Goal: Task Accomplishment & Management: Manage account settings

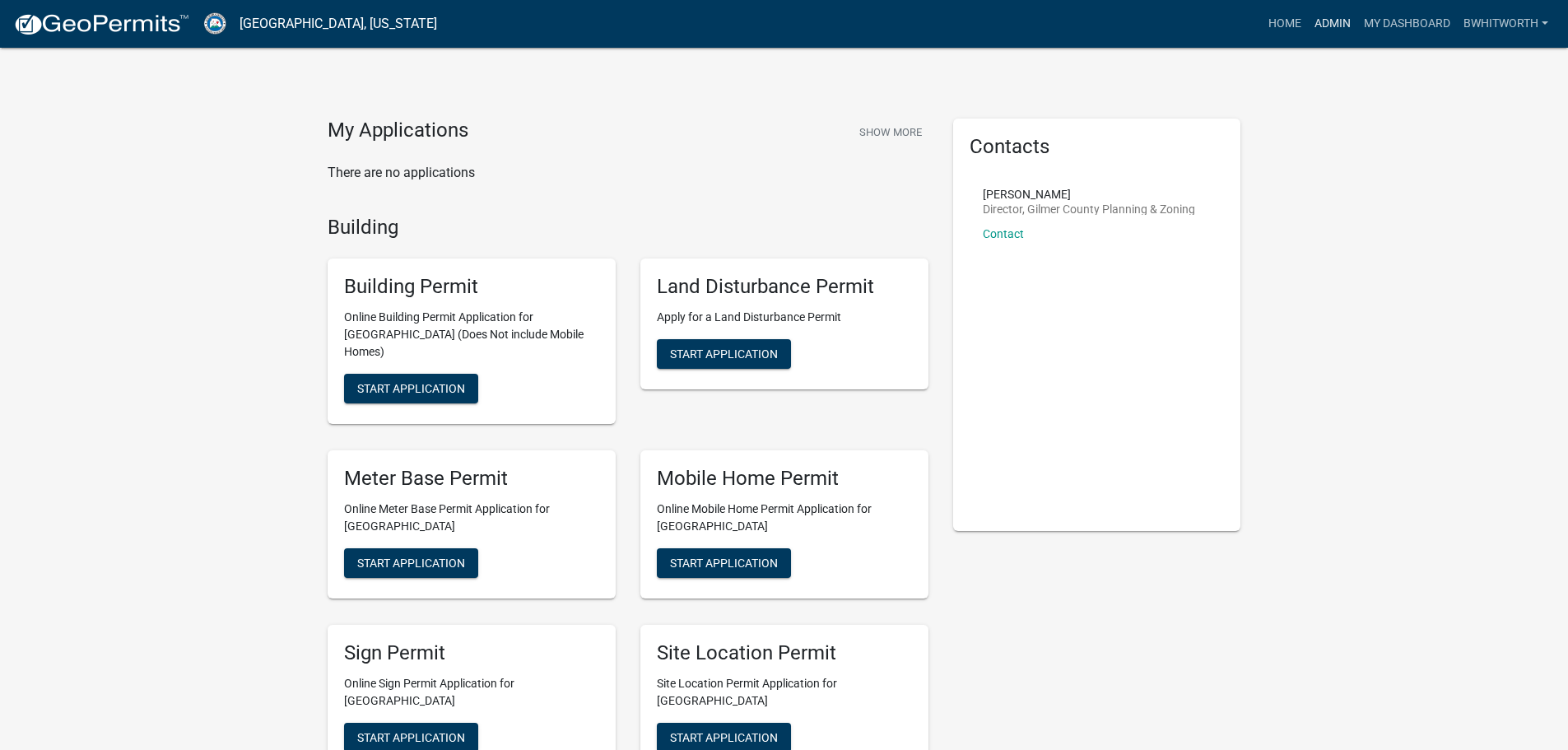
click at [1329, 27] on link "Admin" at bounding box center [1333, 24] width 49 height 31
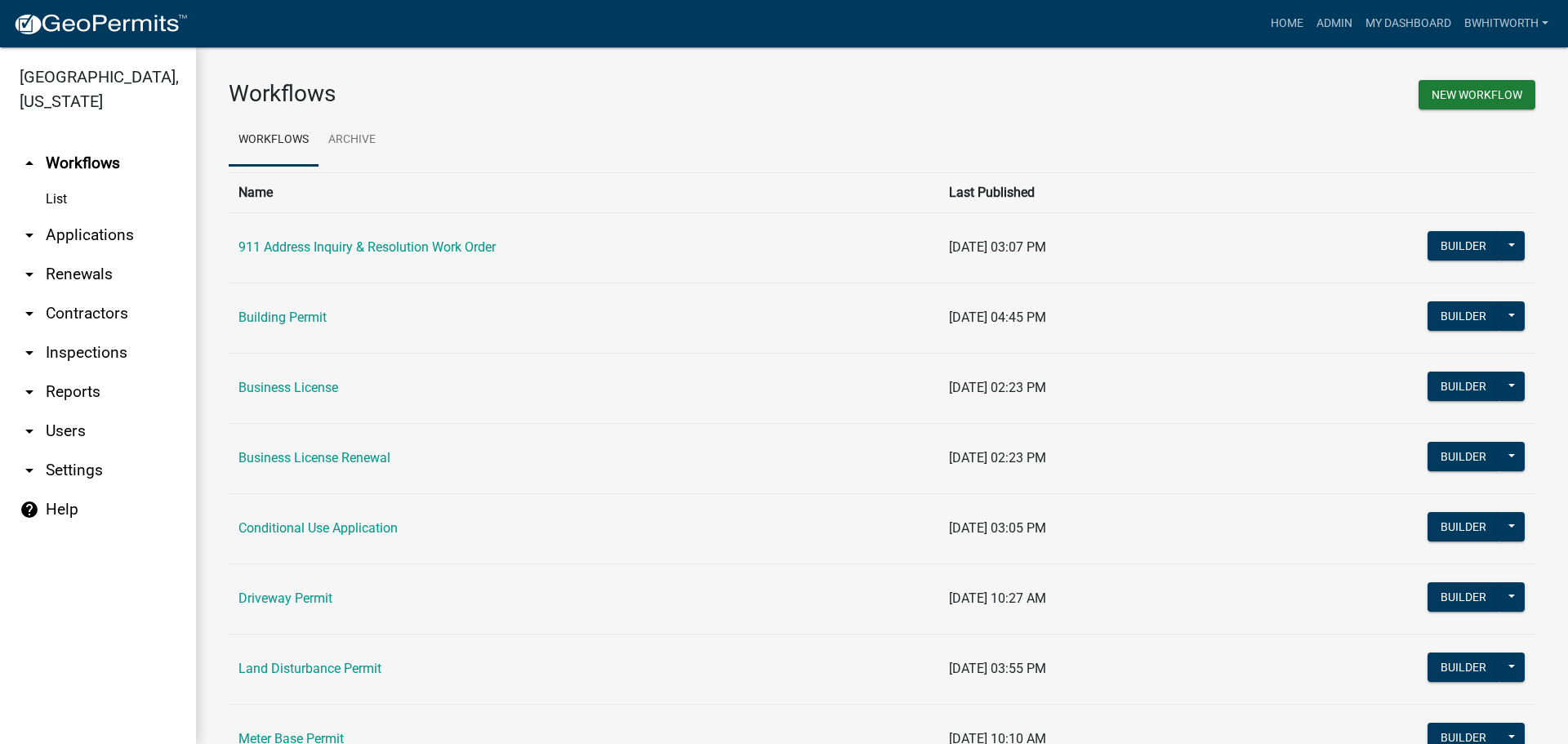
click at [71, 230] on link "arrow_drop_down Applications" at bounding box center [98, 234] width 196 height 39
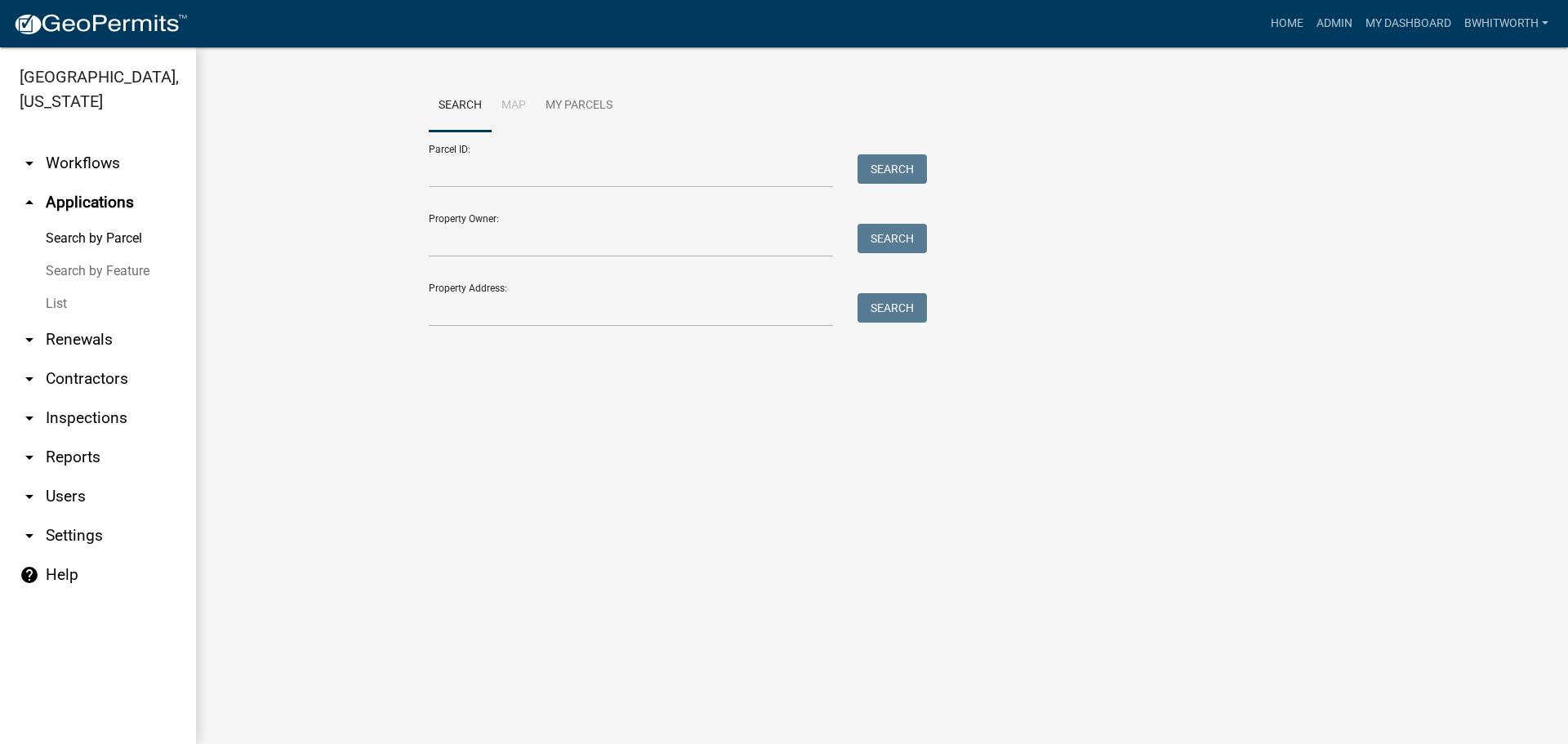
drag, startPoint x: 52, startPoint y: 299, endPoint x: 62, endPoint y: 295, distance: 10.8
click at [52, 299] on link "List" at bounding box center [98, 304] width 196 height 33
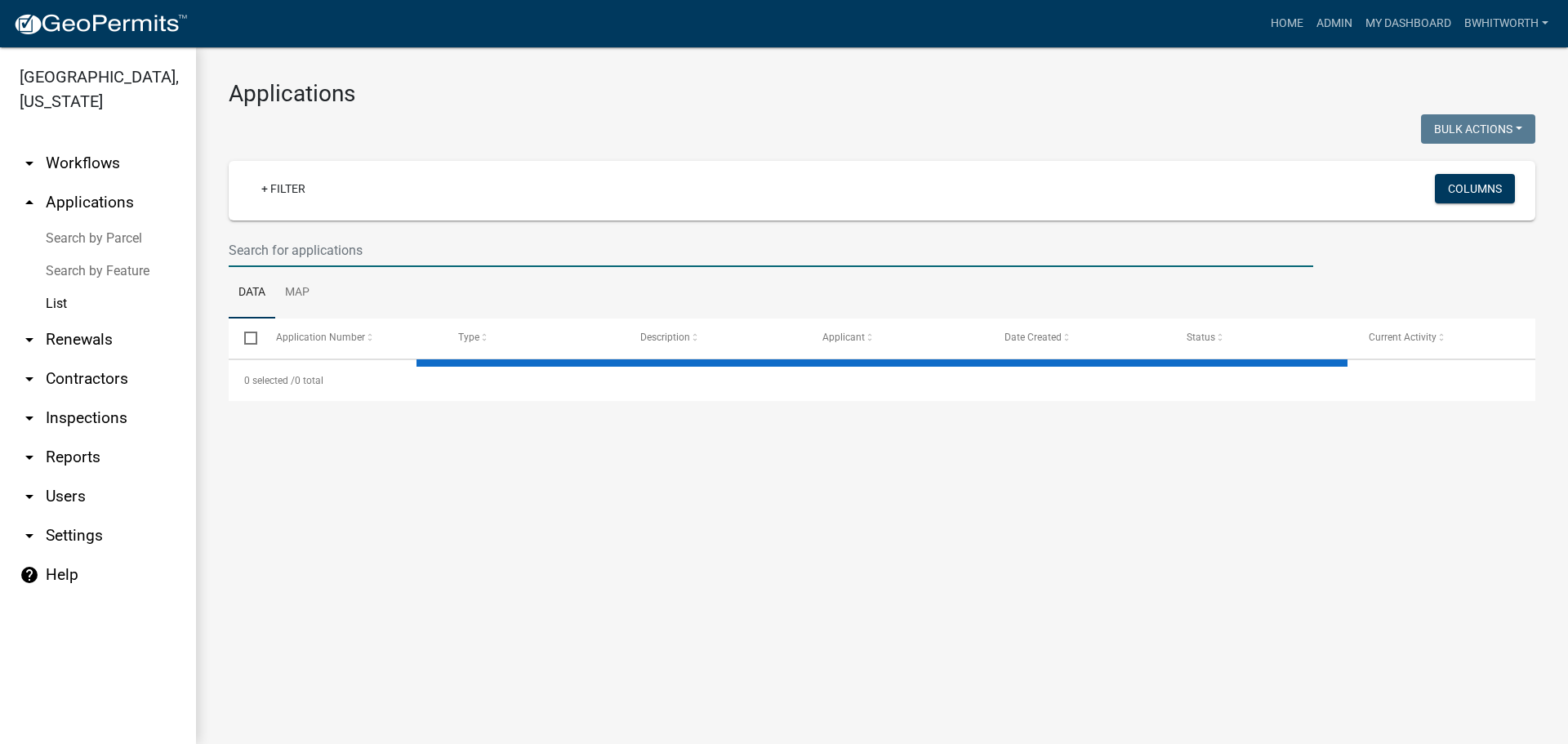
click at [306, 246] on input "text" at bounding box center [771, 250] width 1084 height 33
select select "3: 100"
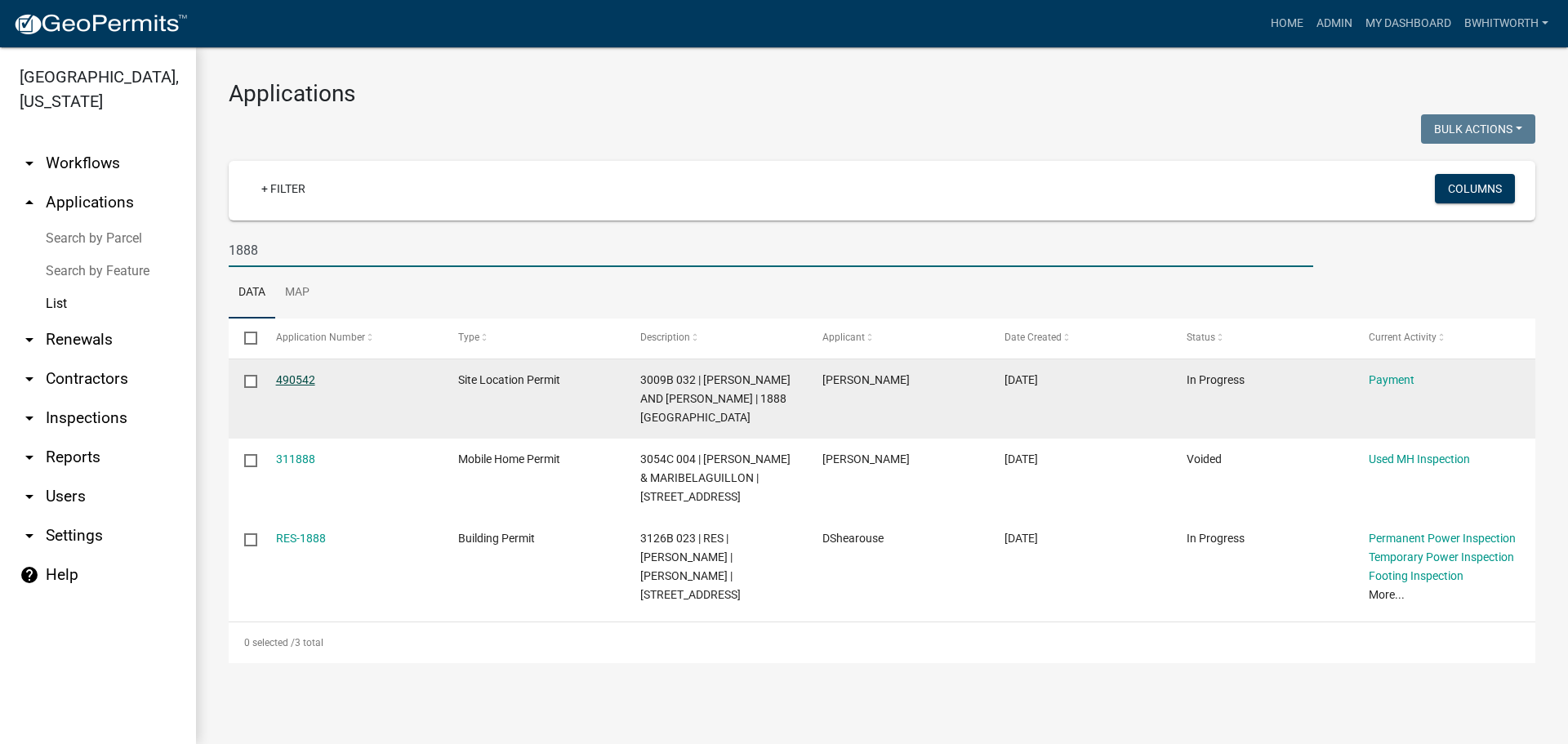
type input "1888"
click at [286, 374] on link "490542" at bounding box center [295, 379] width 39 height 13
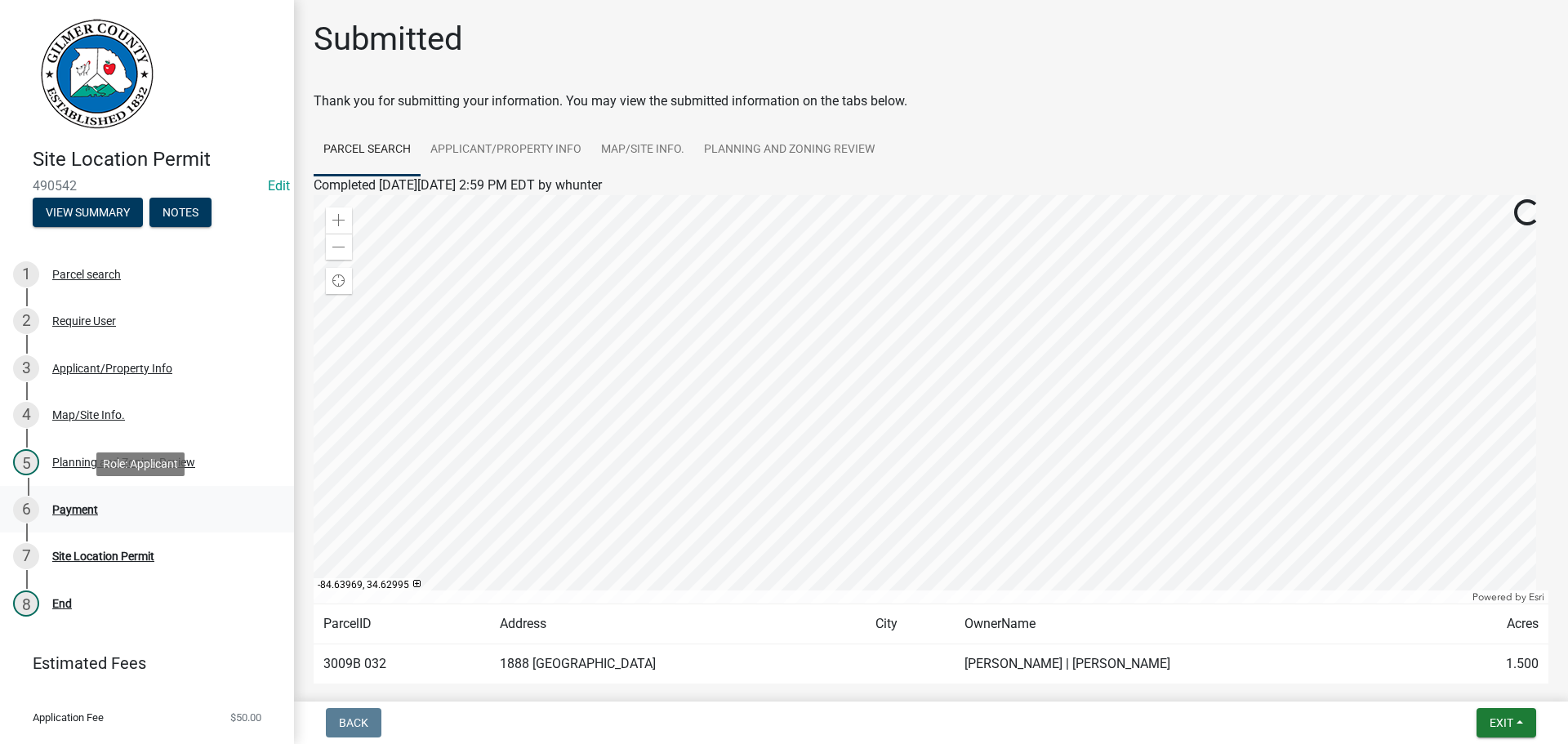
click at [74, 510] on div "Payment" at bounding box center [75, 510] width 46 height 12
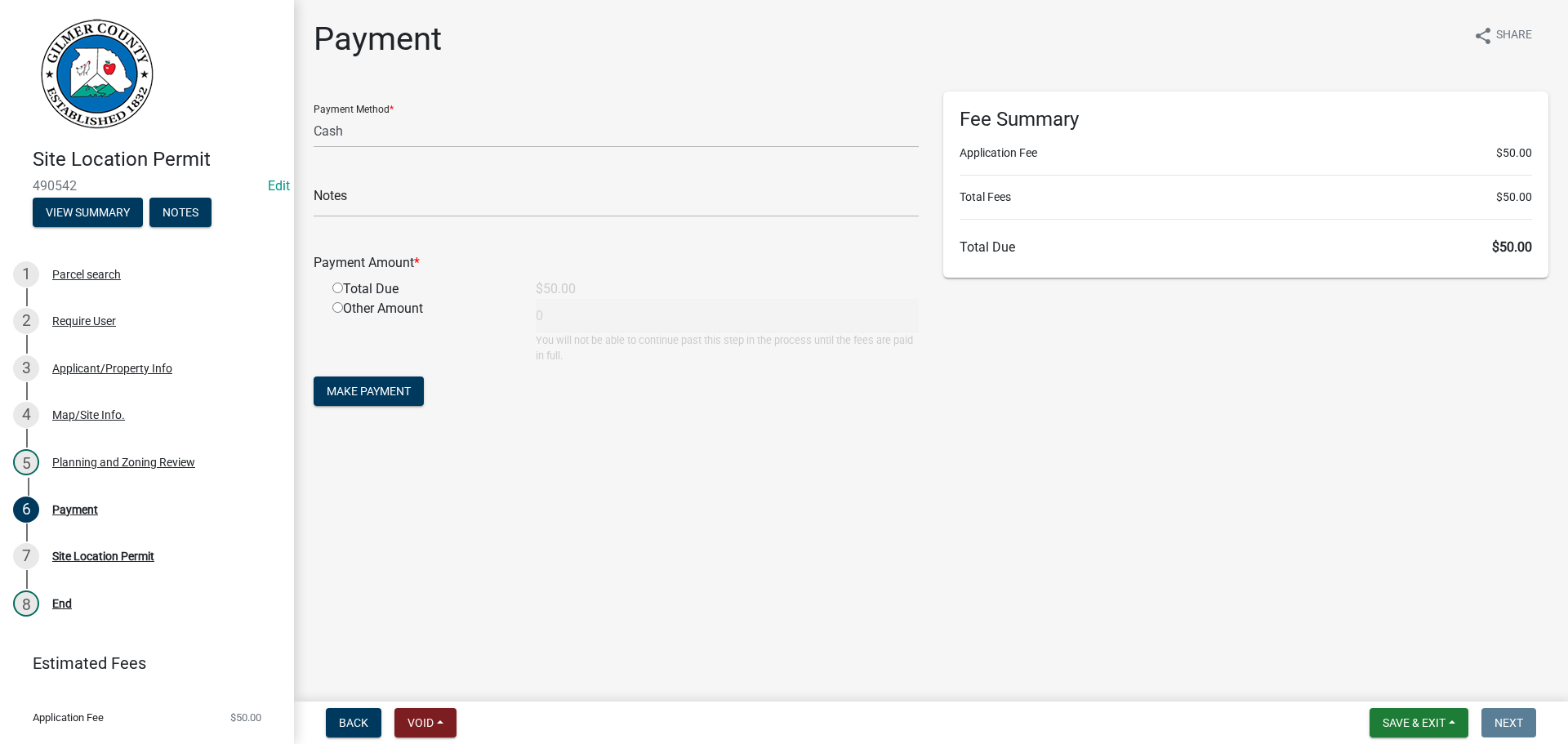
click at [311, 134] on div "Payment Method * Credit Card POS Check Cash Notes Payment Amount * Total Due $5…" at bounding box center [616, 258] width 630 height 333
click at [322, 134] on select "Credit Card POS Check Cash" at bounding box center [616, 130] width 605 height 33
select select "1: 0"
click at [314, 114] on select "Credit Card POS Check Cash" at bounding box center [616, 130] width 605 height 33
click at [339, 183] on div "Check #" at bounding box center [616, 189] width 605 height 56
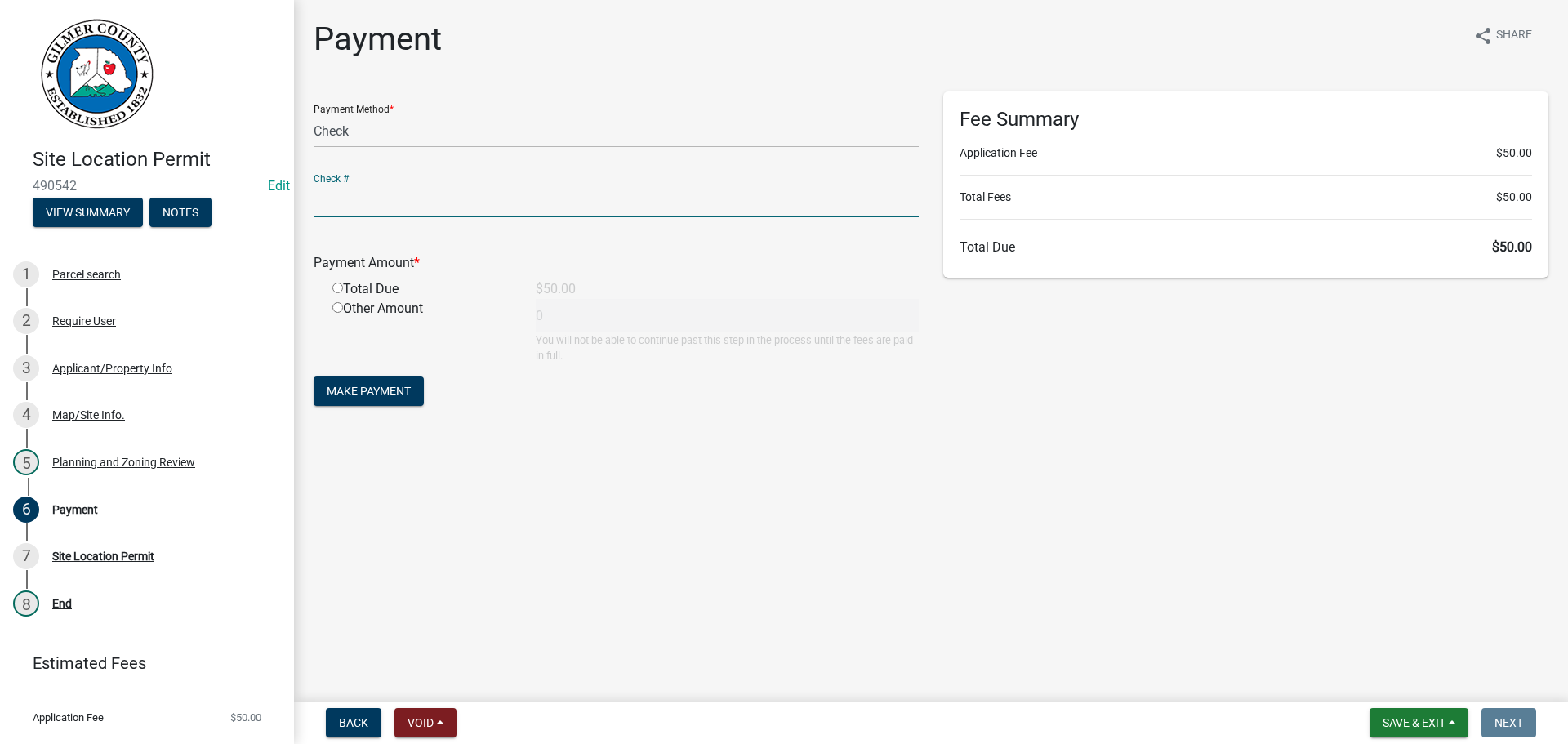
click at [341, 196] on input "text" at bounding box center [616, 200] width 605 height 33
type input "9657"
click at [335, 288] on input "radio" at bounding box center [337, 288] width 11 height 11
radio input "true"
type input "50"
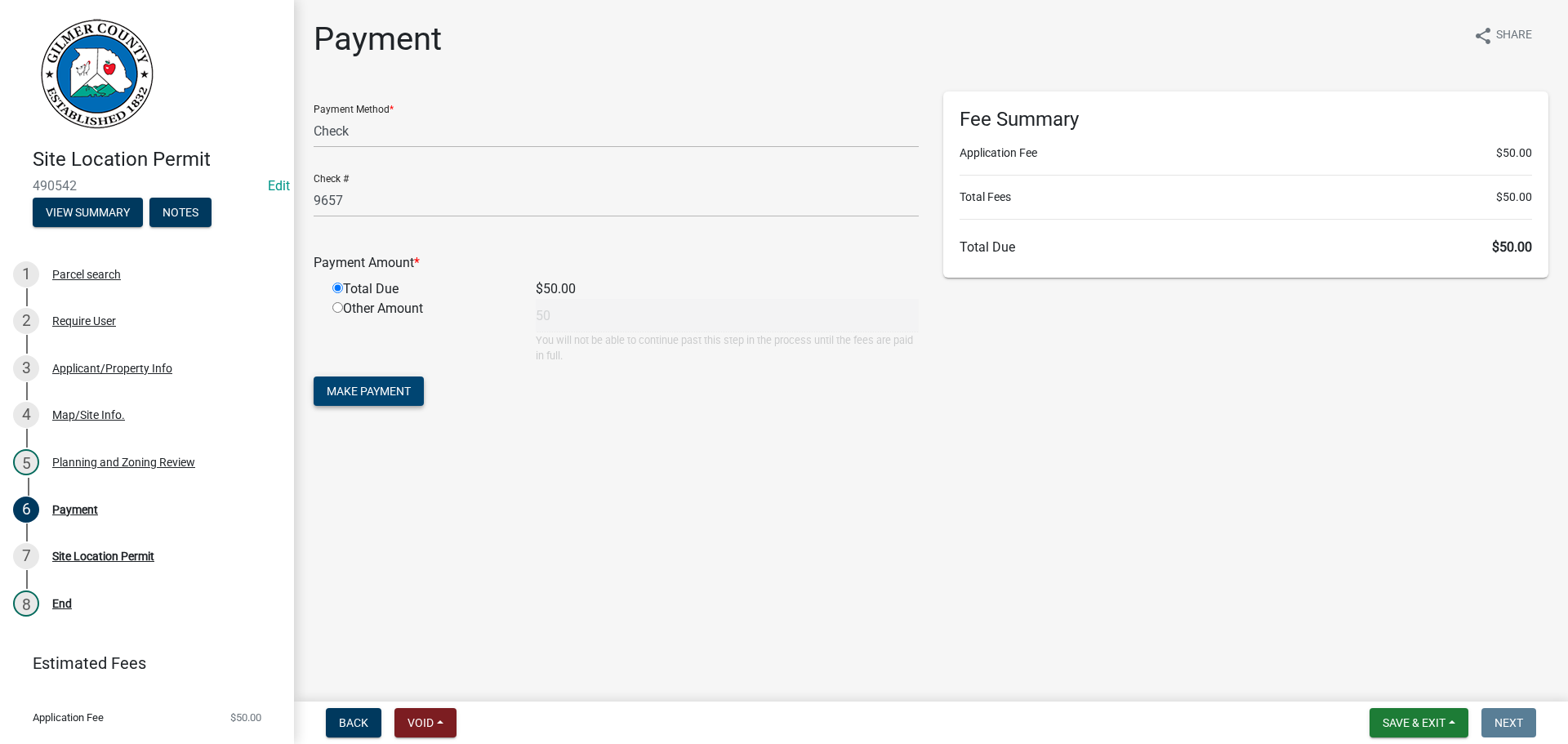
click at [347, 379] on button "Make Payment" at bounding box center [369, 391] width 110 height 29
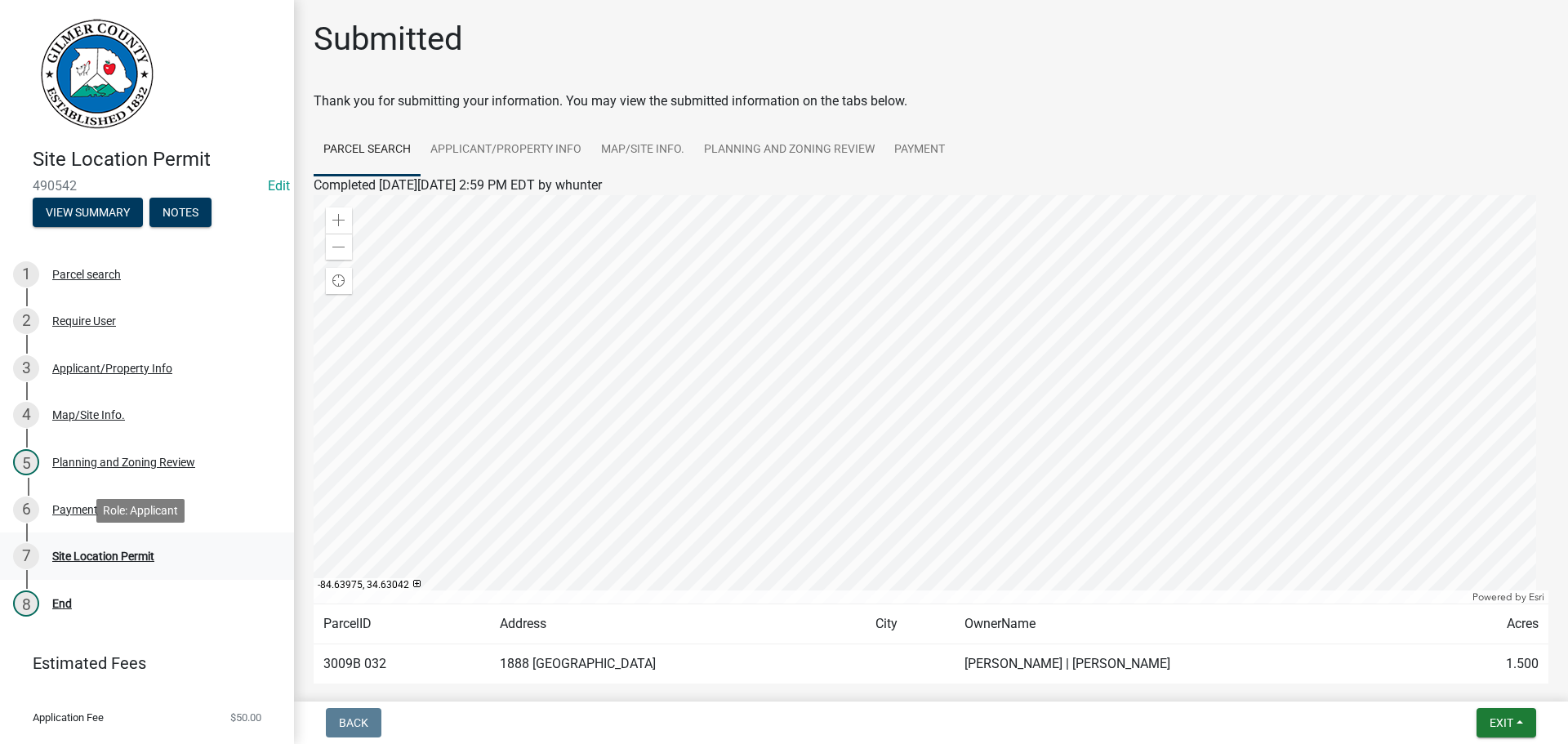
drag, startPoint x: 85, startPoint y: 554, endPoint x: 90, endPoint y: 545, distance: 10.3
click at [86, 553] on div "Site Location Permit" at bounding box center [103, 556] width 102 height 12
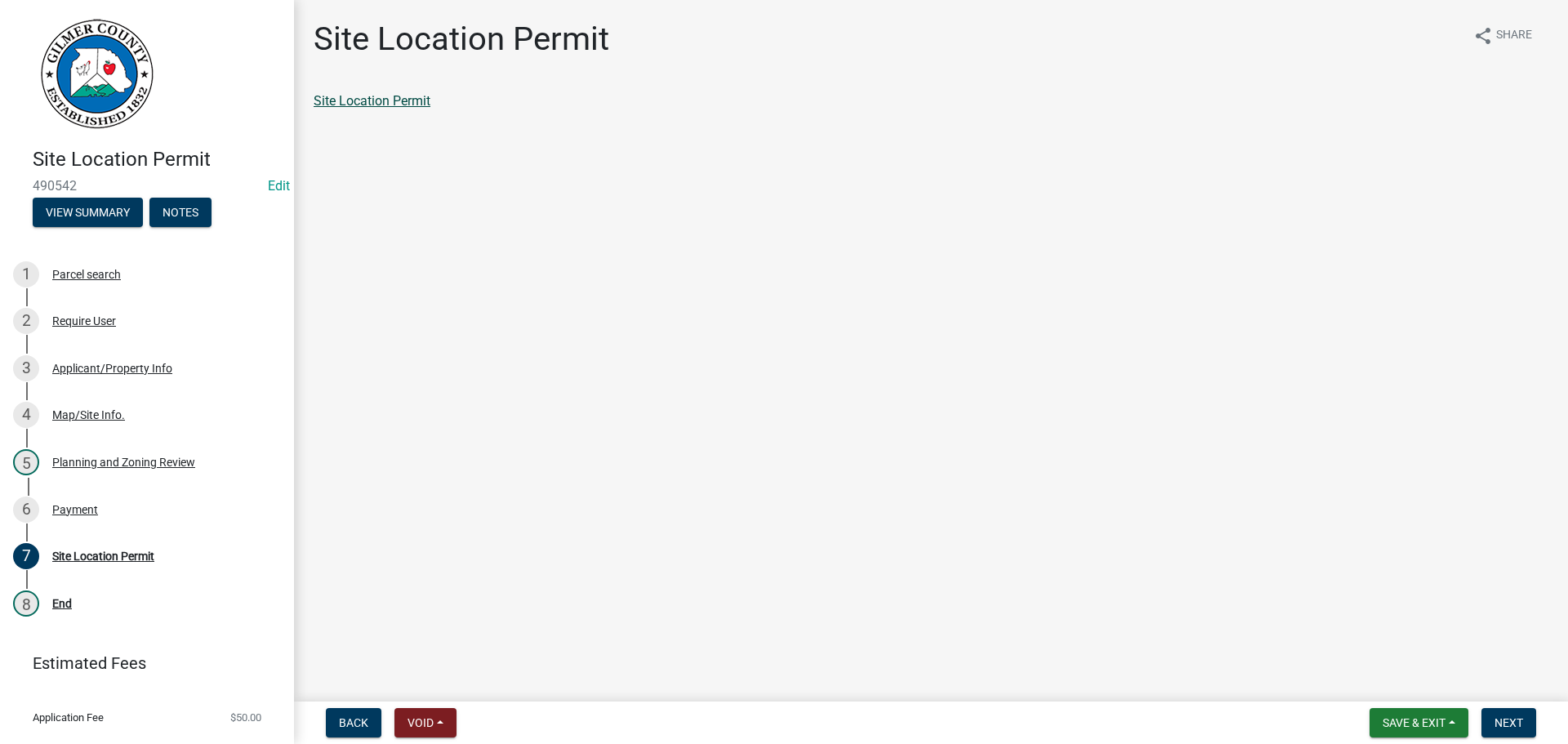
click at [375, 99] on link "Site Location Permit" at bounding box center [372, 100] width 117 height 15
click at [1509, 726] on span "Next" at bounding box center [1509, 722] width 29 height 13
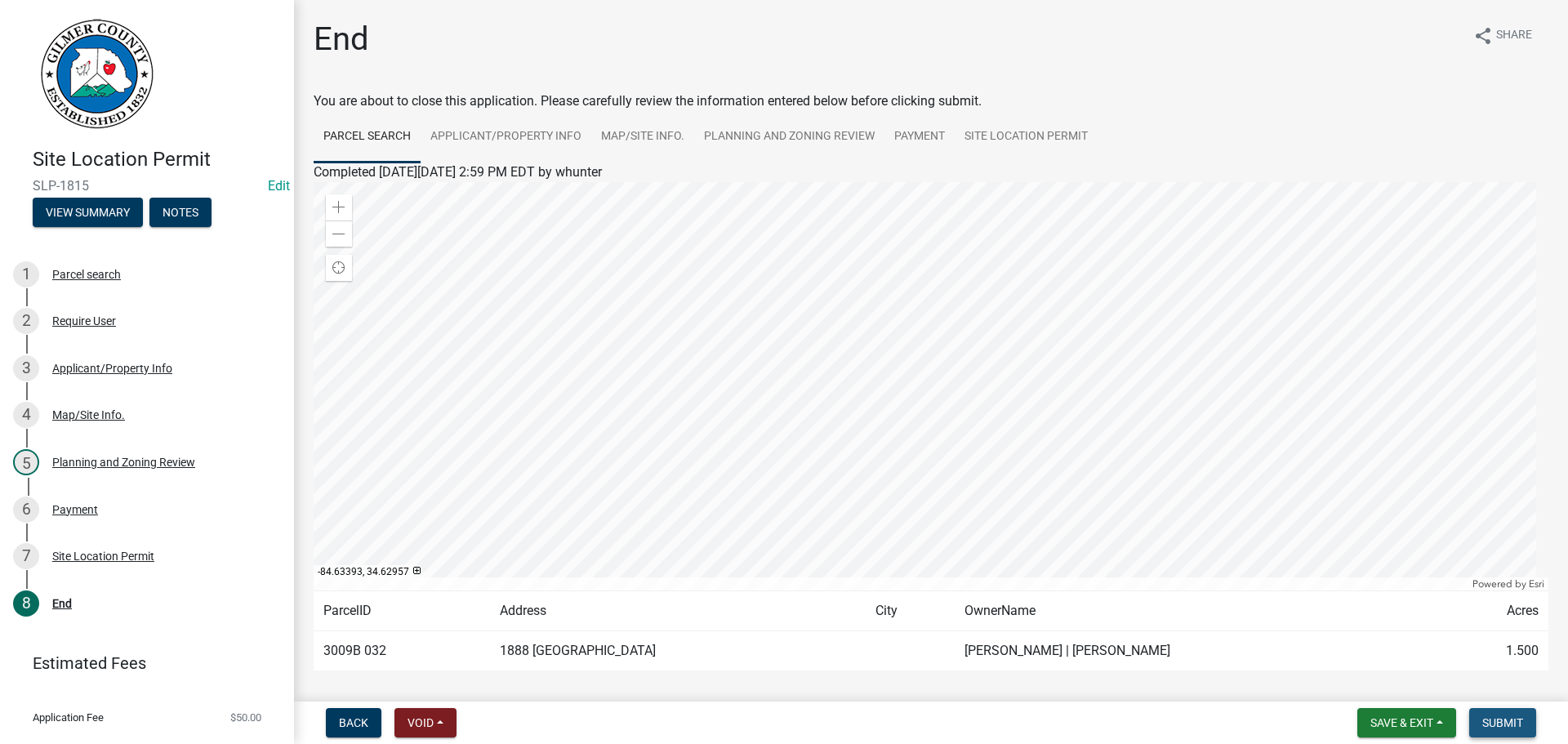
click at [1495, 725] on span "Submit" at bounding box center [1502, 722] width 41 height 13
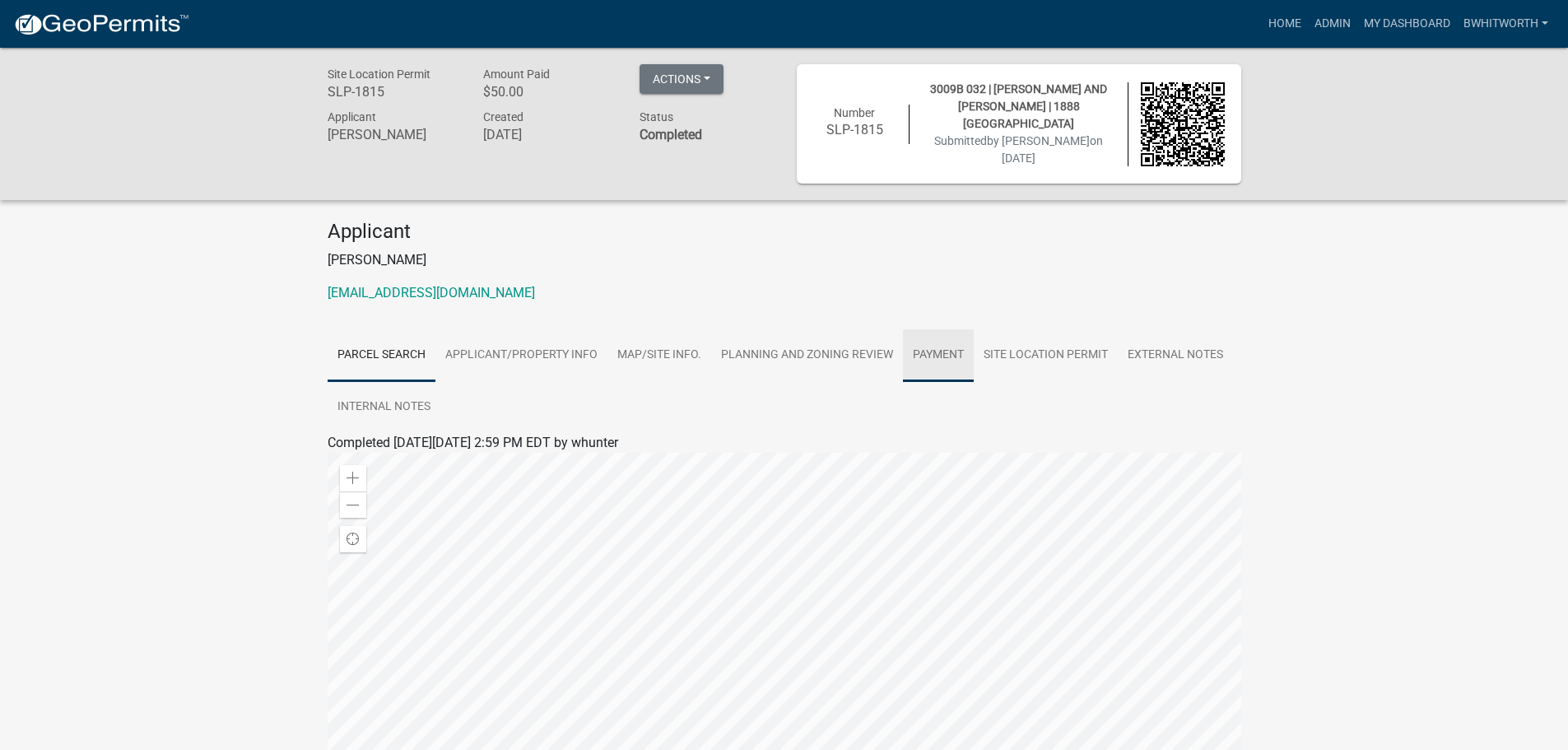
click at [938, 349] on link "Payment" at bounding box center [939, 356] width 71 height 53
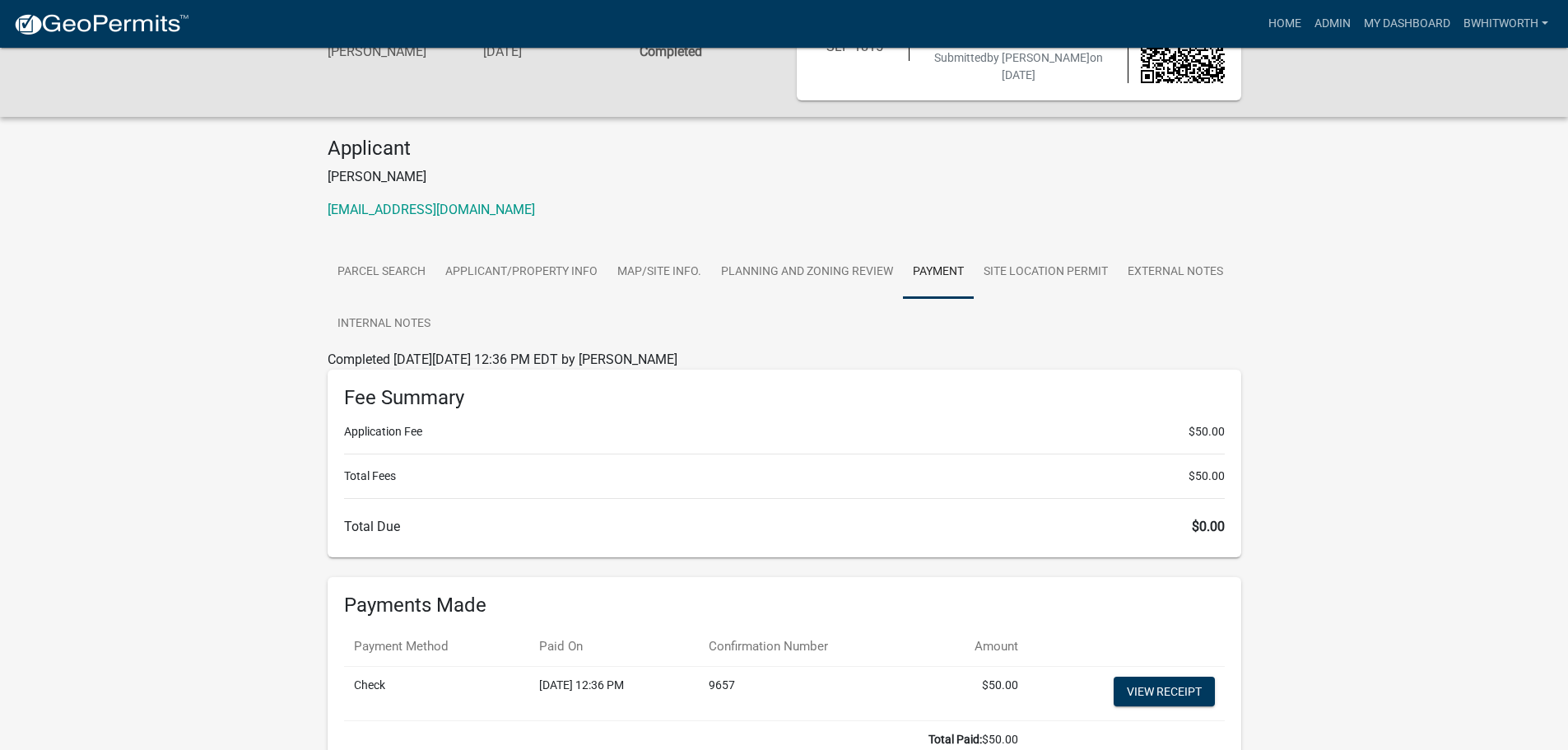
scroll to position [187, 0]
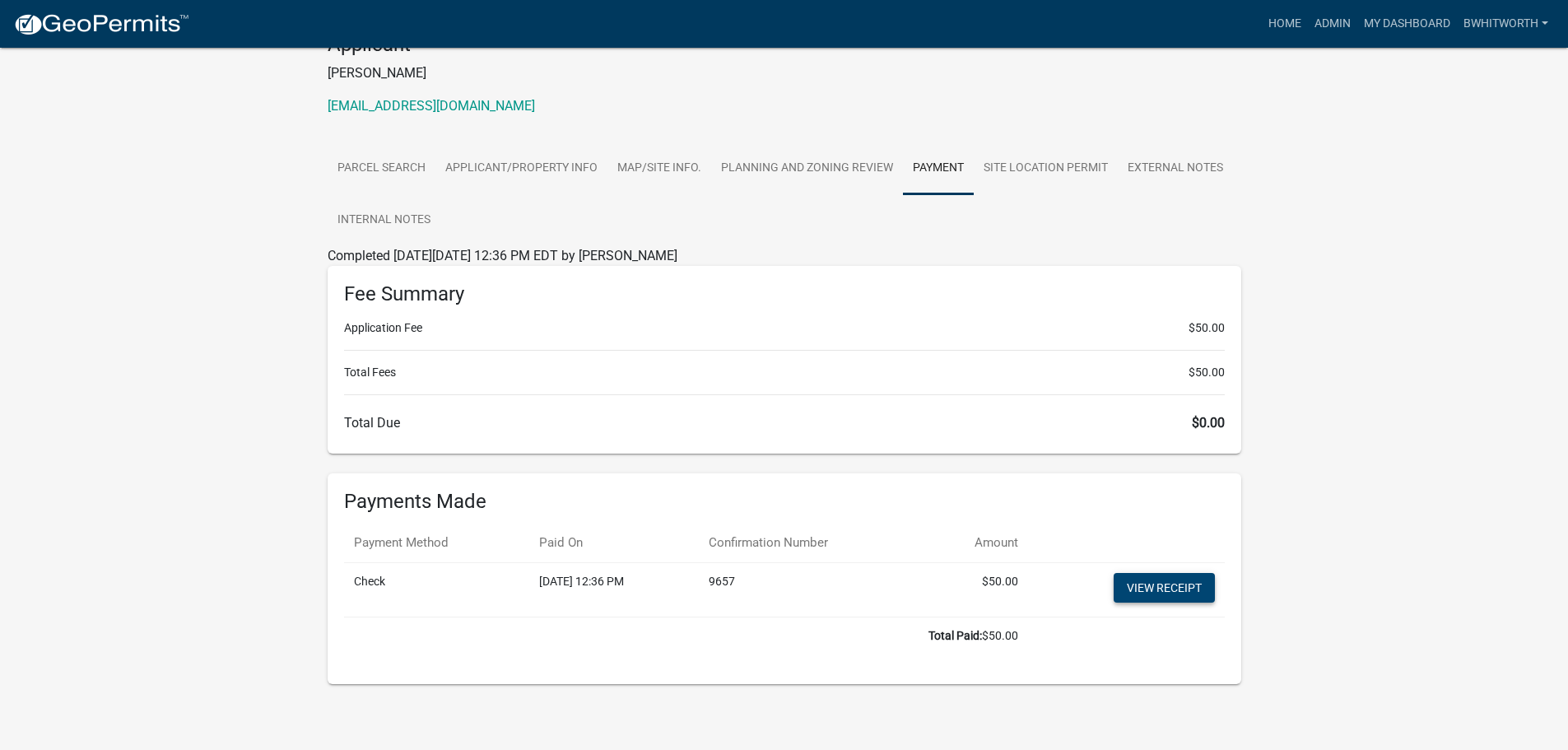
click at [1178, 584] on link "View receipt" at bounding box center [1164, 588] width 101 height 29
click at [1283, 26] on link "Home" at bounding box center [1284, 24] width 47 height 31
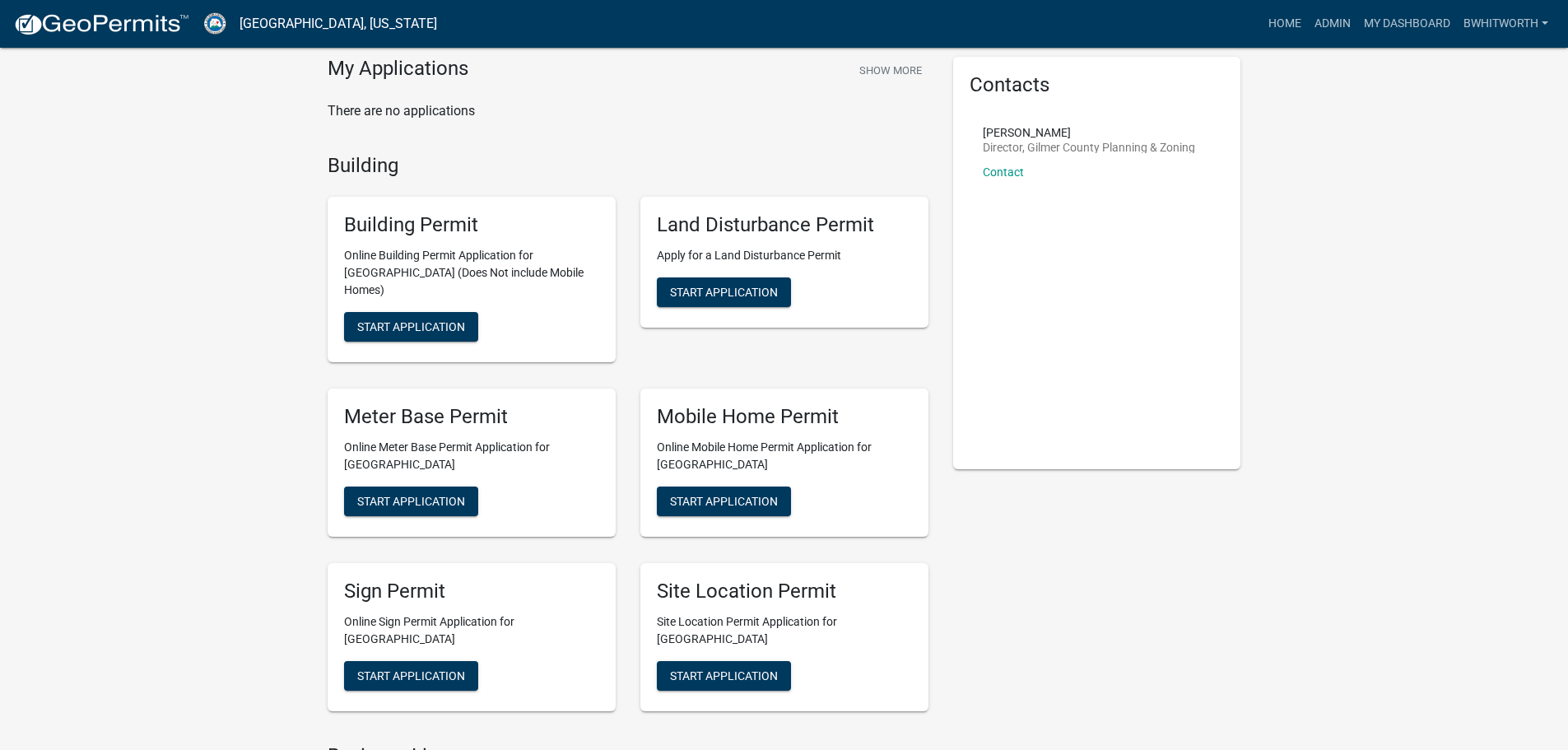
scroll to position [329, 0]
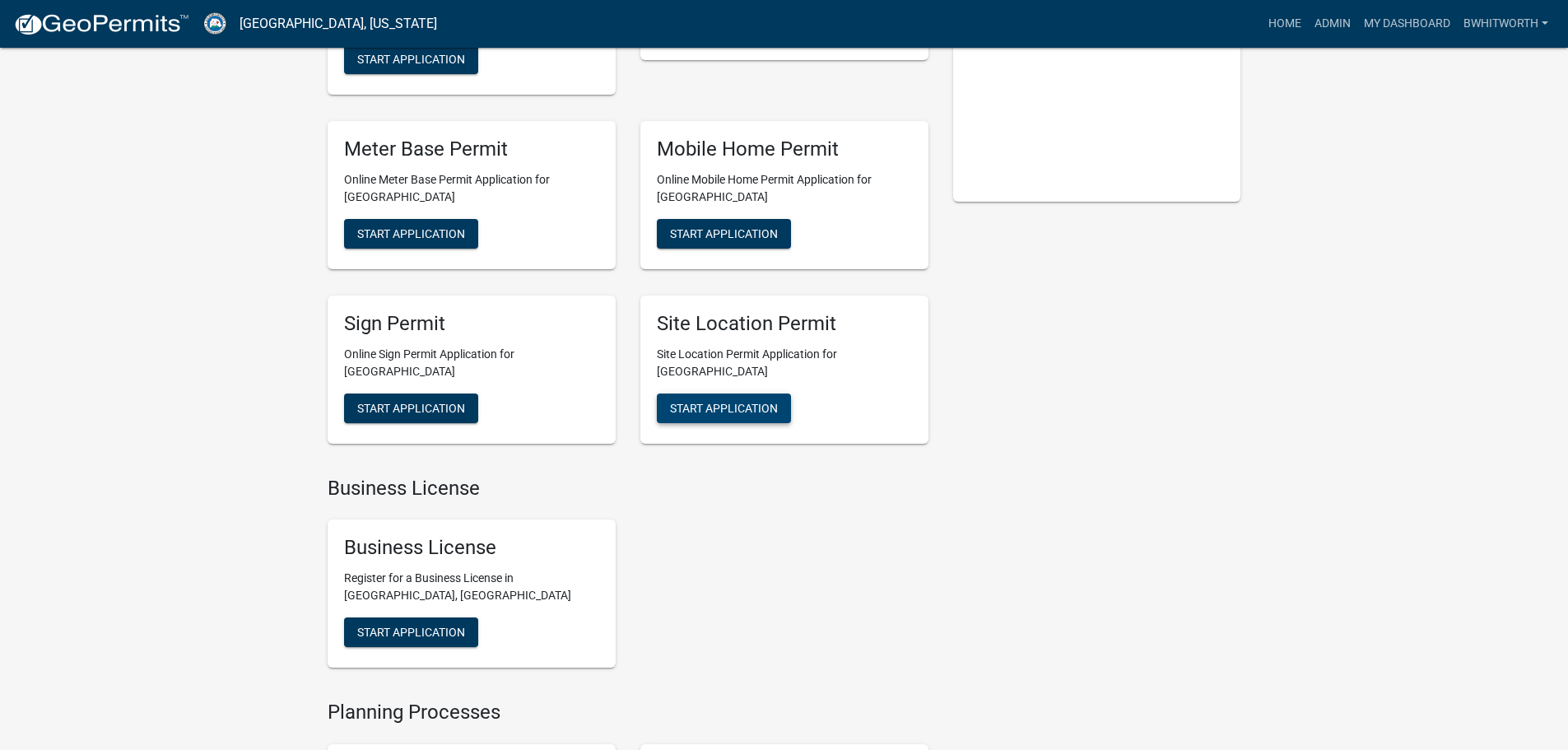
click at [736, 401] on span "Start Application" at bounding box center [724, 408] width 108 height 13
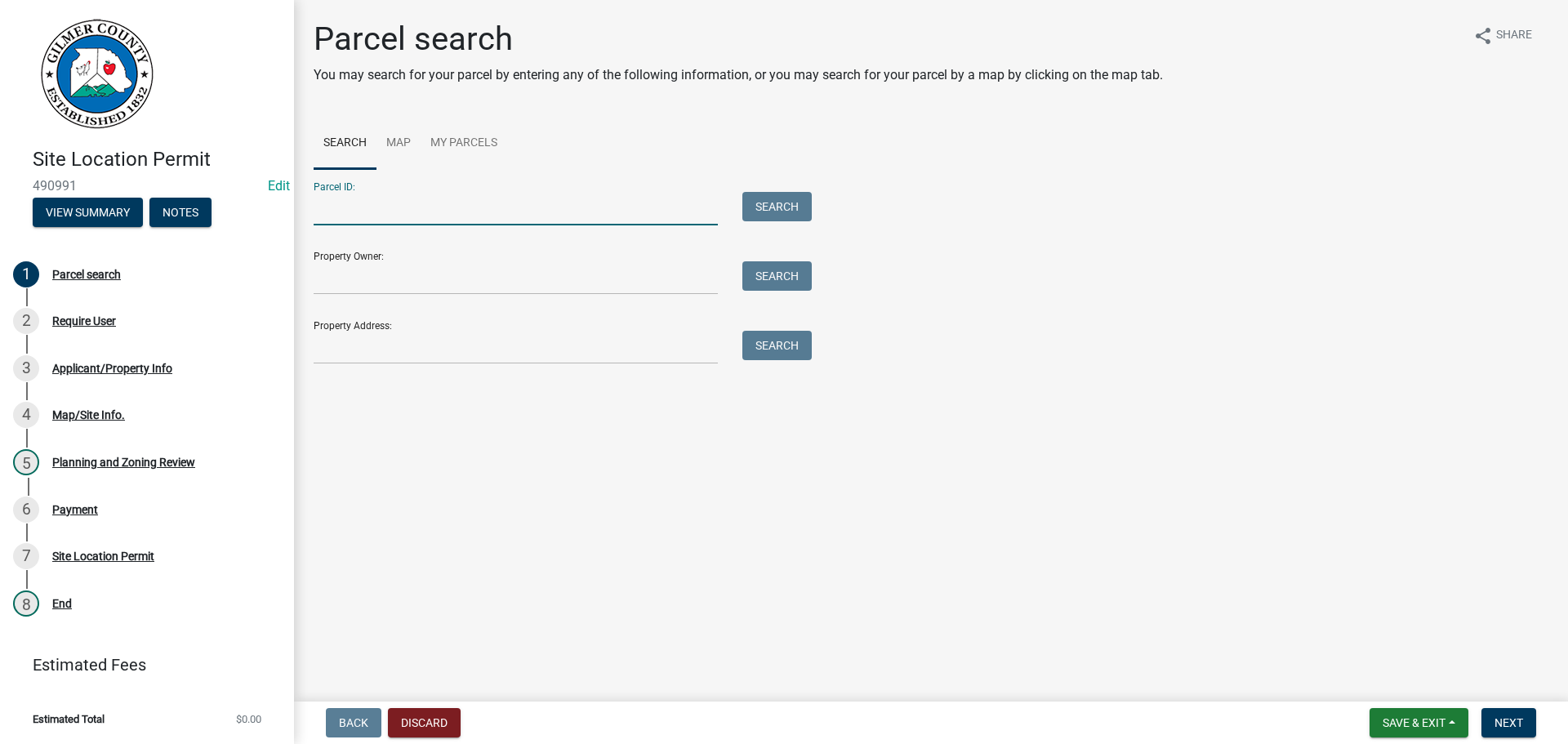
click at [337, 205] on input "Parcel ID:" at bounding box center [516, 208] width 404 height 33
click at [362, 348] on input "Property Address:" at bounding box center [516, 347] width 404 height 33
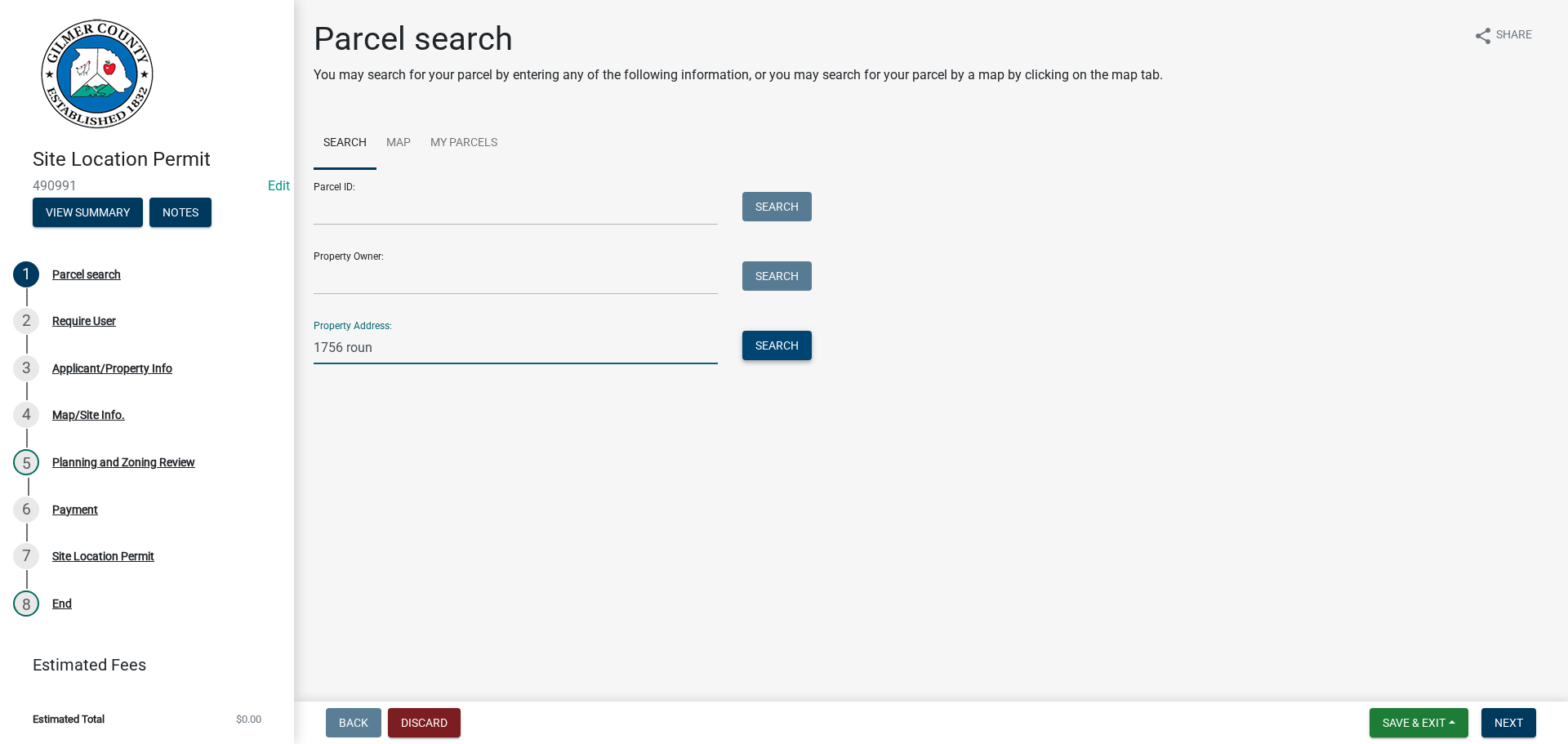
type input "1756 roun"
click at [774, 339] on button "Search" at bounding box center [776, 345] width 70 height 29
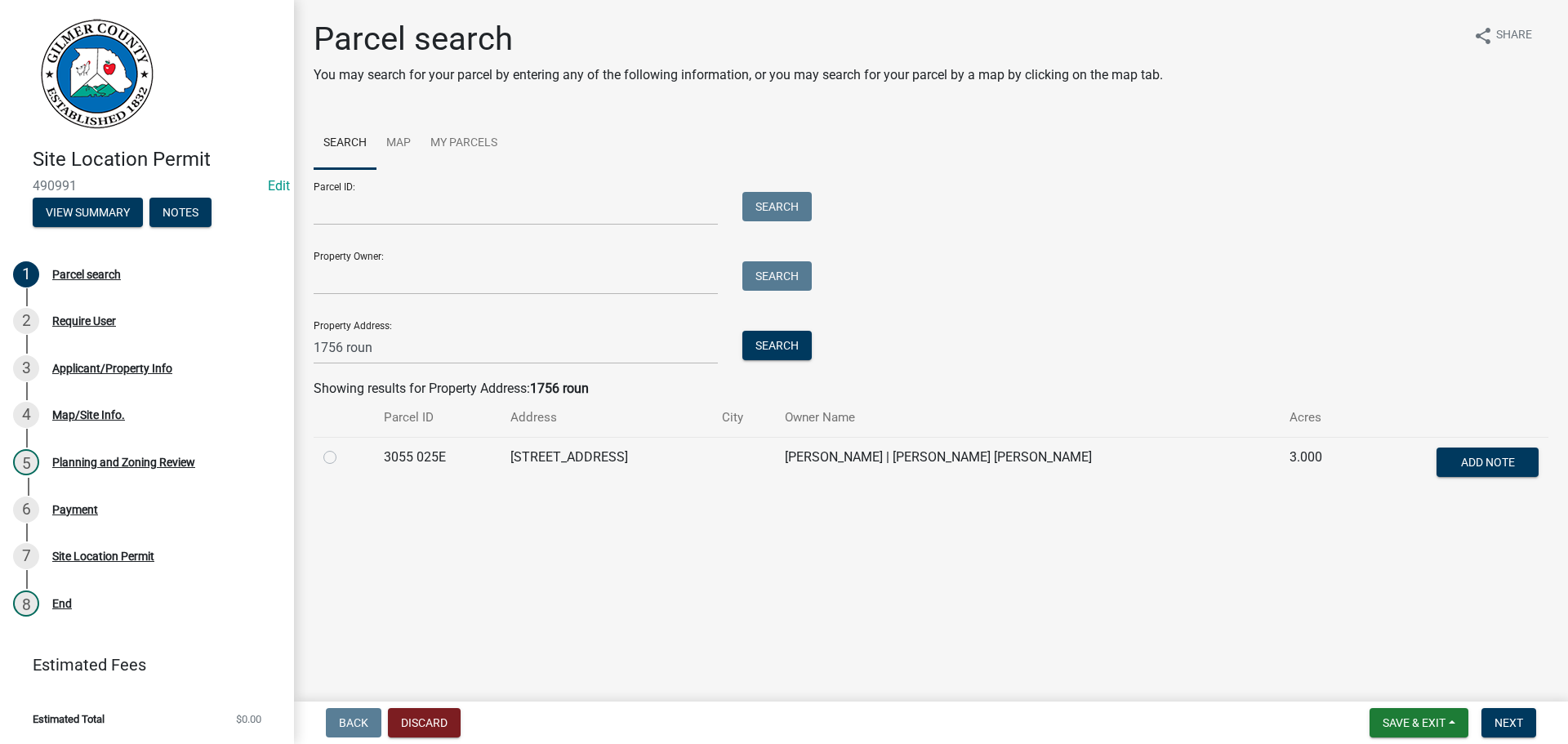
click at [343, 448] on label at bounding box center [343, 448] width 0 height 0
click at [343, 458] on 025E "radio" at bounding box center [348, 453] width 11 height 11
radio 025E "true"
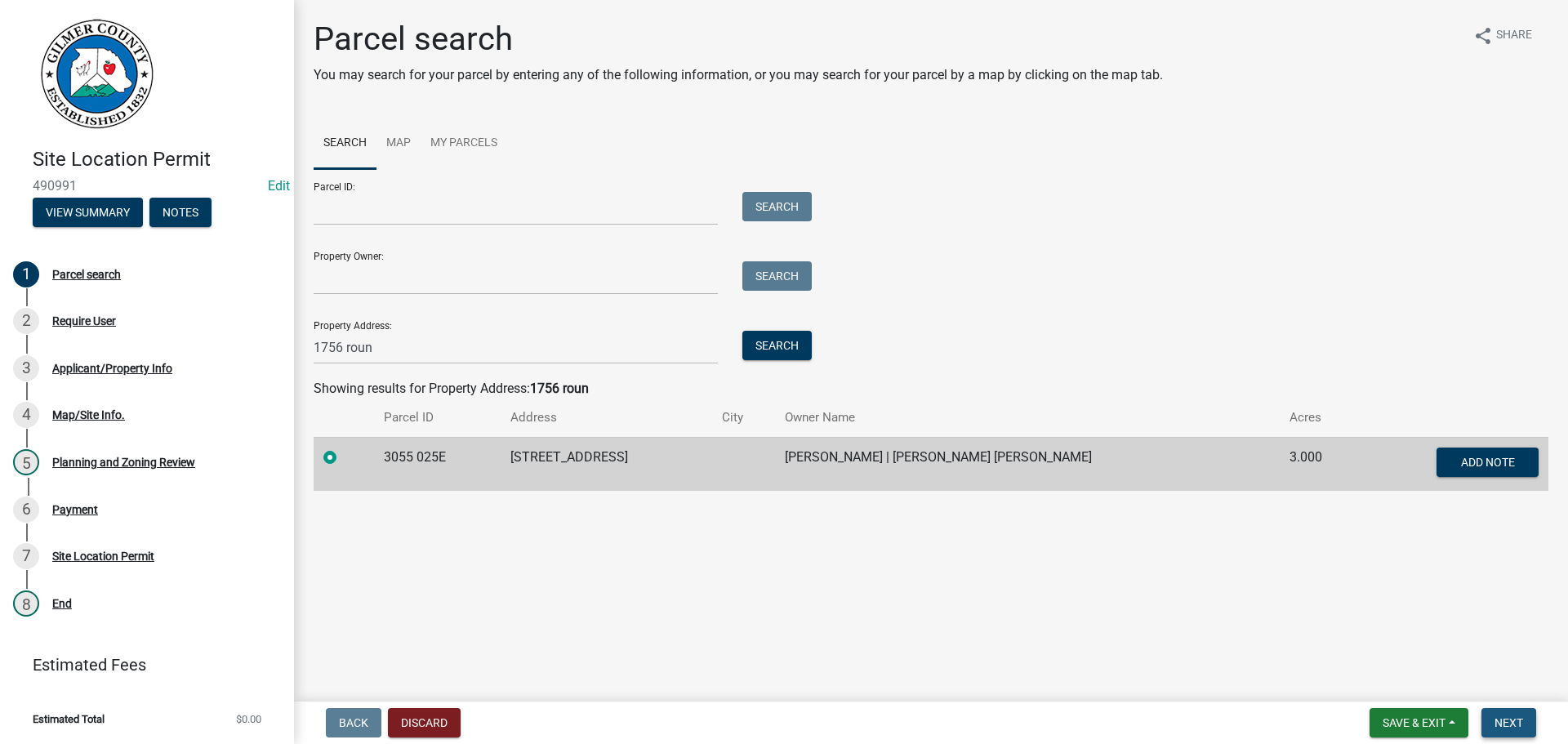
click at [1506, 714] on button "Next" at bounding box center [1508, 722] width 54 height 29
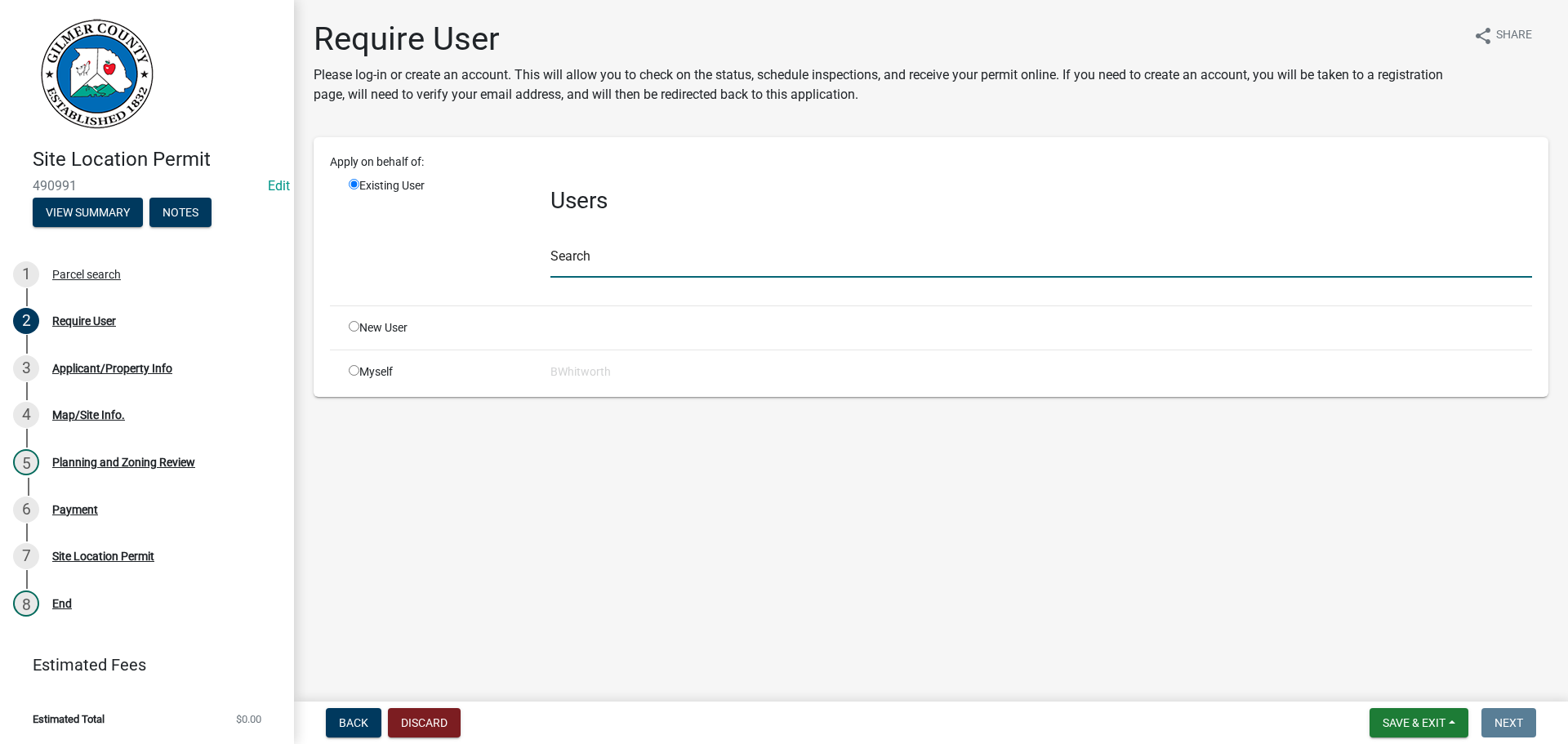
click at [570, 265] on input "text" at bounding box center [1041, 261] width 982 height 33
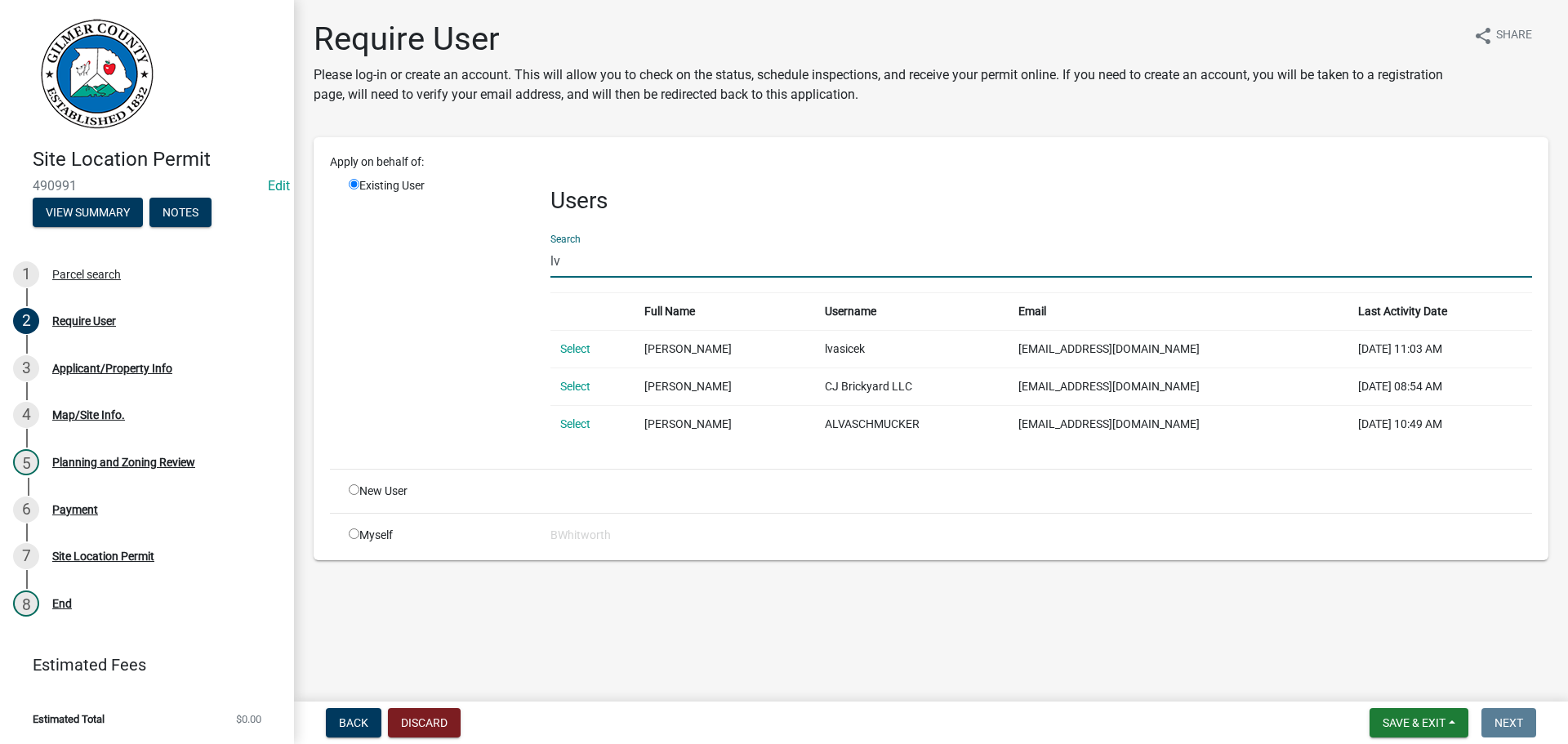
type input "l"
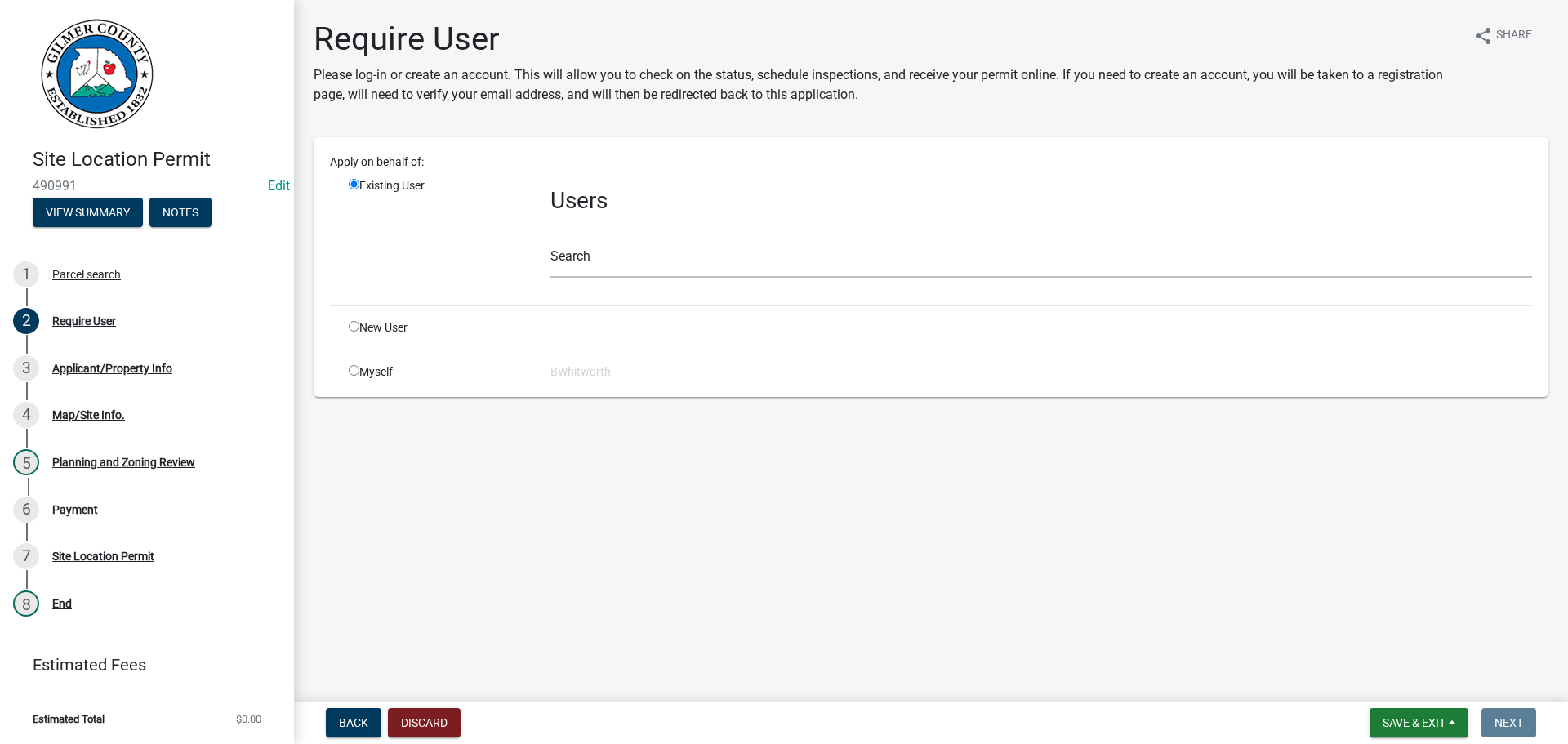
click at [354, 330] on input "radio" at bounding box center [354, 327] width 11 height 11
radio input "true"
radio input "false"
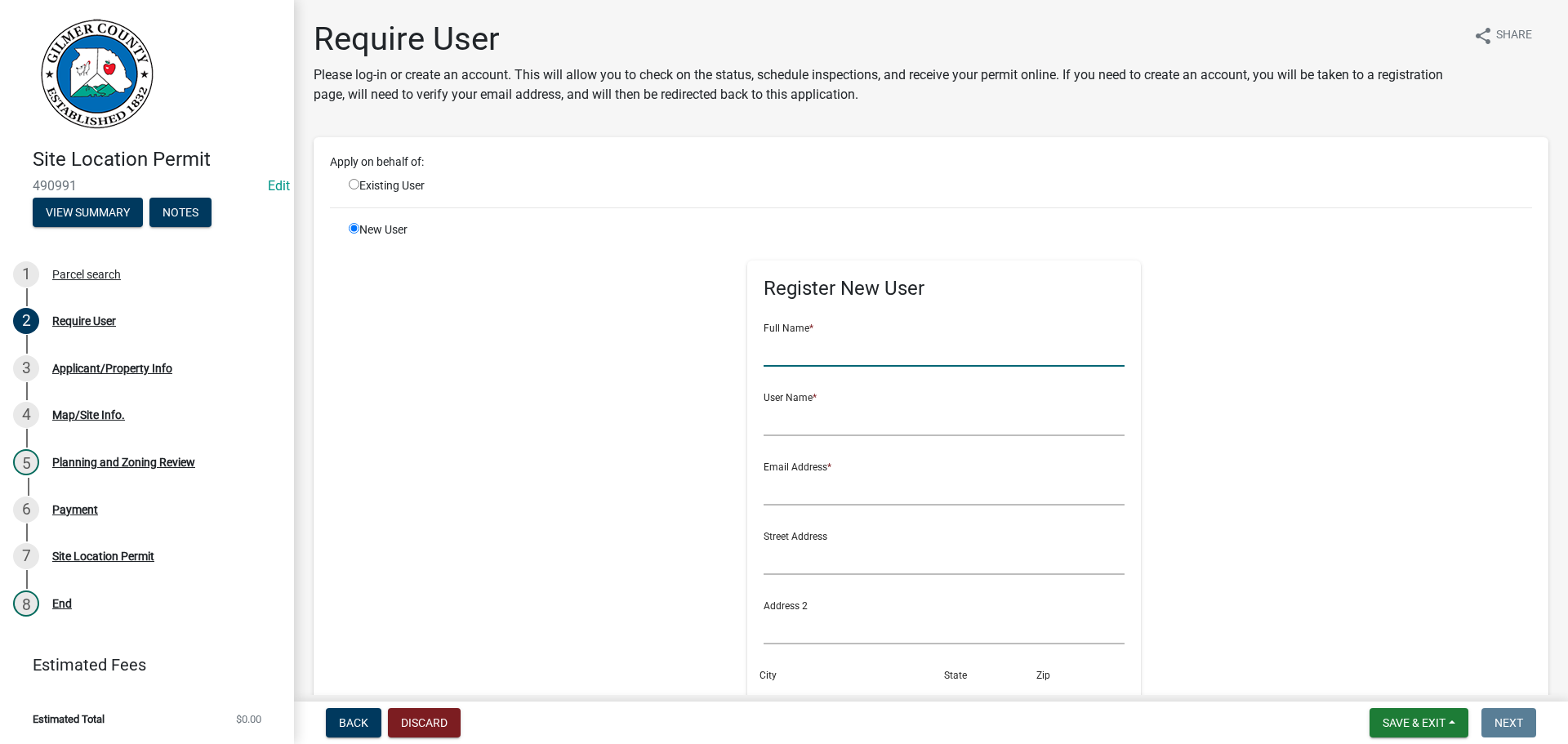
click at [774, 349] on input "text" at bounding box center [945, 349] width 362 height 33
type input "[PERSON_NAME]"
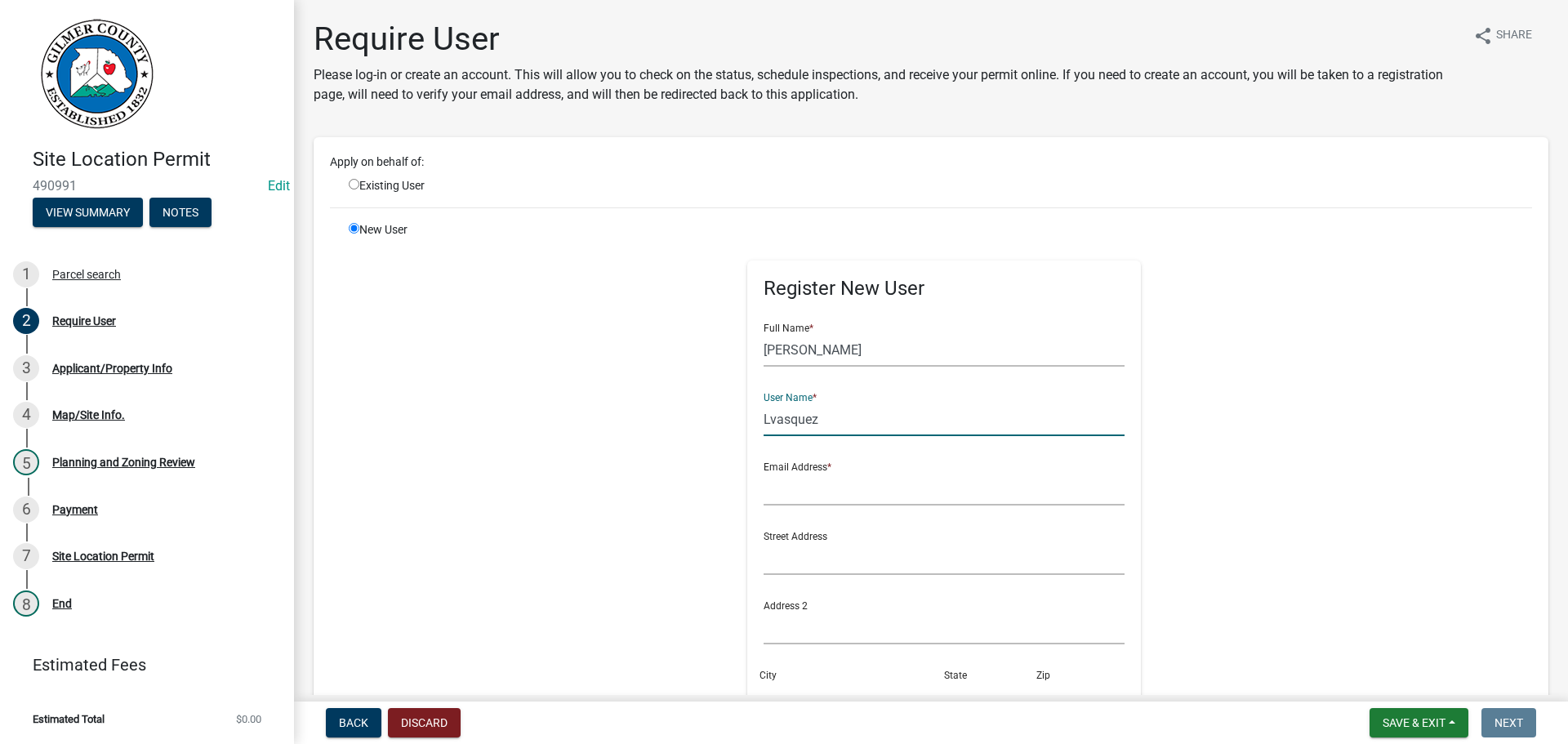
type input "Lvasquez"
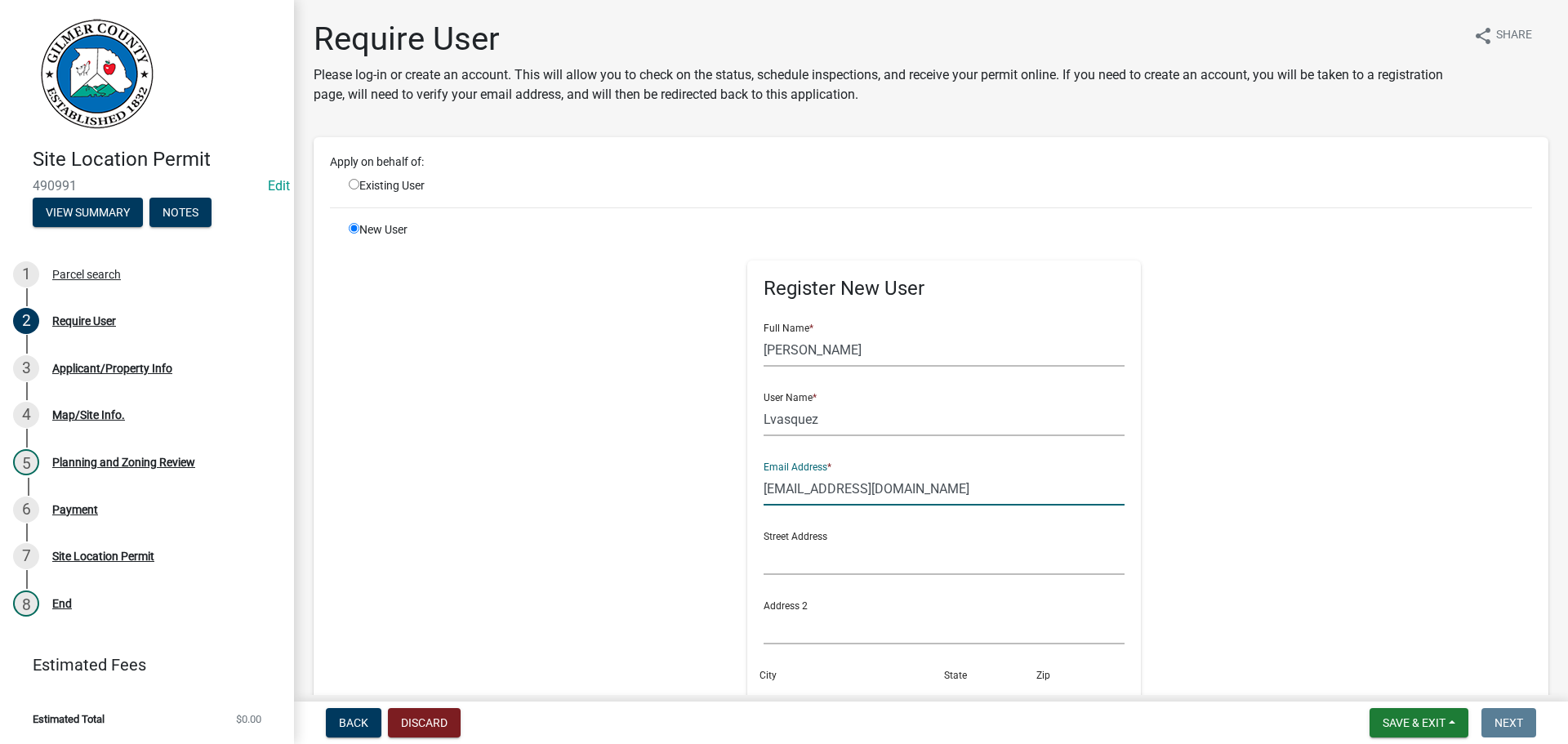
drag, startPoint x: 916, startPoint y: 493, endPoint x: 605, endPoint y: 487, distance: 311.1
click at [603, 488] on div "Register New User Full Name * [PERSON_NAME] User Name * Lvasquez Email Address …" at bounding box center [944, 589] width 837 height 735
type input "[EMAIL_ADDRESS][DOMAIN_NAME]"
click at [778, 559] on input "text" at bounding box center [945, 558] width 362 height 33
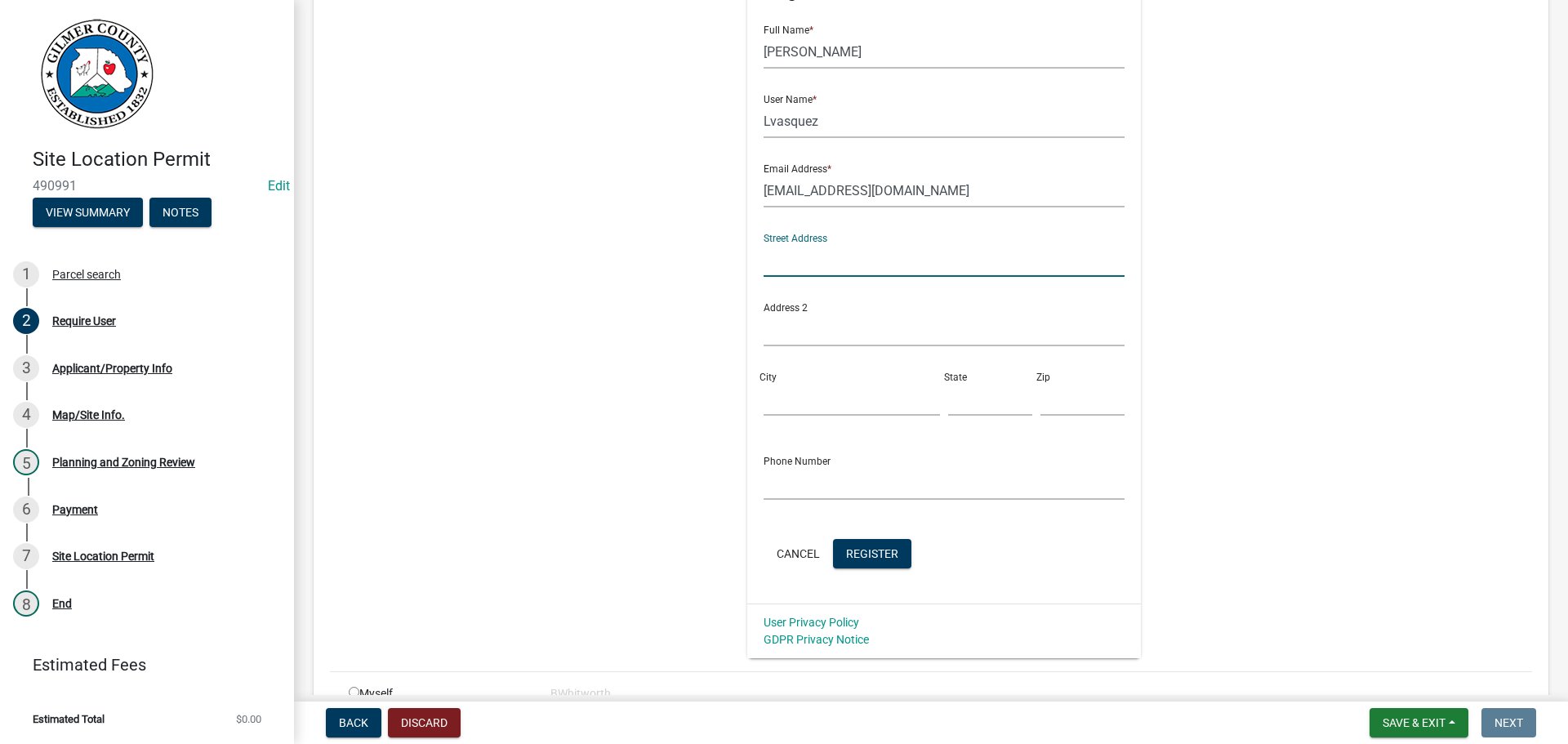
scroll to position [327, 0]
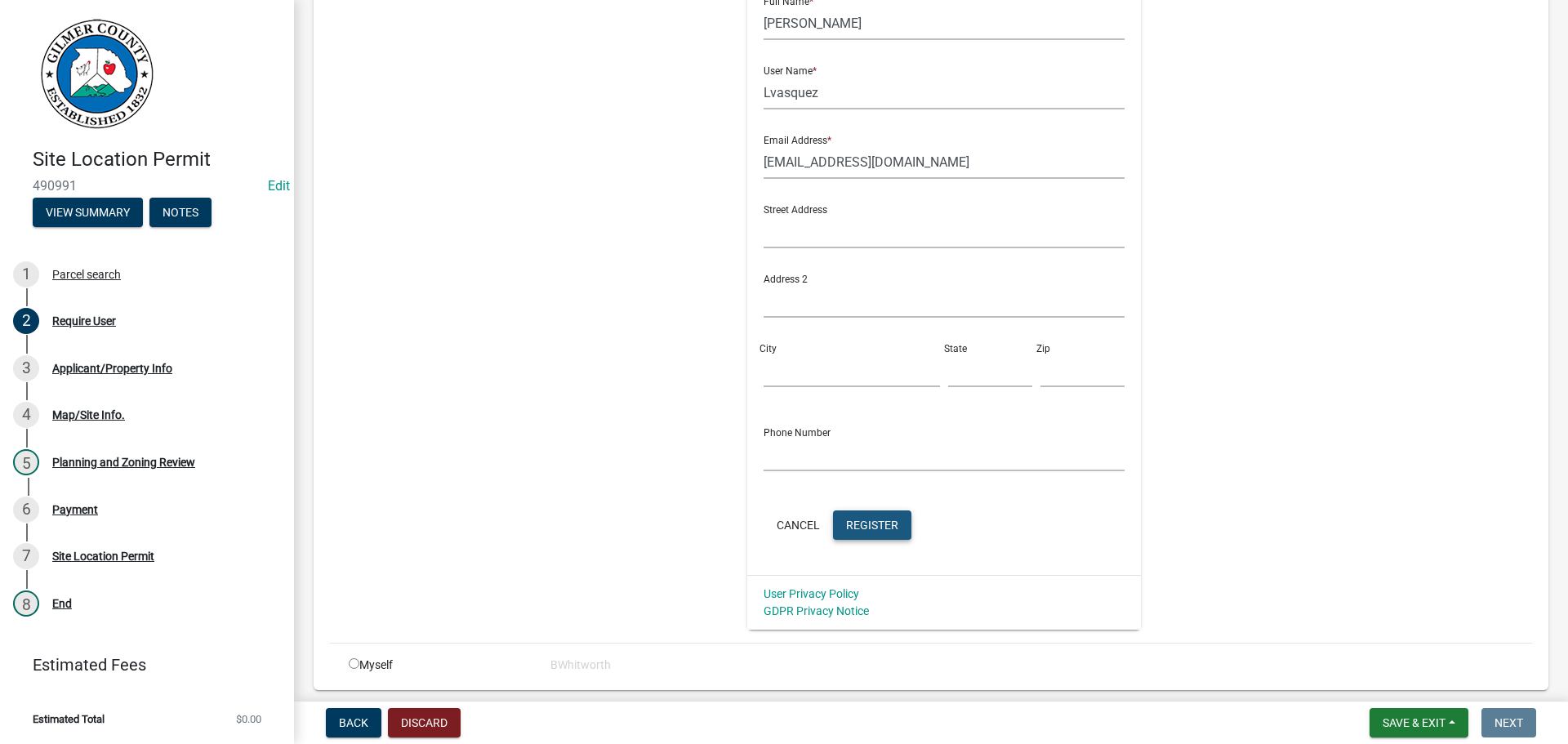
click at [873, 525] on span "Register" at bounding box center [872, 524] width 52 height 13
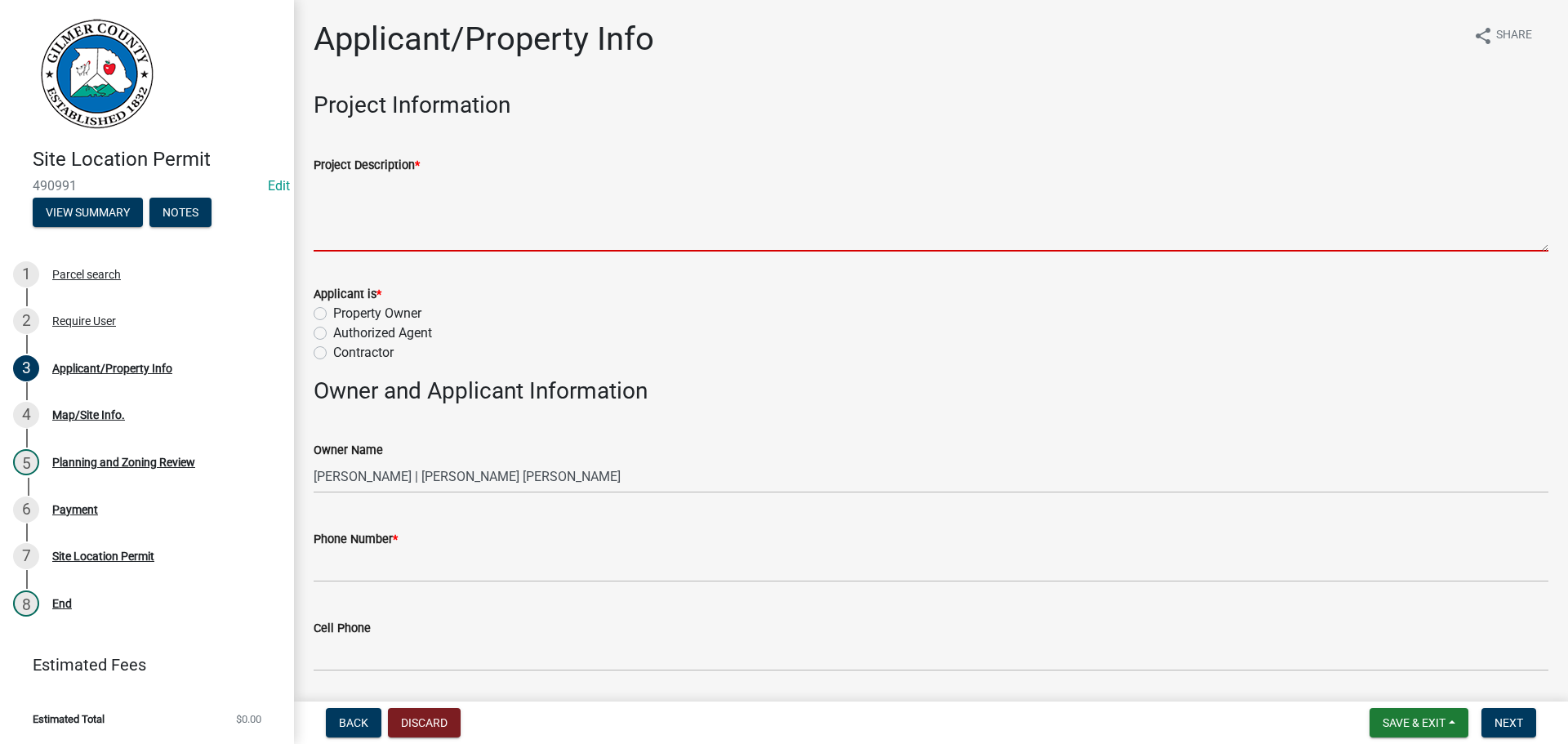
click at [426, 234] on textarea "Project Description *" at bounding box center [931, 213] width 1235 height 77
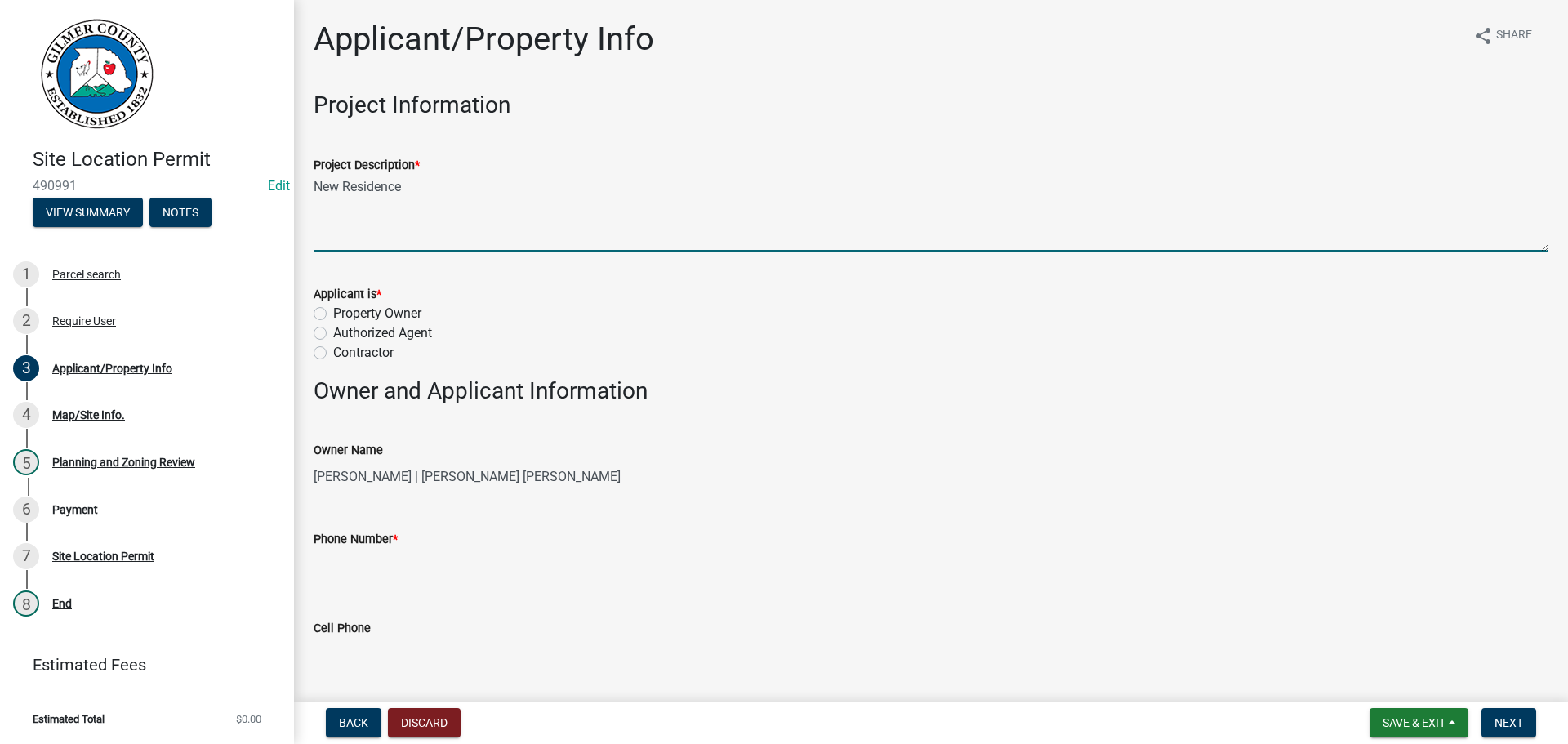
type textarea "New Residence"
click at [333, 310] on label "Property Owner" at bounding box center [376, 314] width 88 height 20
click at [333, 310] on input "Property Owner" at bounding box center [338, 310] width 11 height 11
radio input "true"
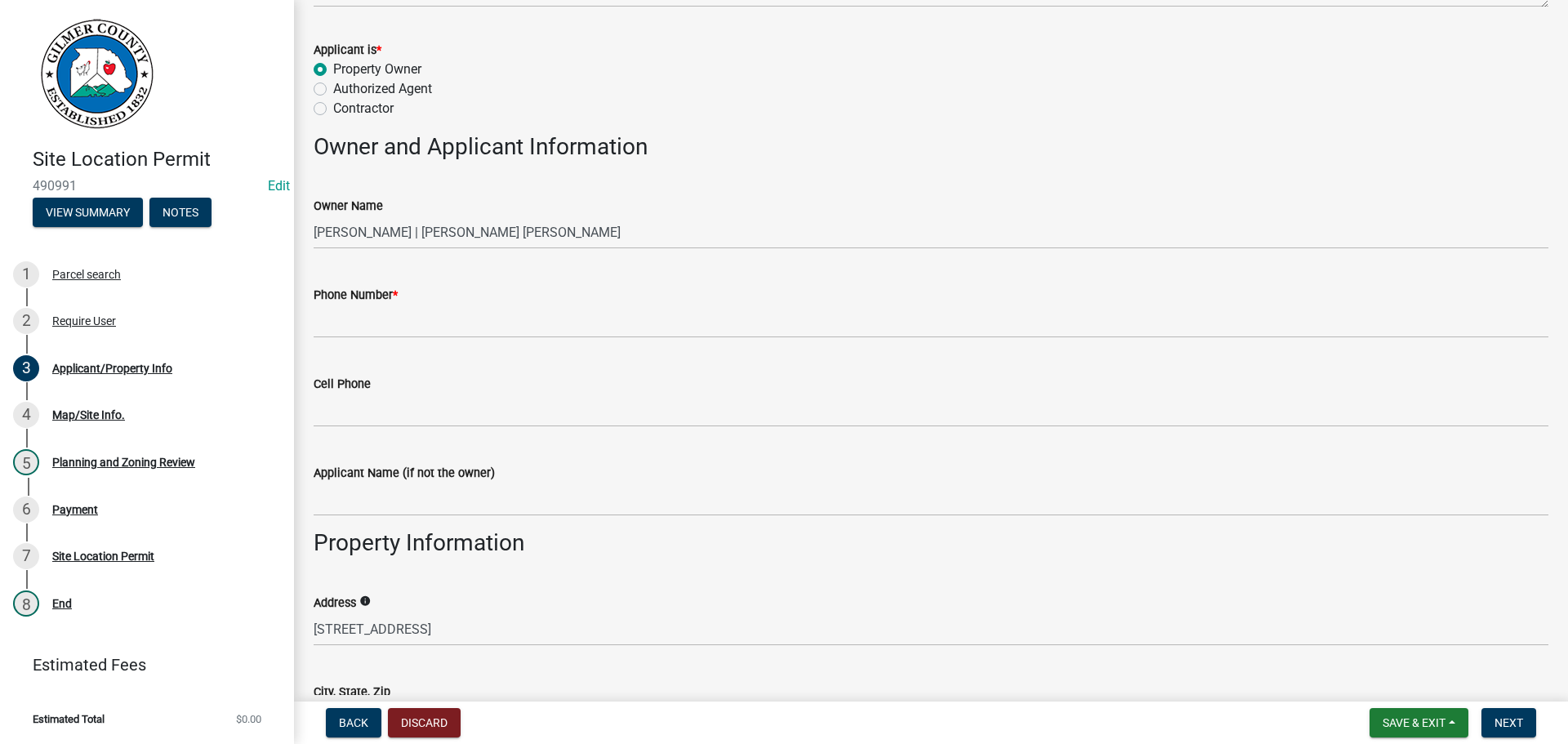
scroll to position [245, 0]
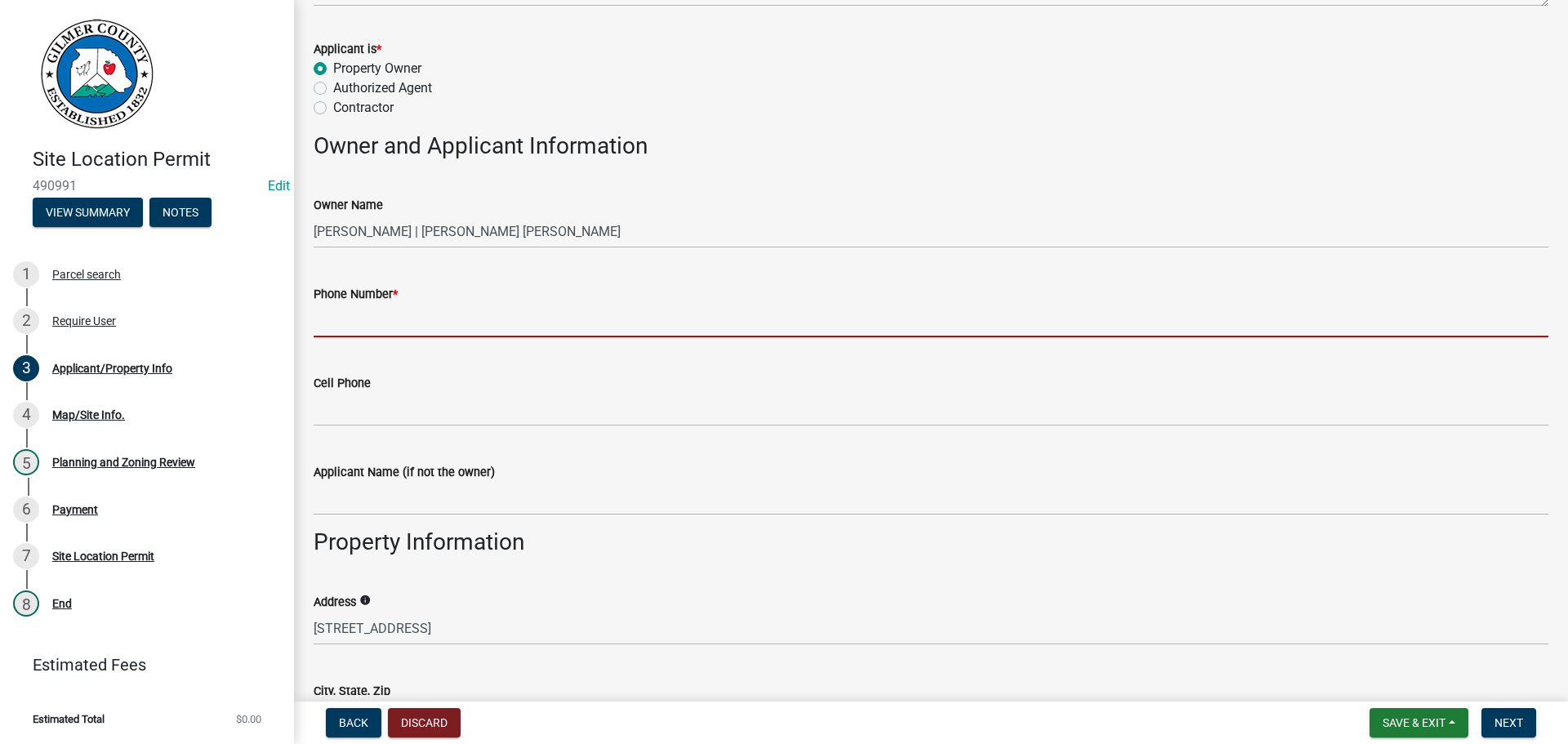
click at [386, 324] on input "Phone Number *" at bounding box center [931, 320] width 1235 height 33
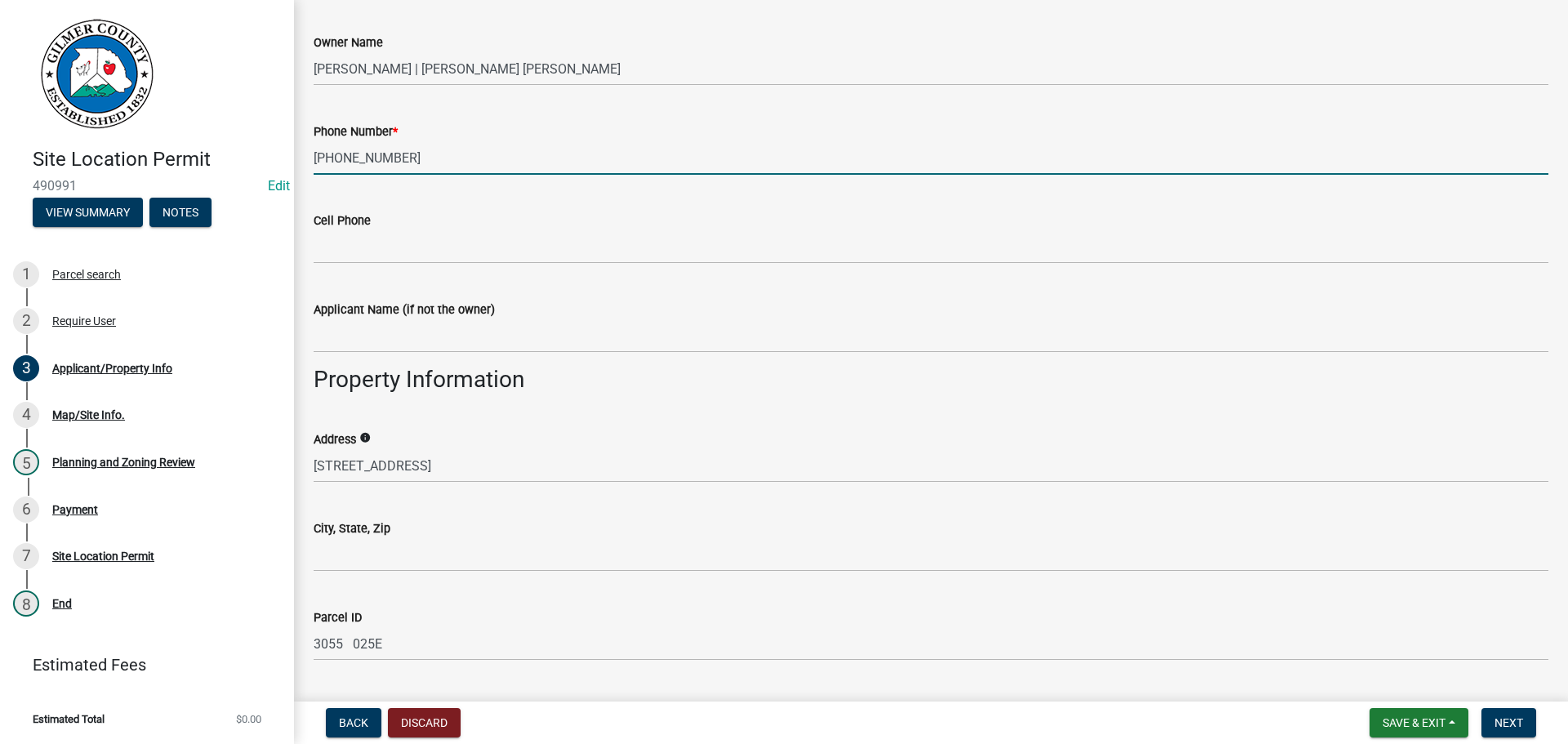
scroll to position [653, 0]
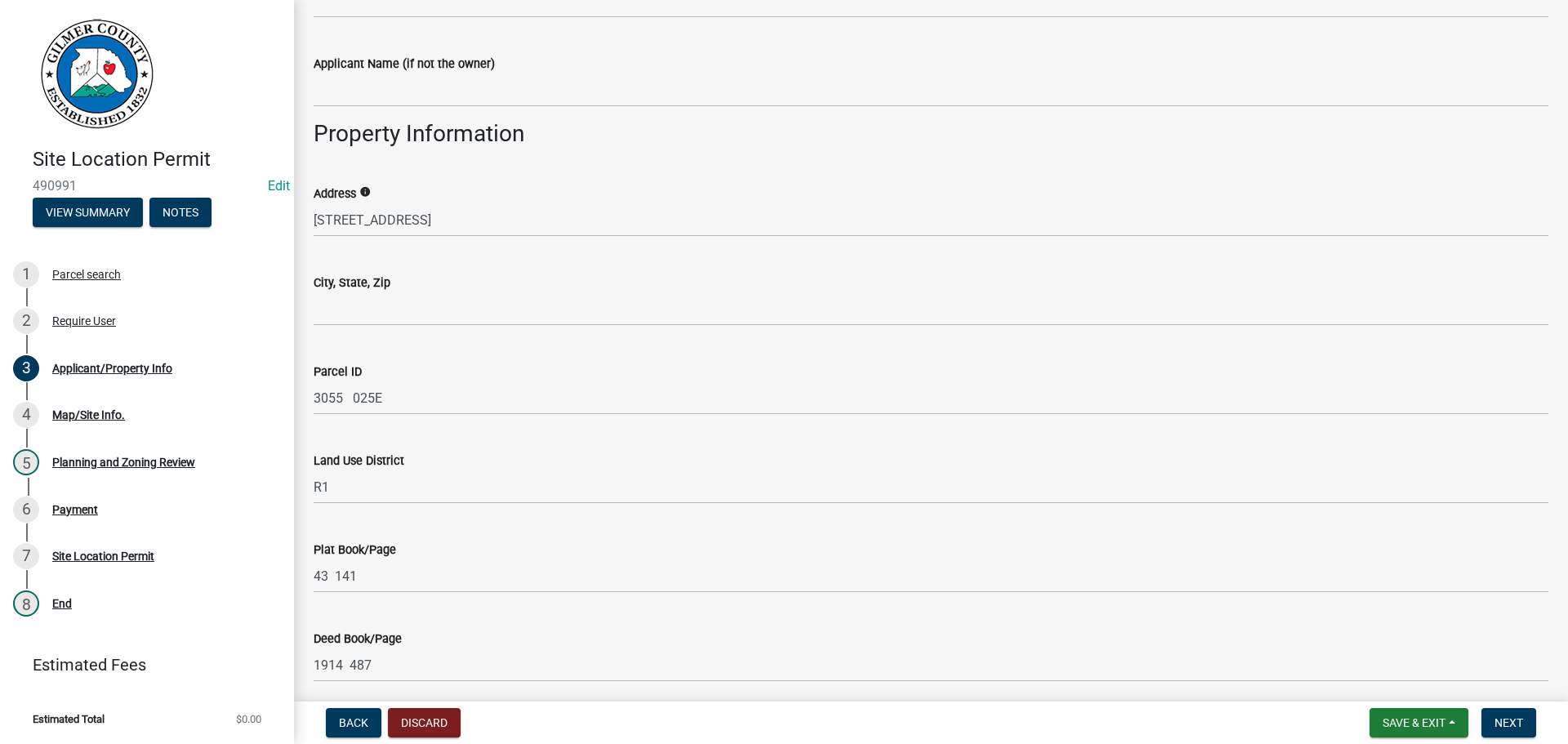
type input "[PHONE_NUMBER]"
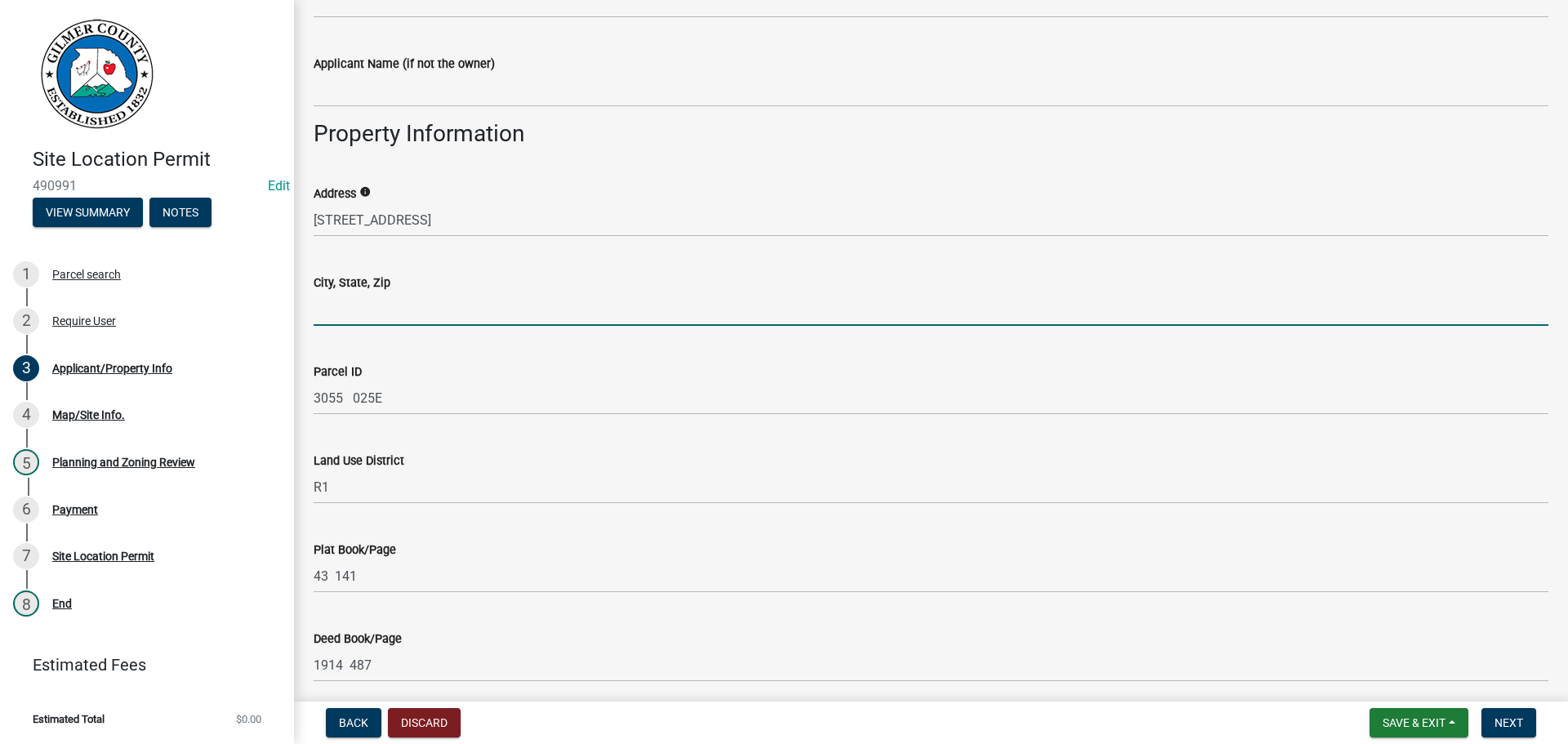
drag, startPoint x: 338, startPoint y: 310, endPoint x: 346, endPoint y: 306, distance: 8.9
click at [338, 310] on input "City, State, Zip" at bounding box center [931, 309] width 1235 height 33
type input "ELLIJAY"
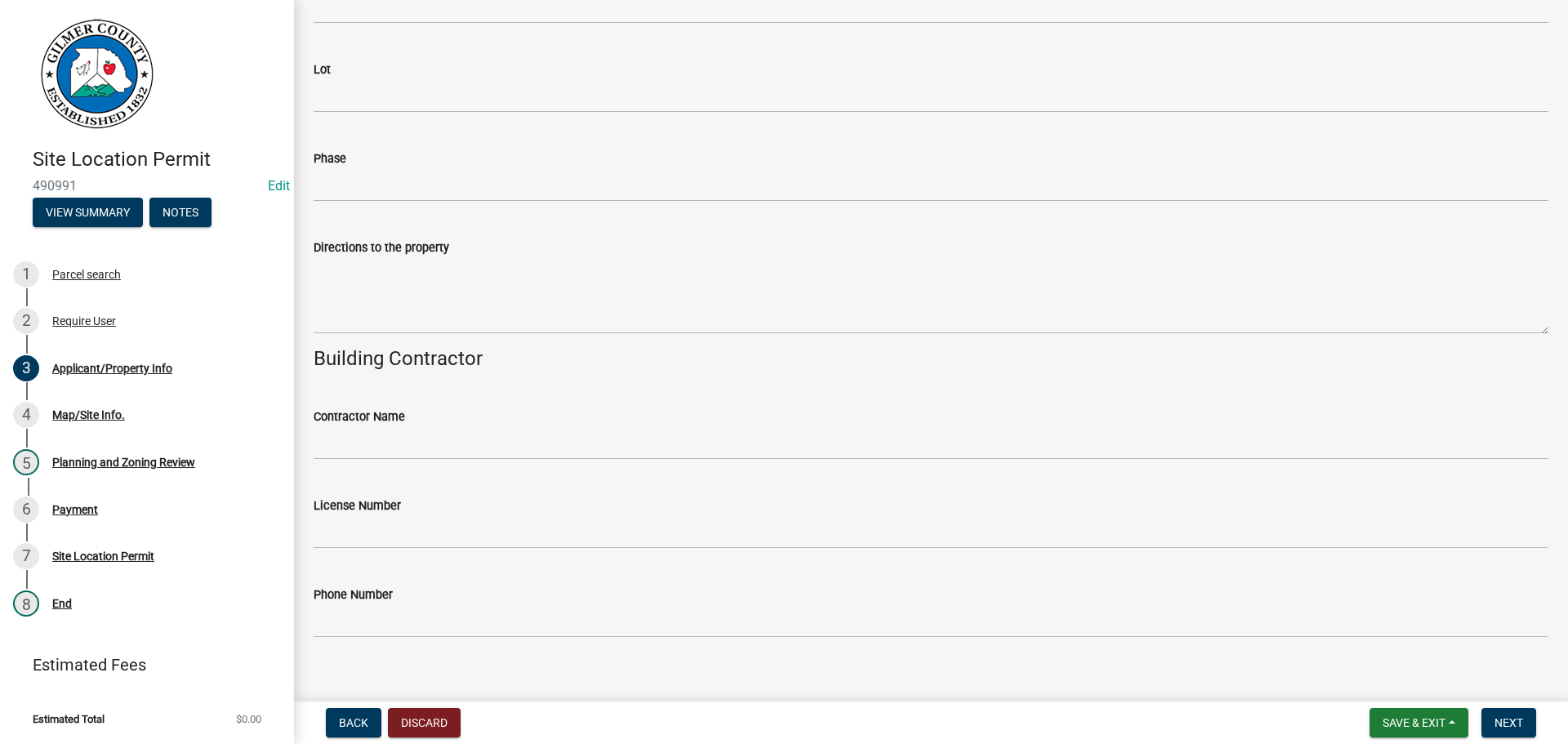
scroll to position [1510, 0]
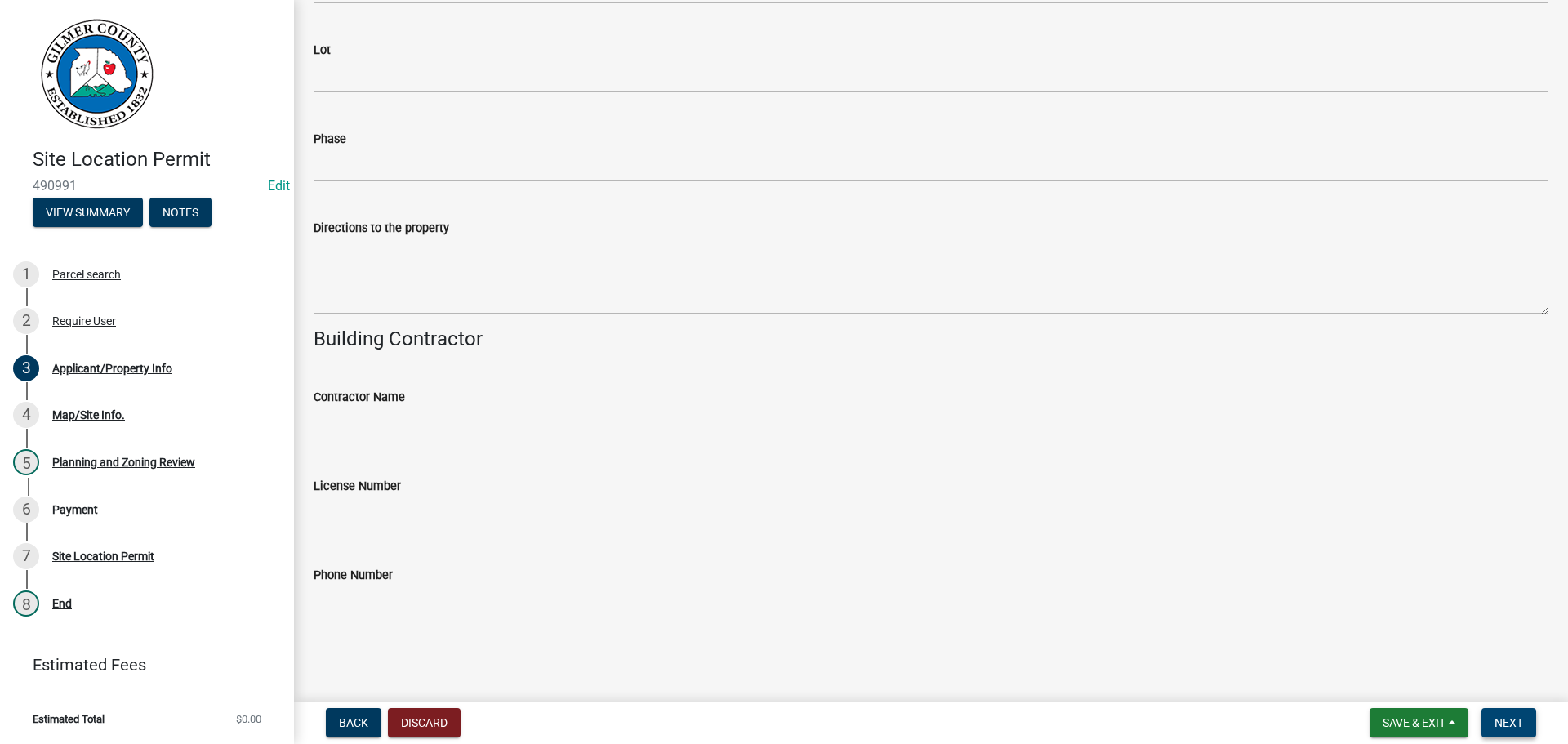
click at [1490, 714] on button "Next" at bounding box center [1508, 722] width 54 height 29
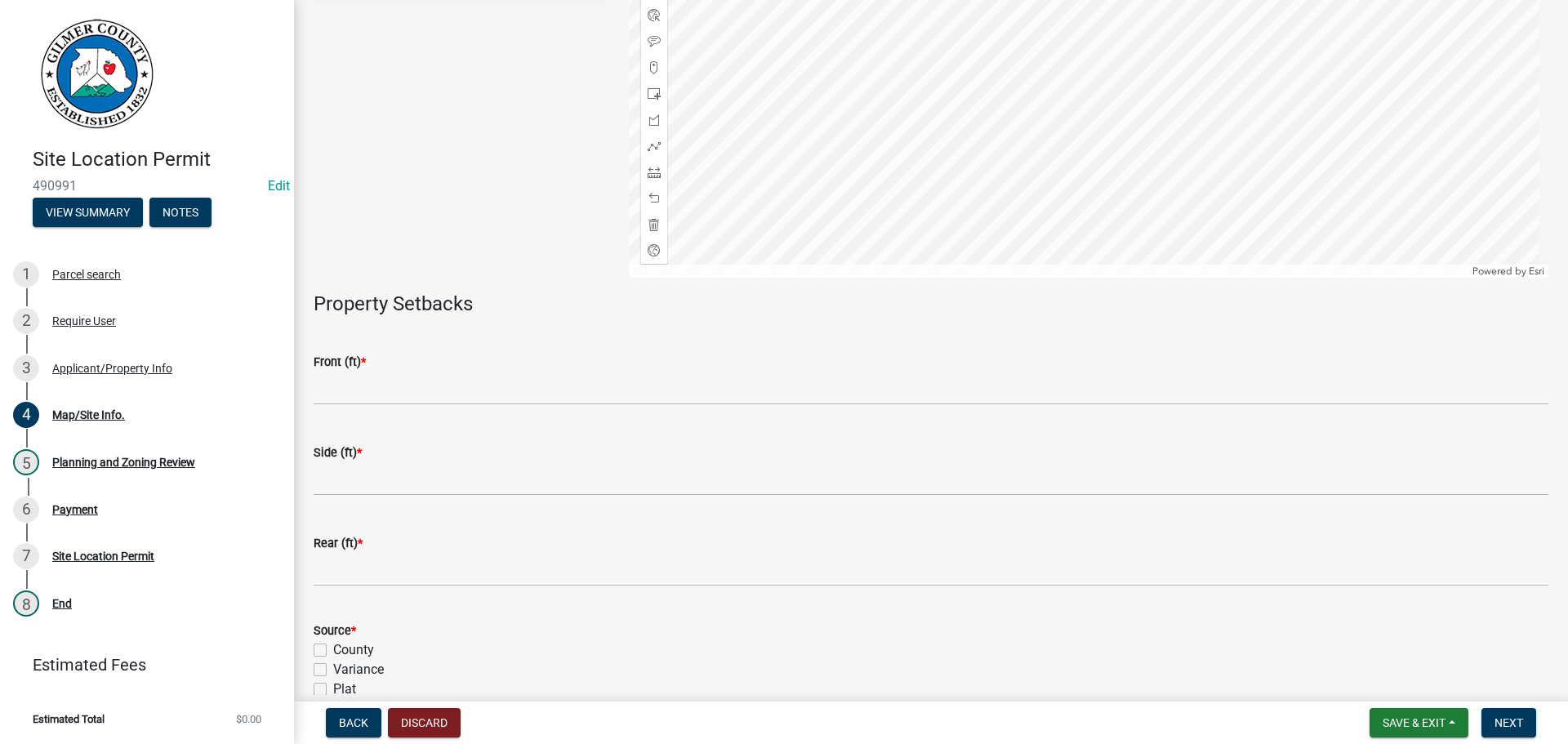
scroll to position [327, 0]
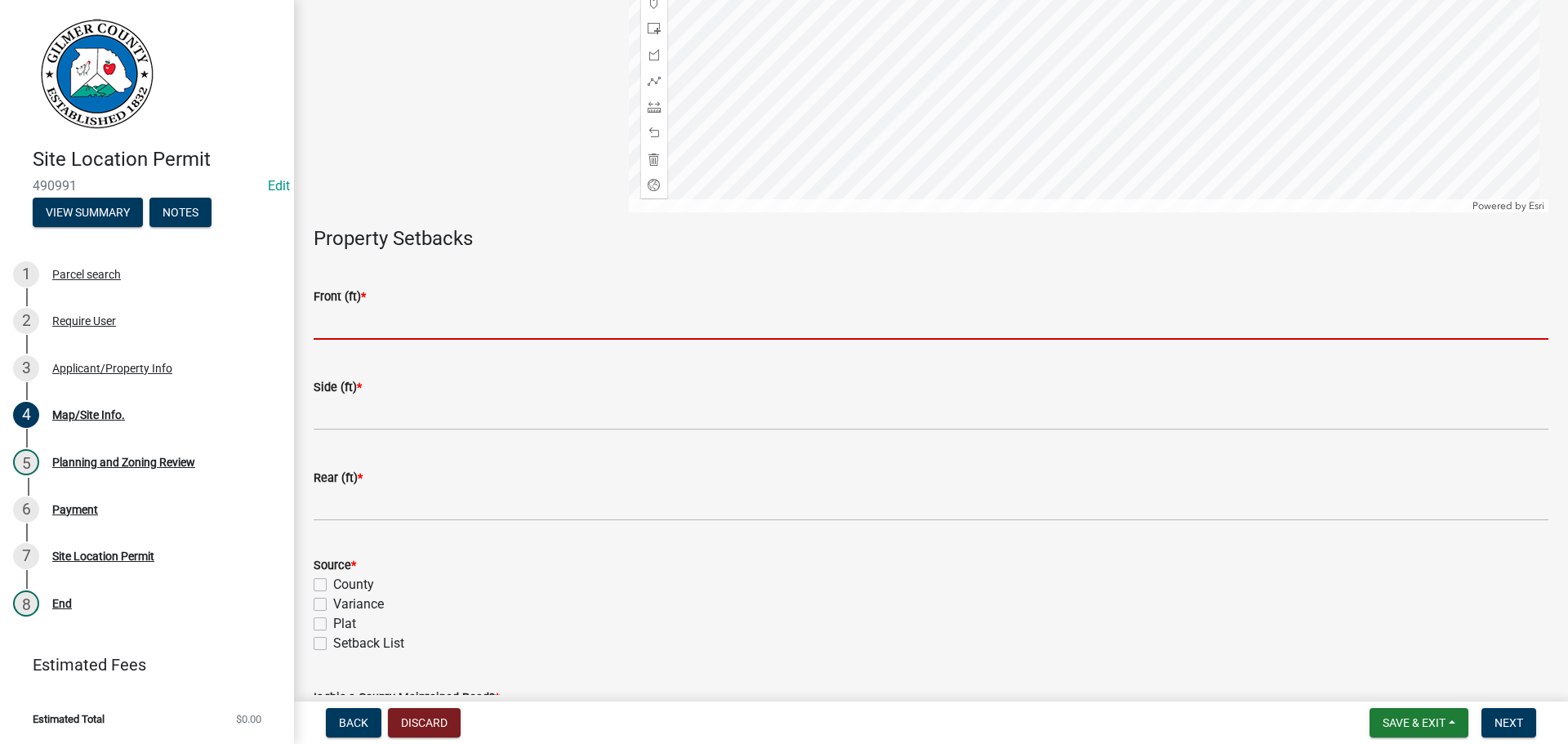
click at [347, 322] on input "text" at bounding box center [931, 322] width 1235 height 33
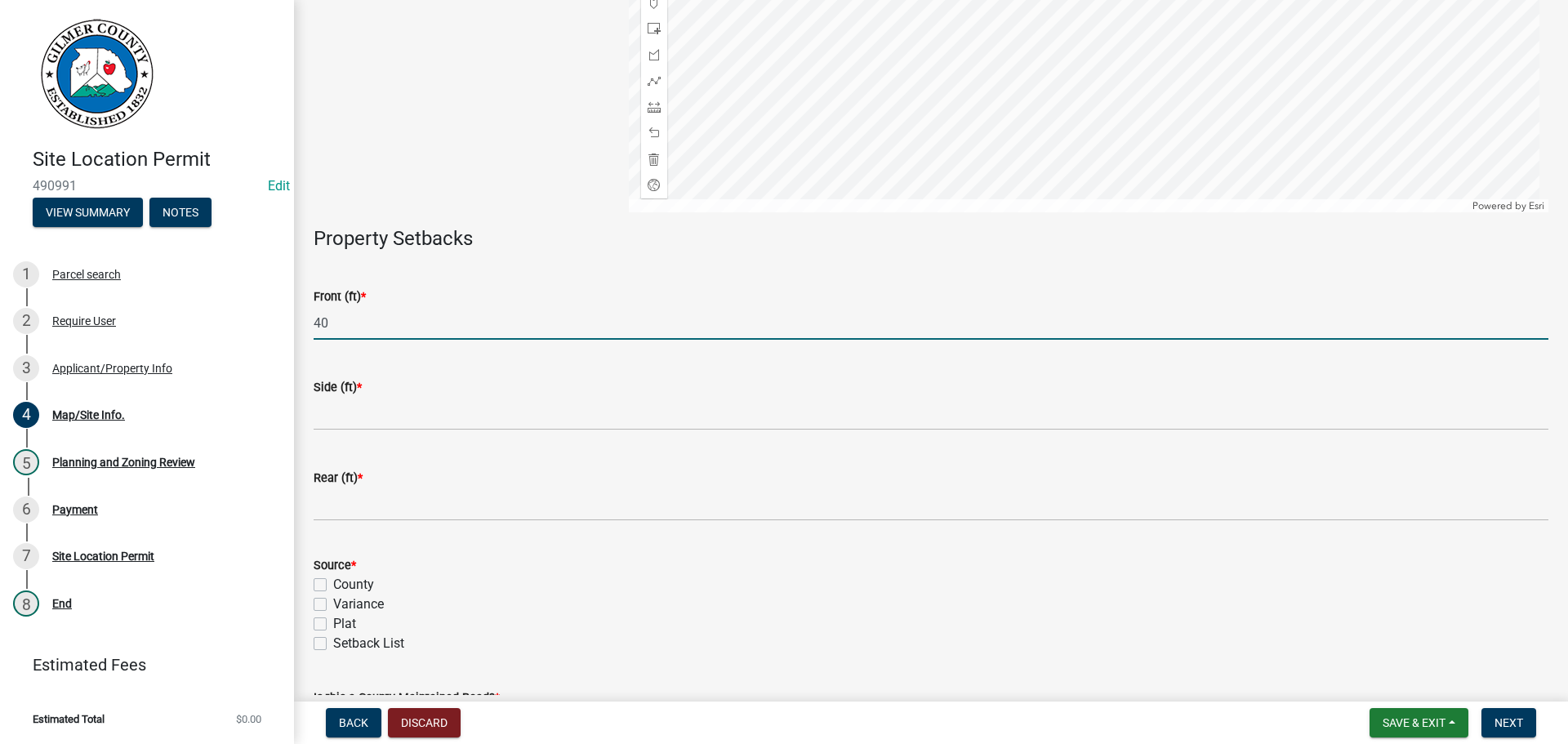
type input "40"
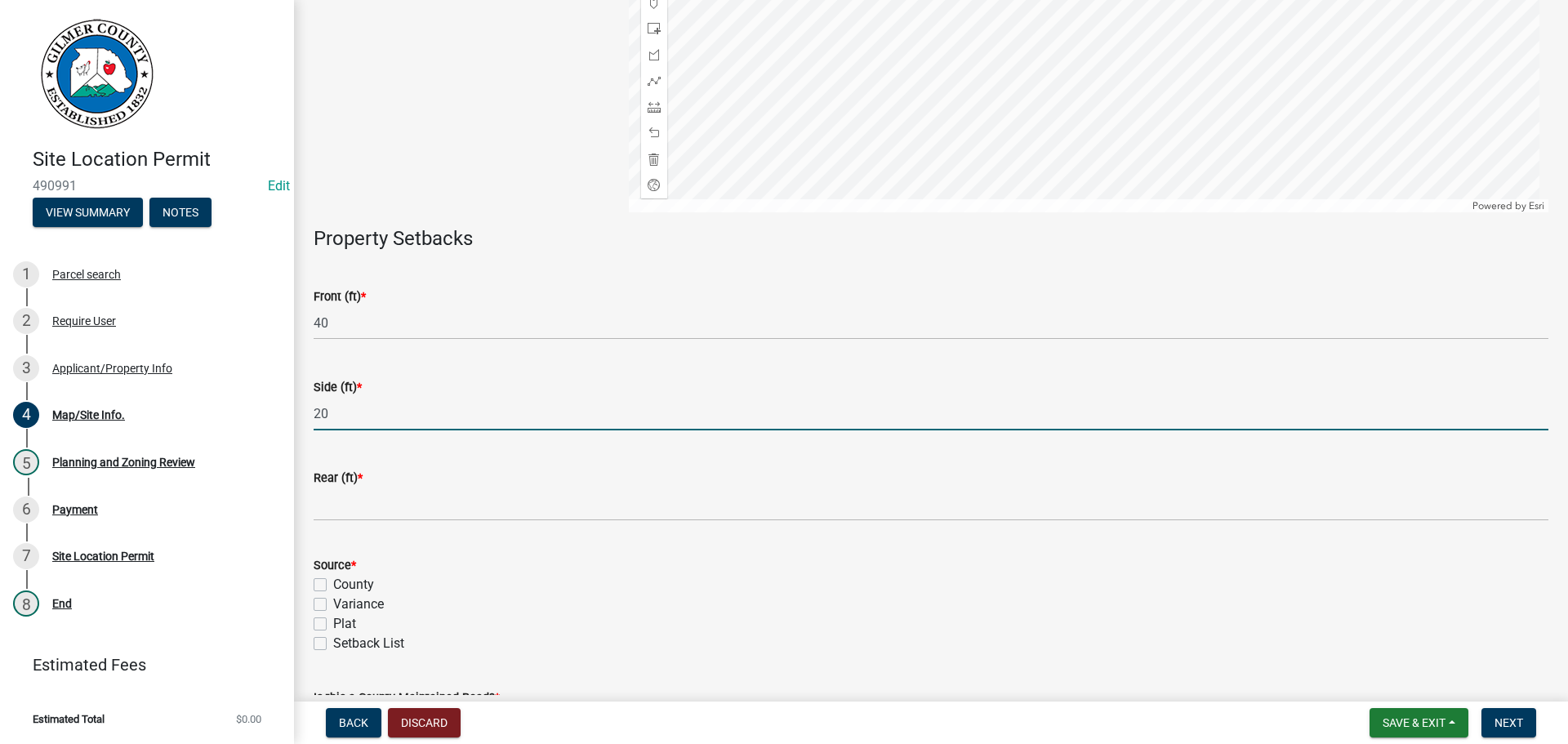
type input "20"
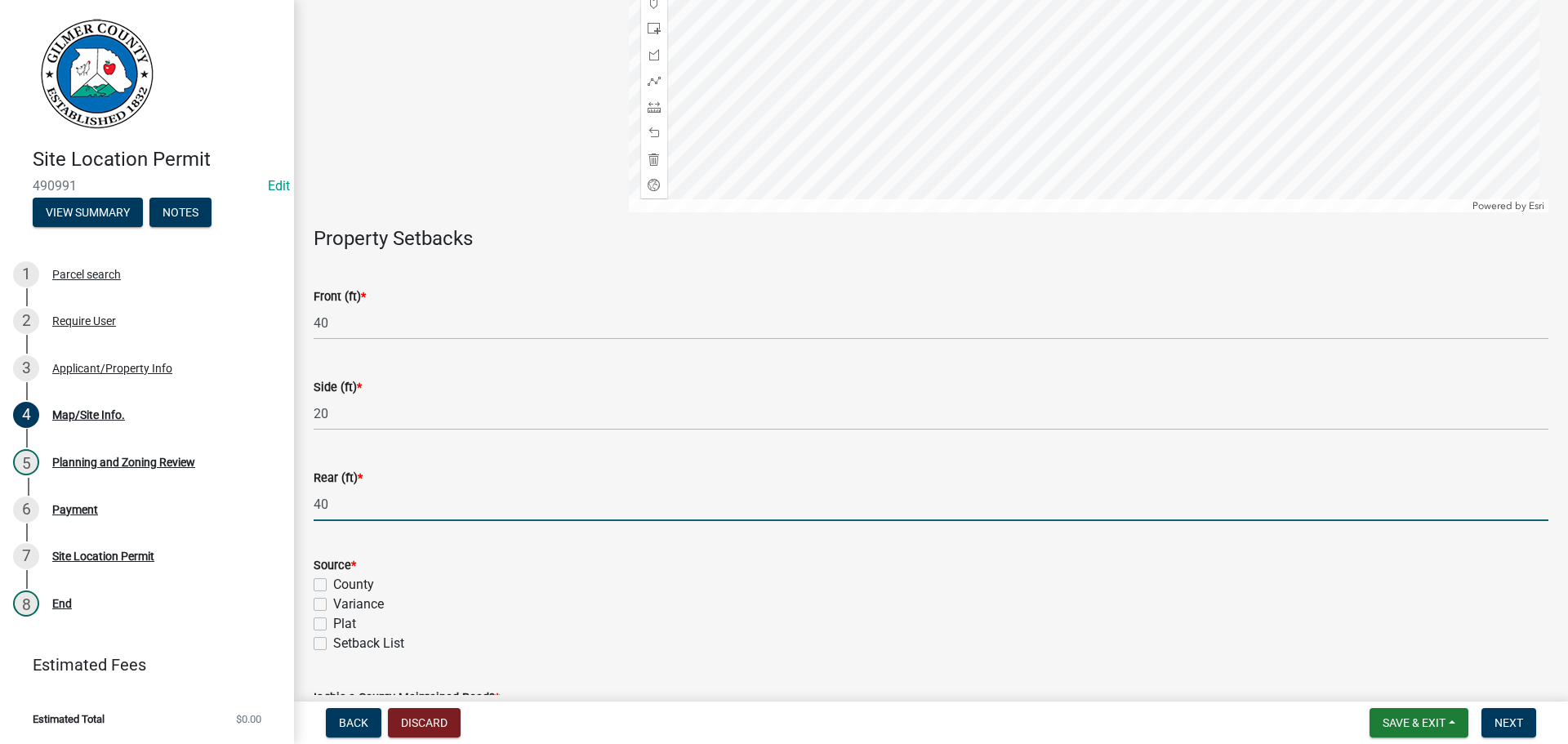
type input "40"
click at [333, 587] on label "County" at bounding box center [353, 585] width 41 height 20
click at [333, 586] on input "County" at bounding box center [338, 580] width 11 height 11
checkbox input "true"
checkbox input "false"
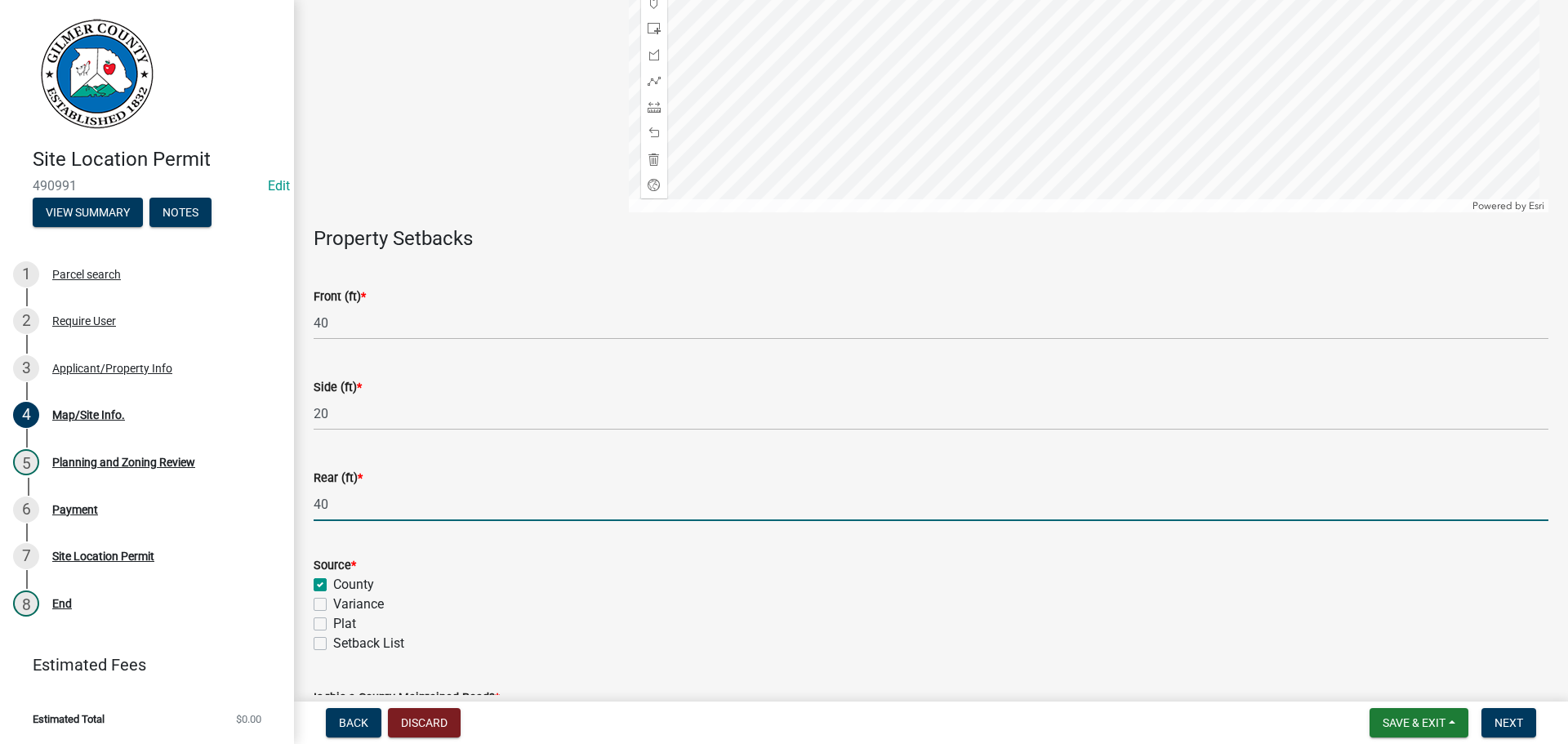
checkbox input "false"
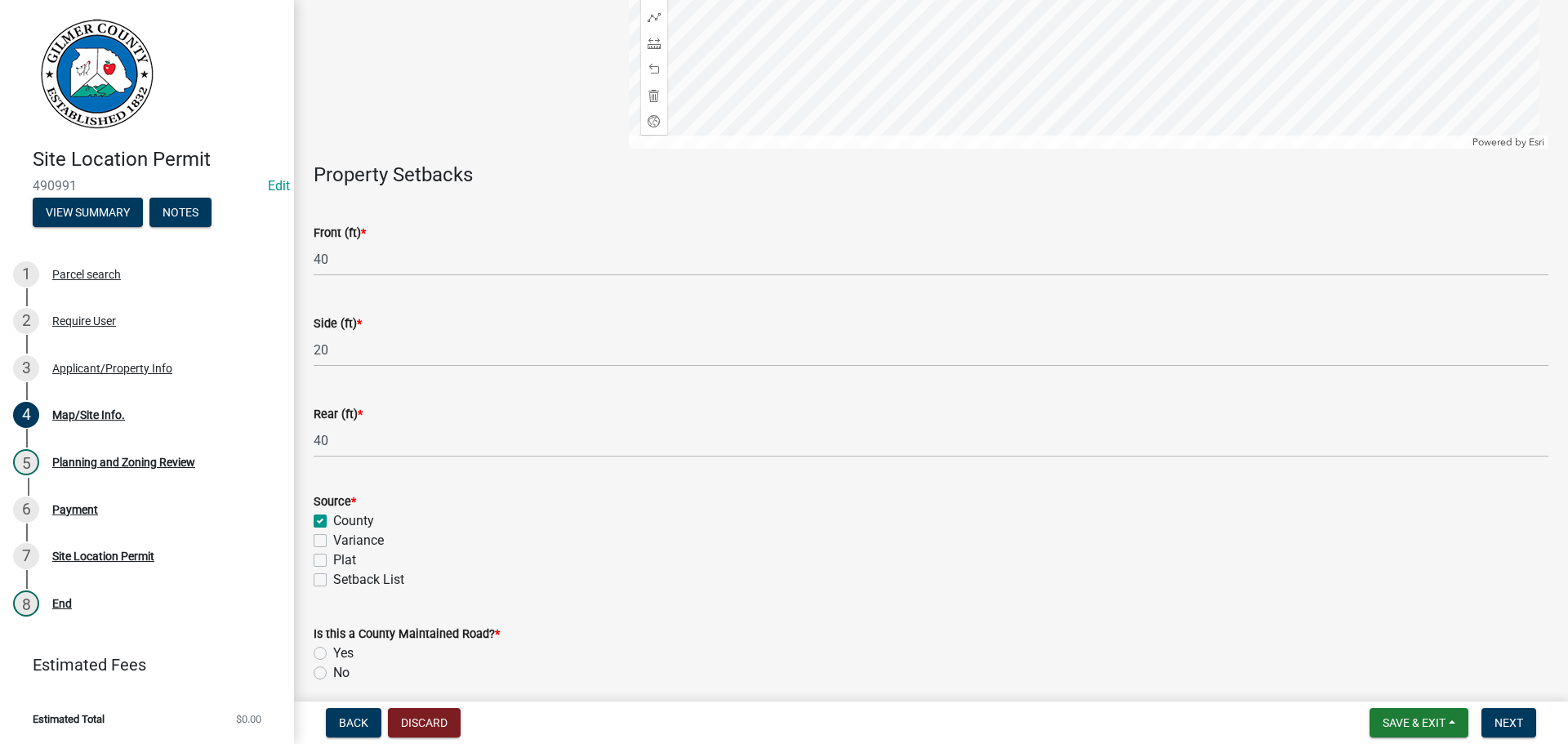
scroll to position [456, 0]
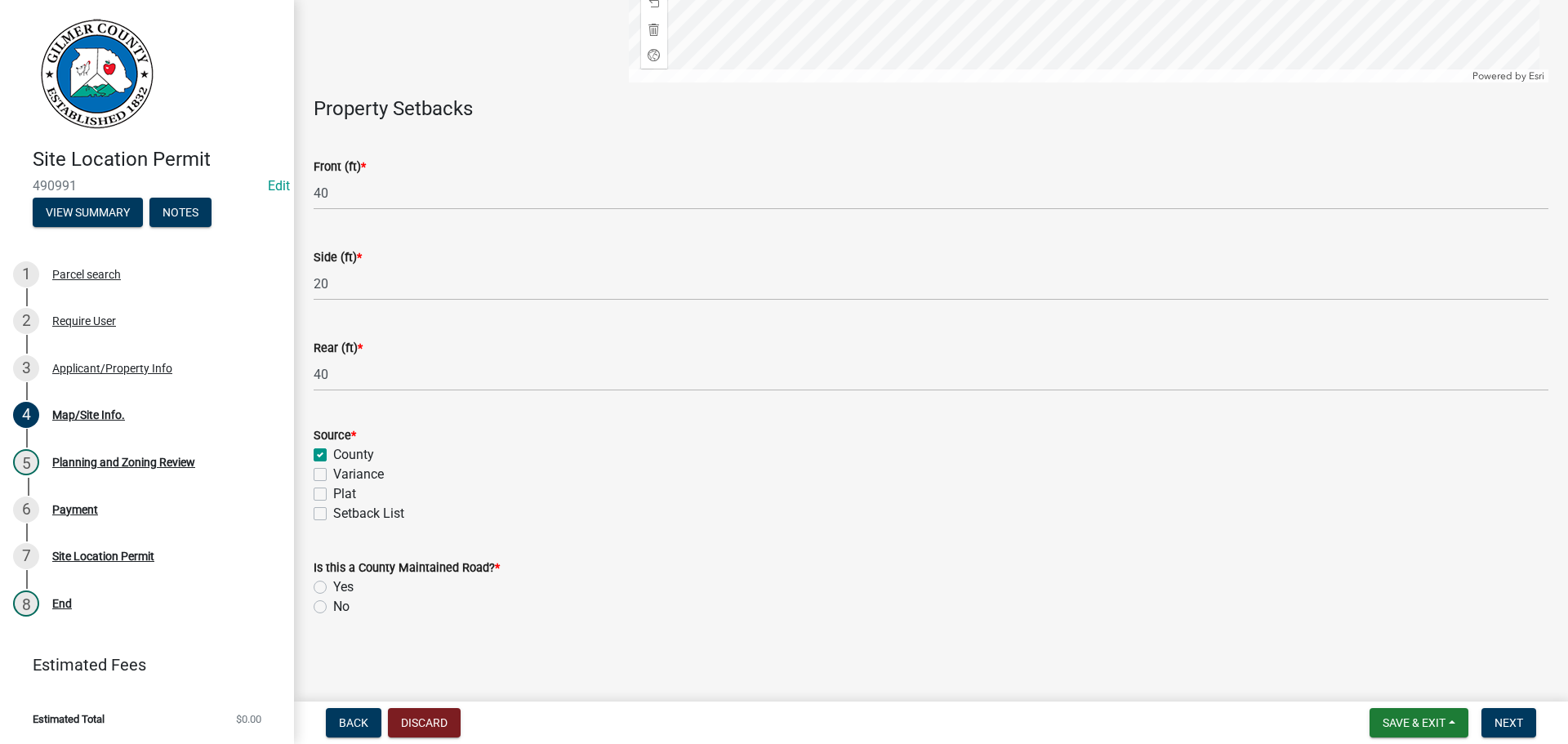
click at [333, 586] on label "Yes" at bounding box center [343, 587] width 21 height 20
click at [333, 586] on input "Yes" at bounding box center [338, 583] width 11 height 11
radio input "true"
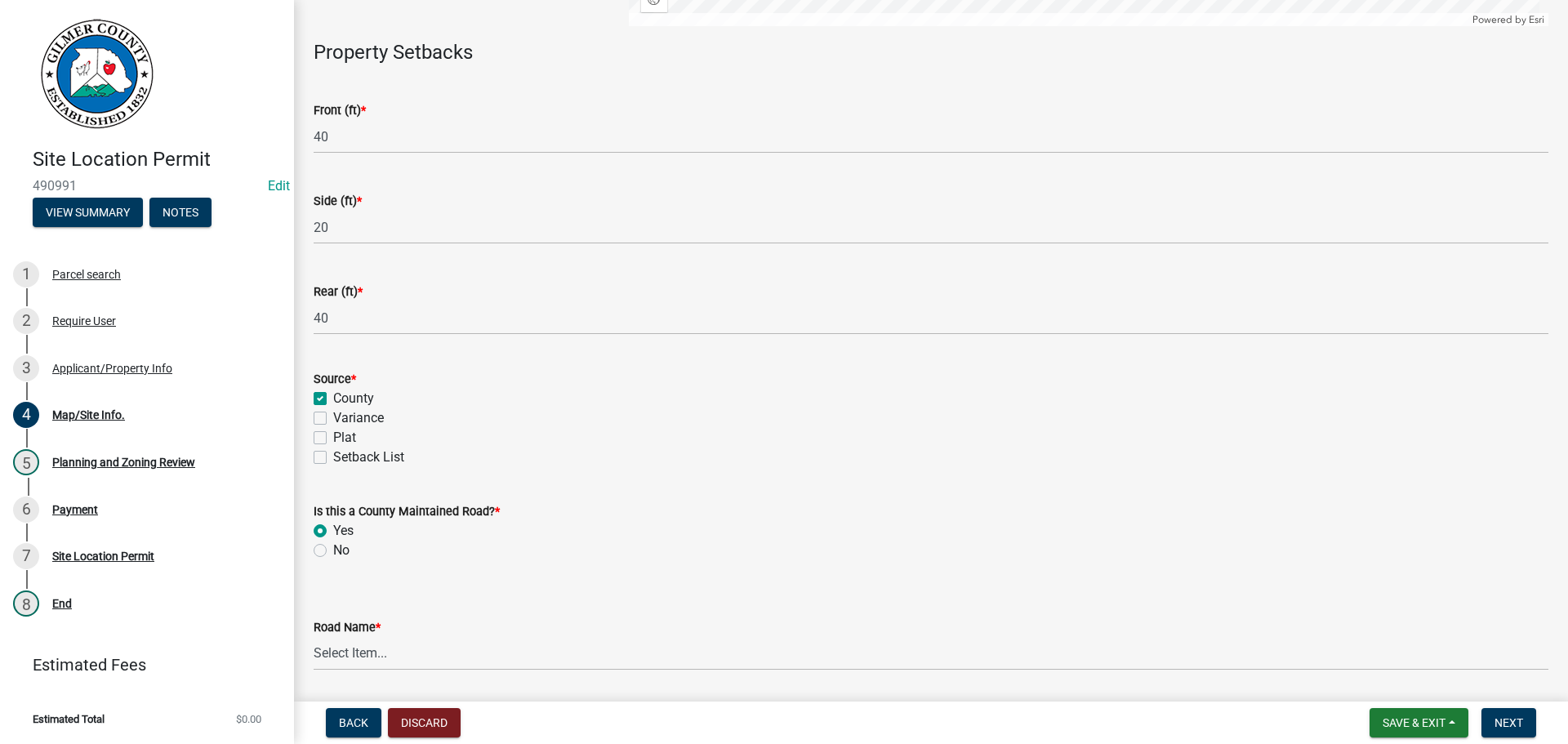
scroll to position [567, 0]
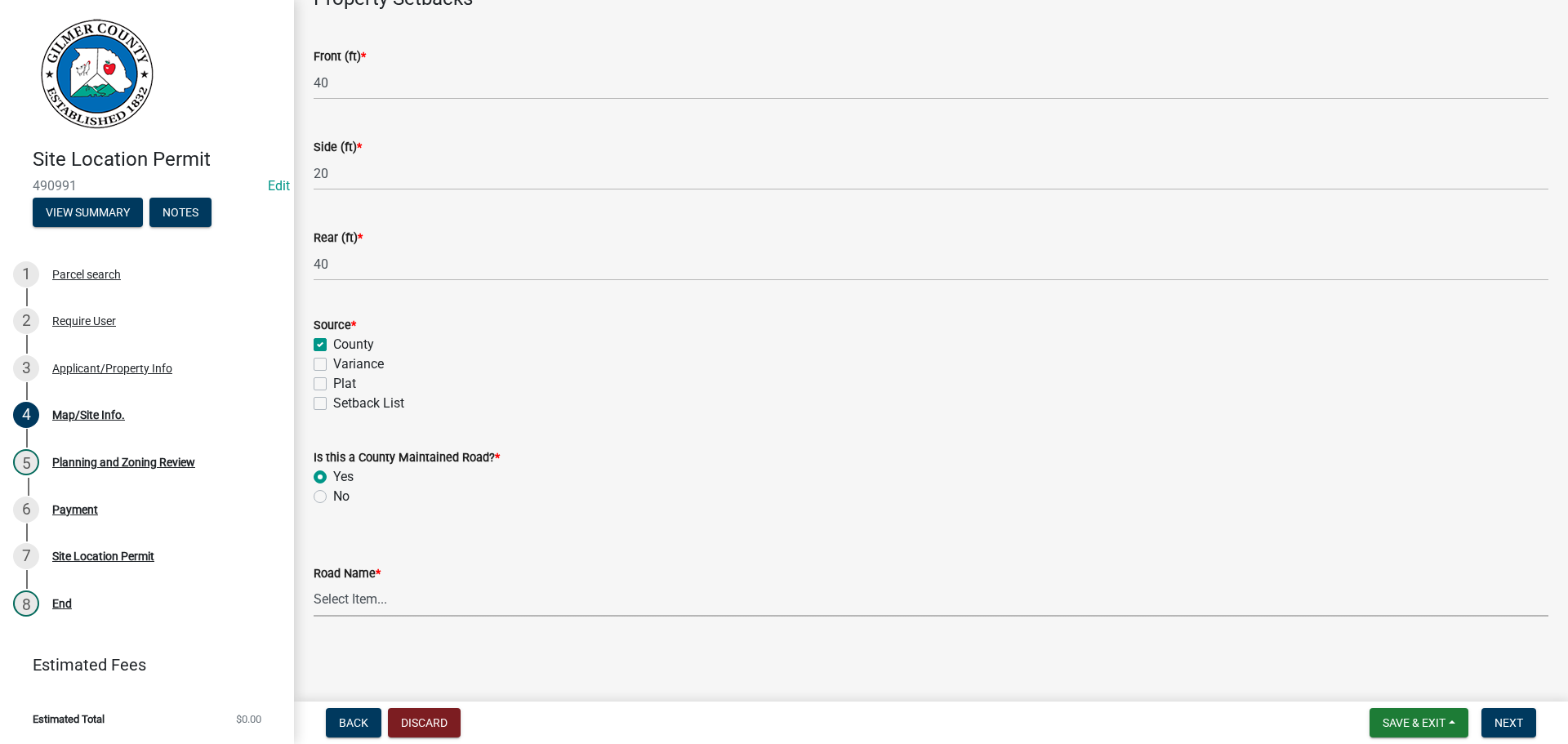
click at [352, 596] on select "Select Item... [PERSON_NAME][GEOGRAPHIC_DATA] [GEOGRAPHIC_DATA][PERSON_NAME][PE…" at bounding box center [931, 599] width 1235 height 33
click at [314, 583] on select "Select Item... [PERSON_NAME][GEOGRAPHIC_DATA] [GEOGRAPHIC_DATA][PERSON_NAME][PE…" at bounding box center [931, 599] width 1235 height 33
select select "858ff140-e84e-4518-96ee-412549382ce9"
click at [1511, 717] on span "Next" at bounding box center [1509, 722] width 29 height 13
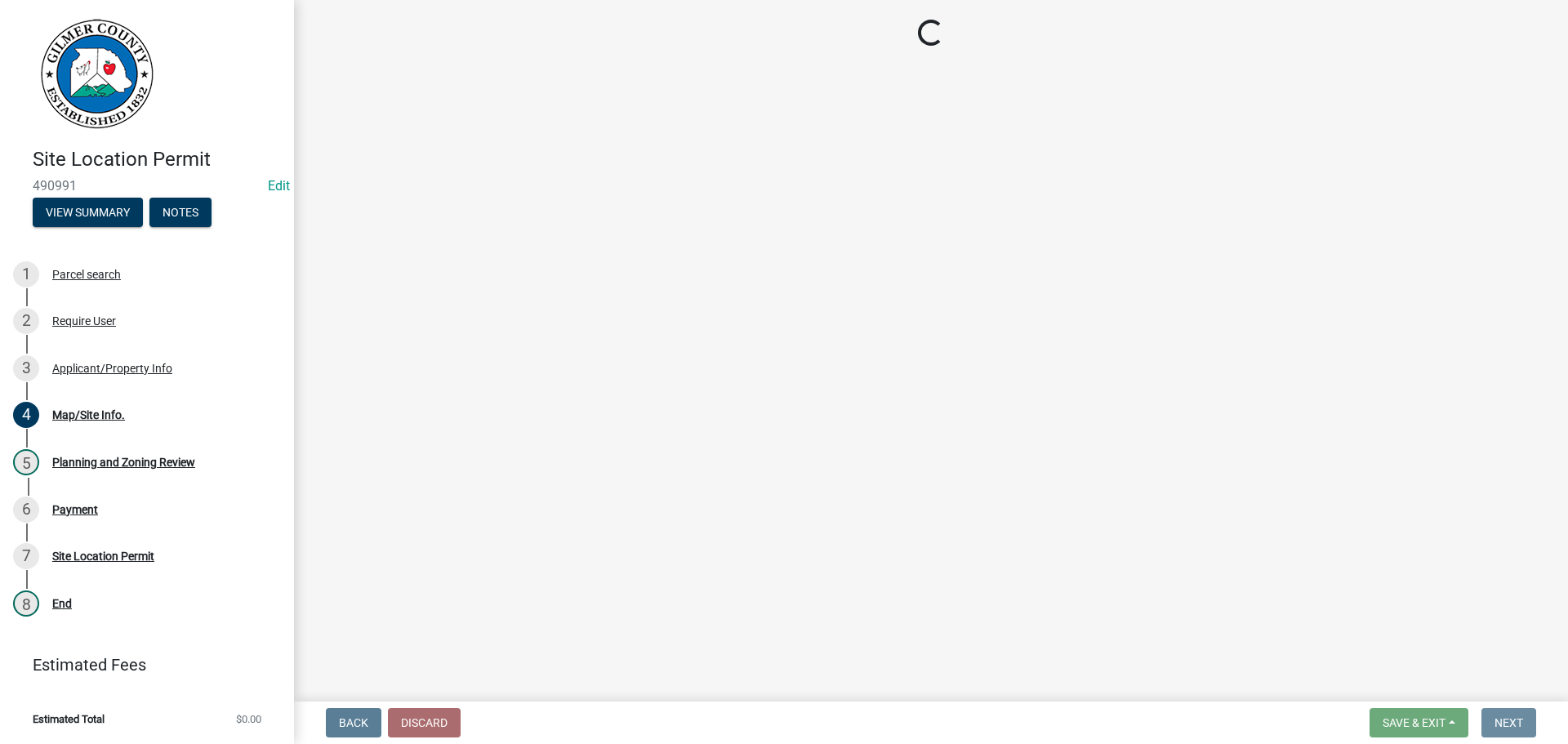
scroll to position [0, 0]
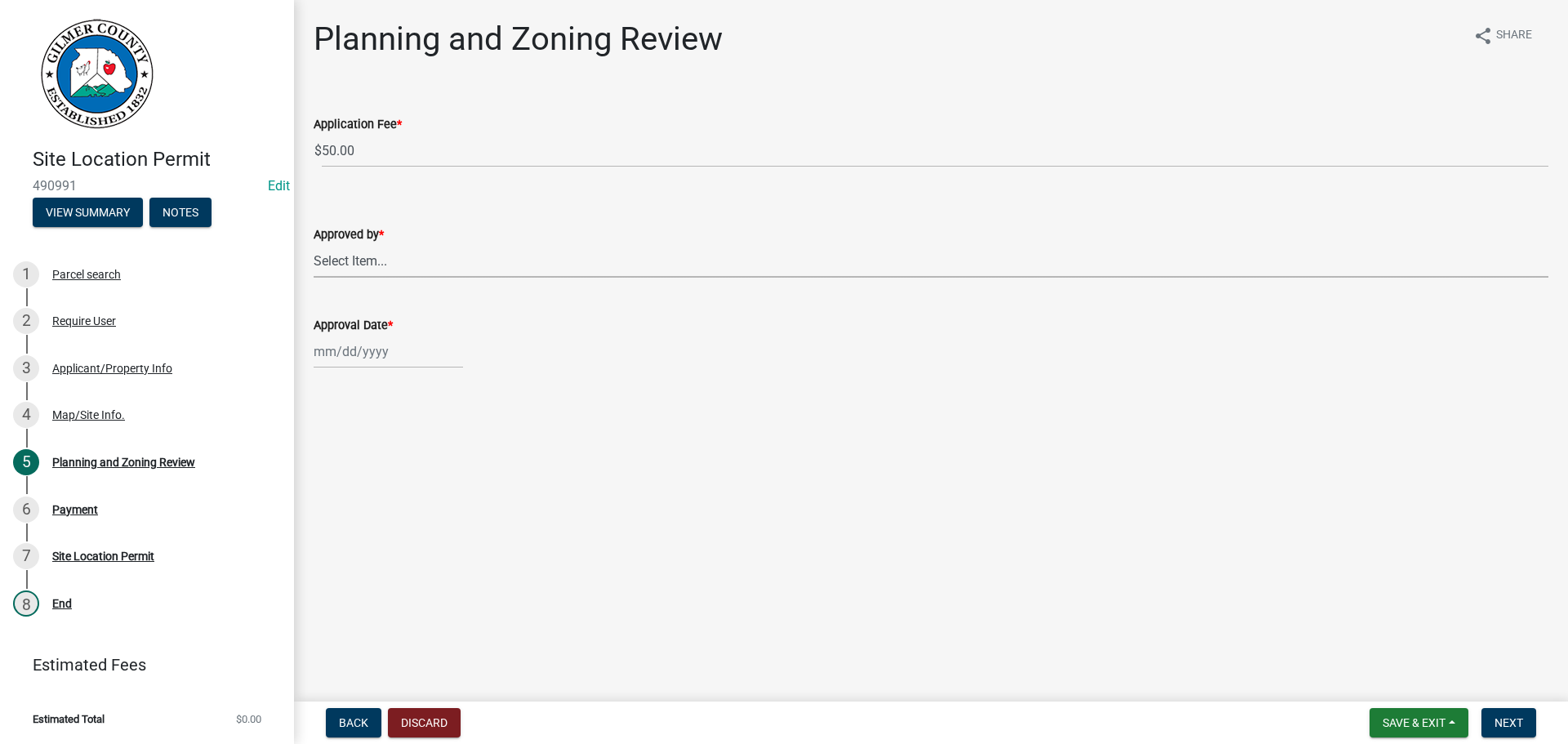
drag, startPoint x: 325, startPoint y: 258, endPoint x: 334, endPoint y: 252, distance: 10.8
click at [325, 257] on select "Select Item... [PERSON_NAME] [PERSON_NAME] [PERSON_NAME] [PERSON_NAME] [PERSON_…" at bounding box center [931, 261] width 1235 height 33
click at [314, 244] on select "Select Item... [PERSON_NAME] [PERSON_NAME] [PERSON_NAME] [PERSON_NAME] [PERSON_…" at bounding box center [931, 261] width 1235 height 33
select select "80ed416b-99b7-4c34-806d-ce3f8cd28ff7"
select select "10"
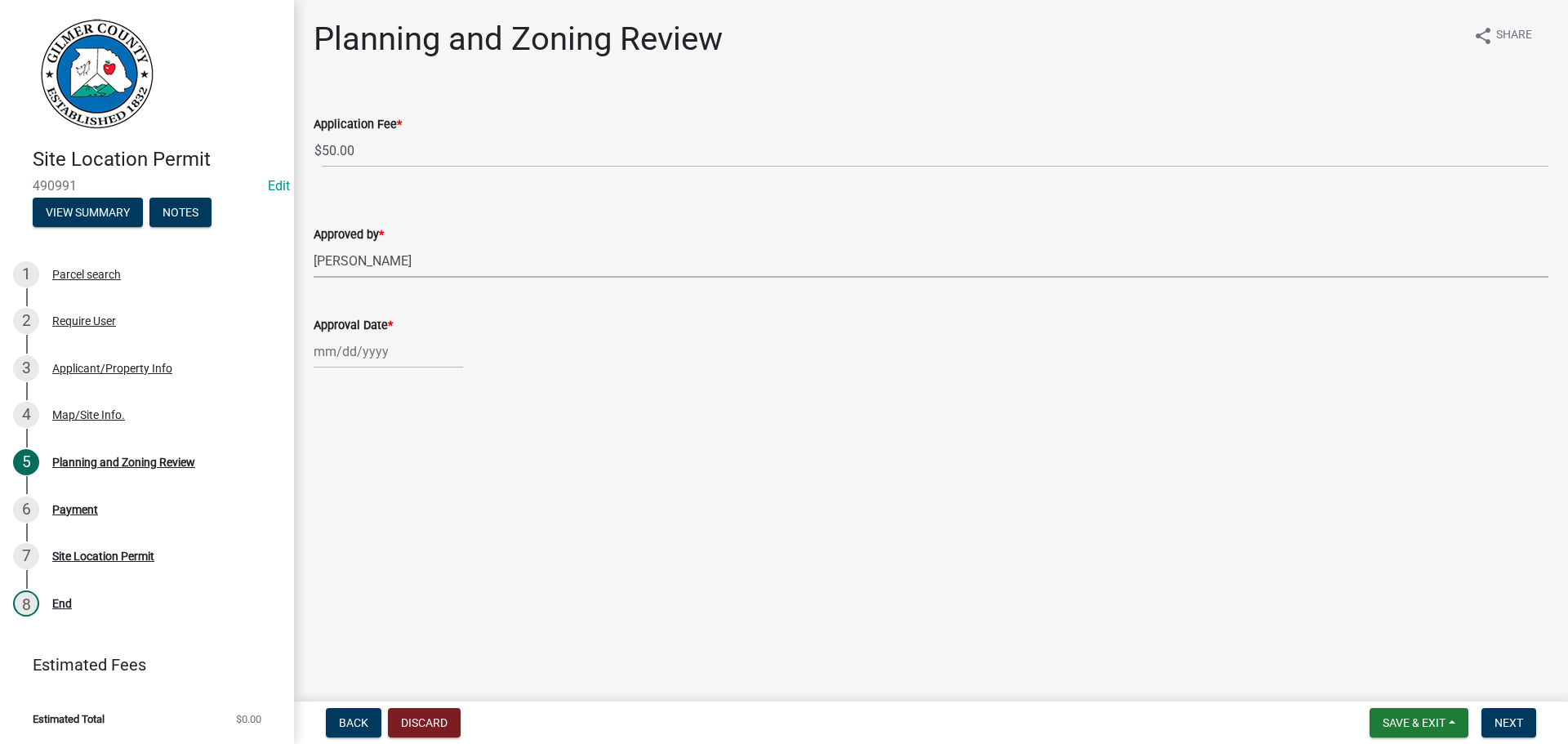
select select "2025"
click at [386, 360] on div "[PERSON_NAME] Feb Mar Apr [PERSON_NAME][DATE] Oct Nov [DATE] 1526 1527 1528 152…" at bounding box center [388, 351] width 149 height 33
drag, startPoint x: 433, startPoint y: 457, endPoint x: 453, endPoint y: 447, distance: 22.4
click at [436, 456] on div "10" at bounding box center [434, 464] width 26 height 26
type input "[DATE]"
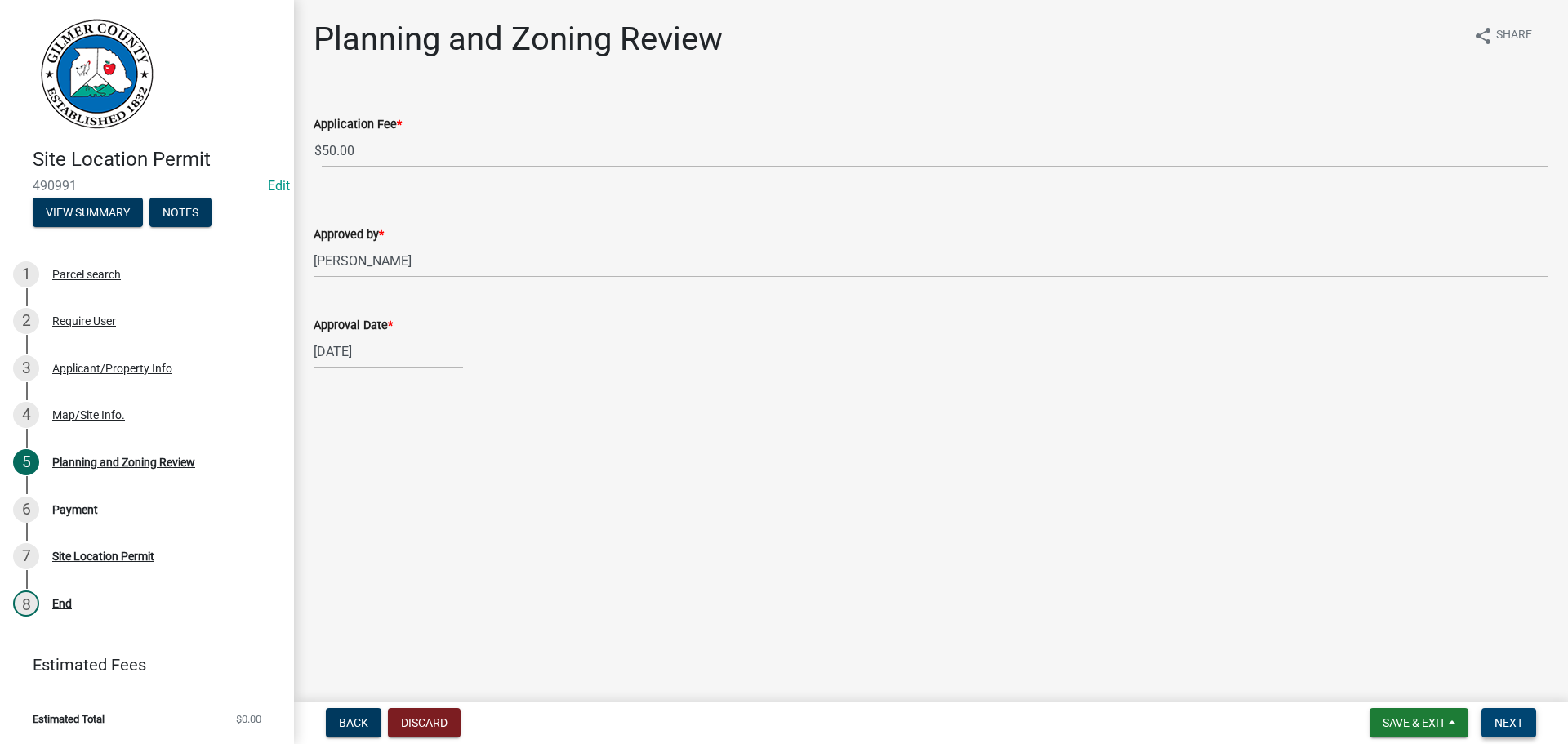
click at [1535, 716] on button "Next" at bounding box center [1508, 722] width 54 height 29
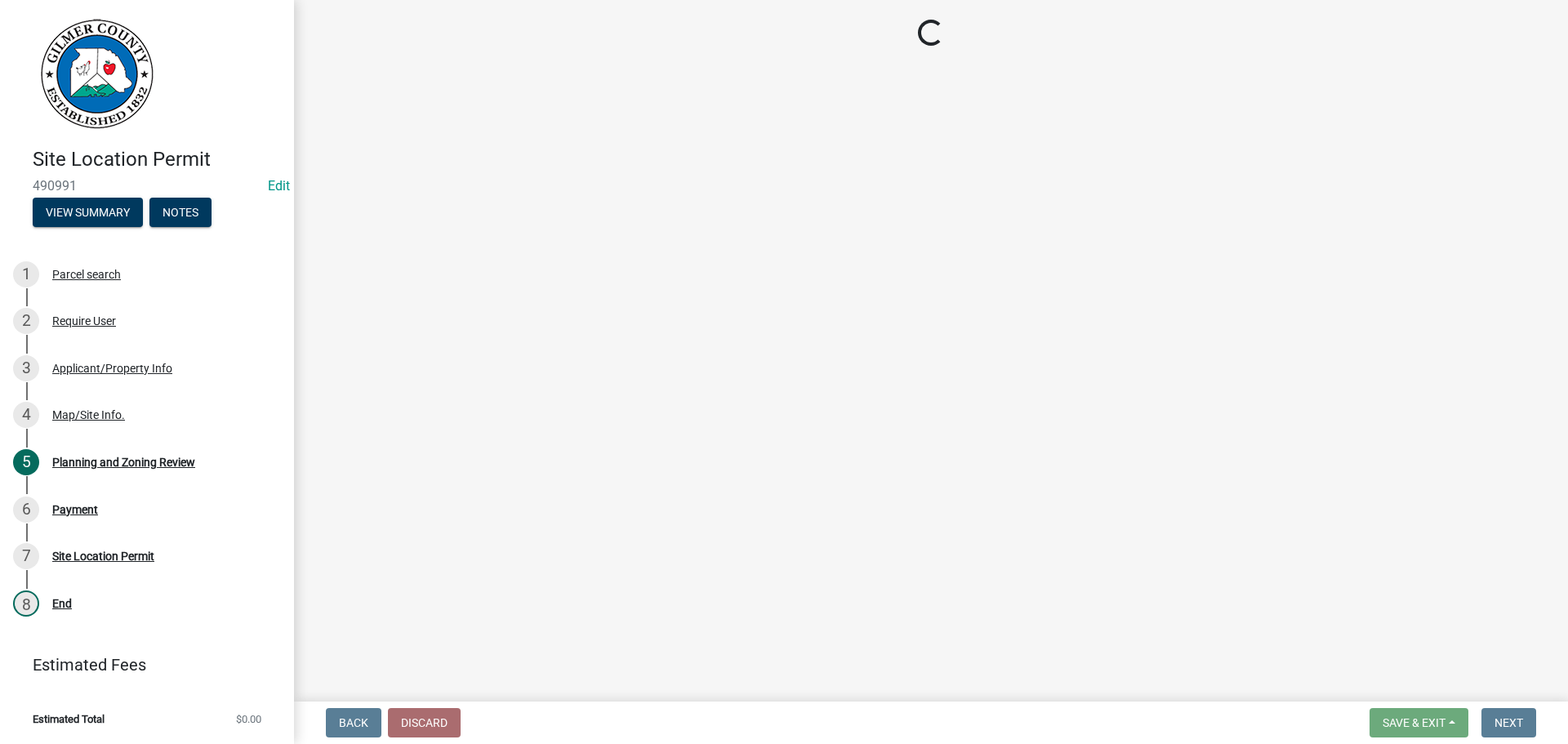
select select "2: 1"
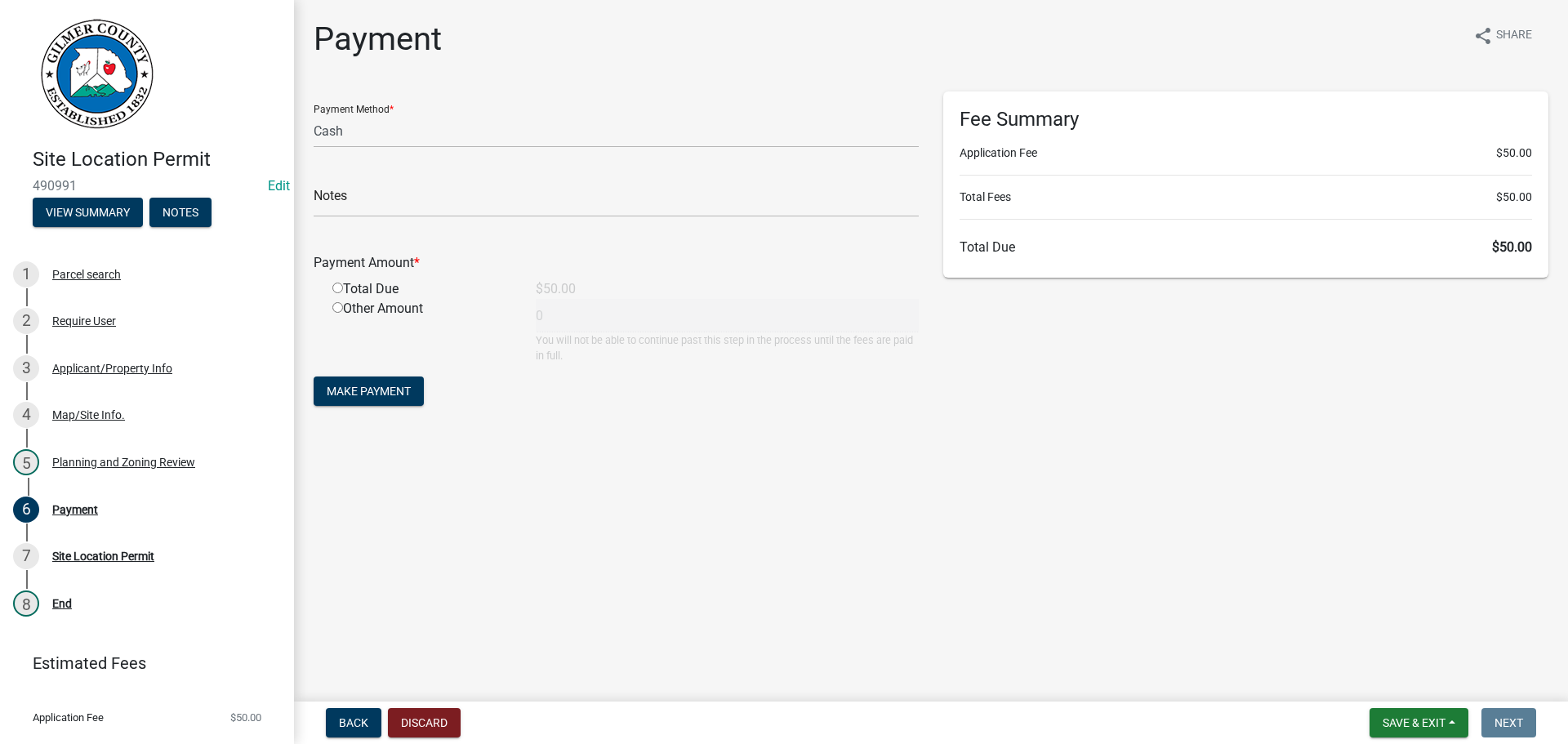
click at [337, 283] on input "radio" at bounding box center [337, 288] width 11 height 11
radio input "true"
type input "50"
click at [387, 392] on span "Make Payment" at bounding box center [368, 391] width 84 height 13
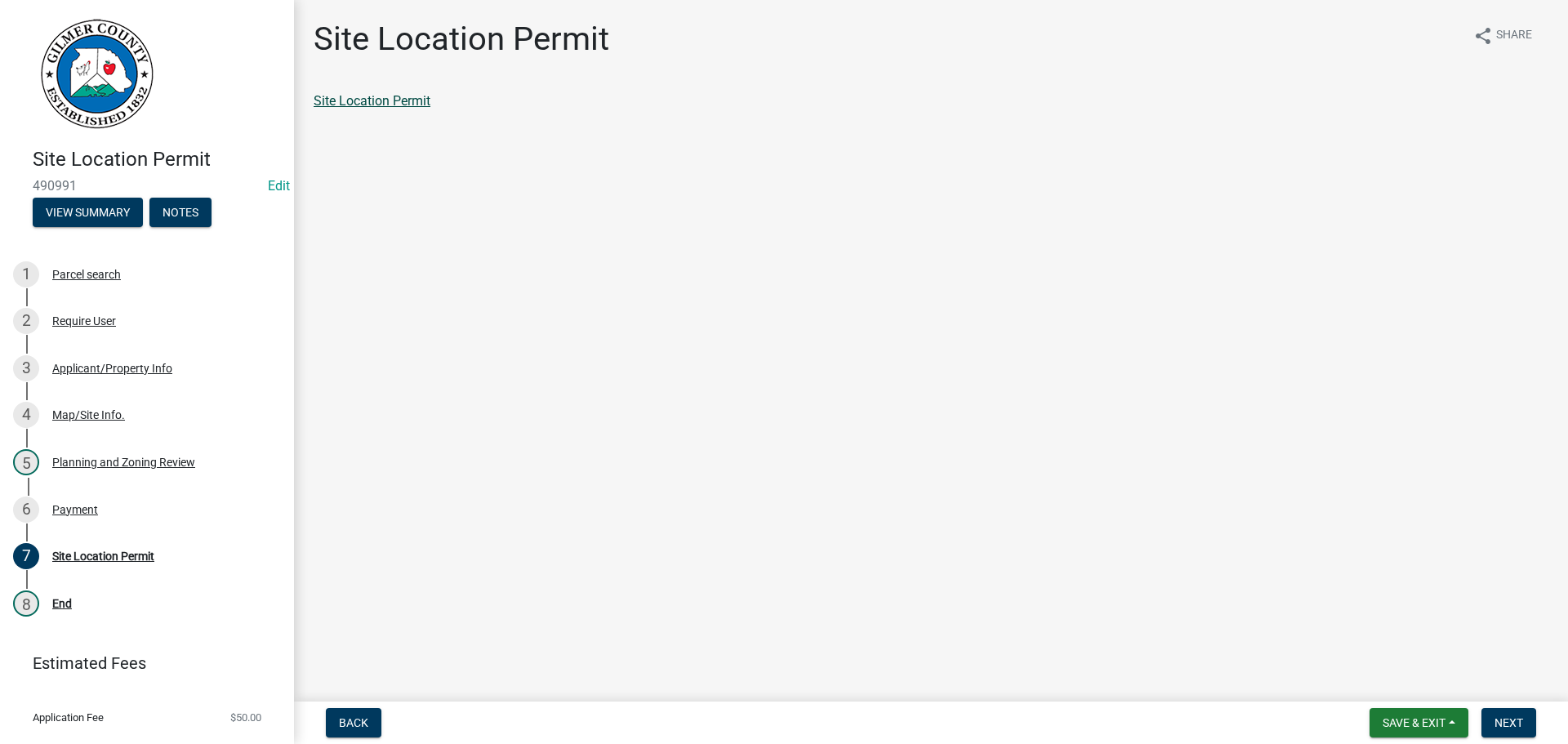
click at [414, 97] on link "Site Location Permit" at bounding box center [372, 100] width 117 height 15
drag, startPoint x: 74, startPoint y: 508, endPoint x: 125, endPoint y: 500, distance: 51.6
click at [81, 506] on div "Payment" at bounding box center [75, 510] width 46 height 12
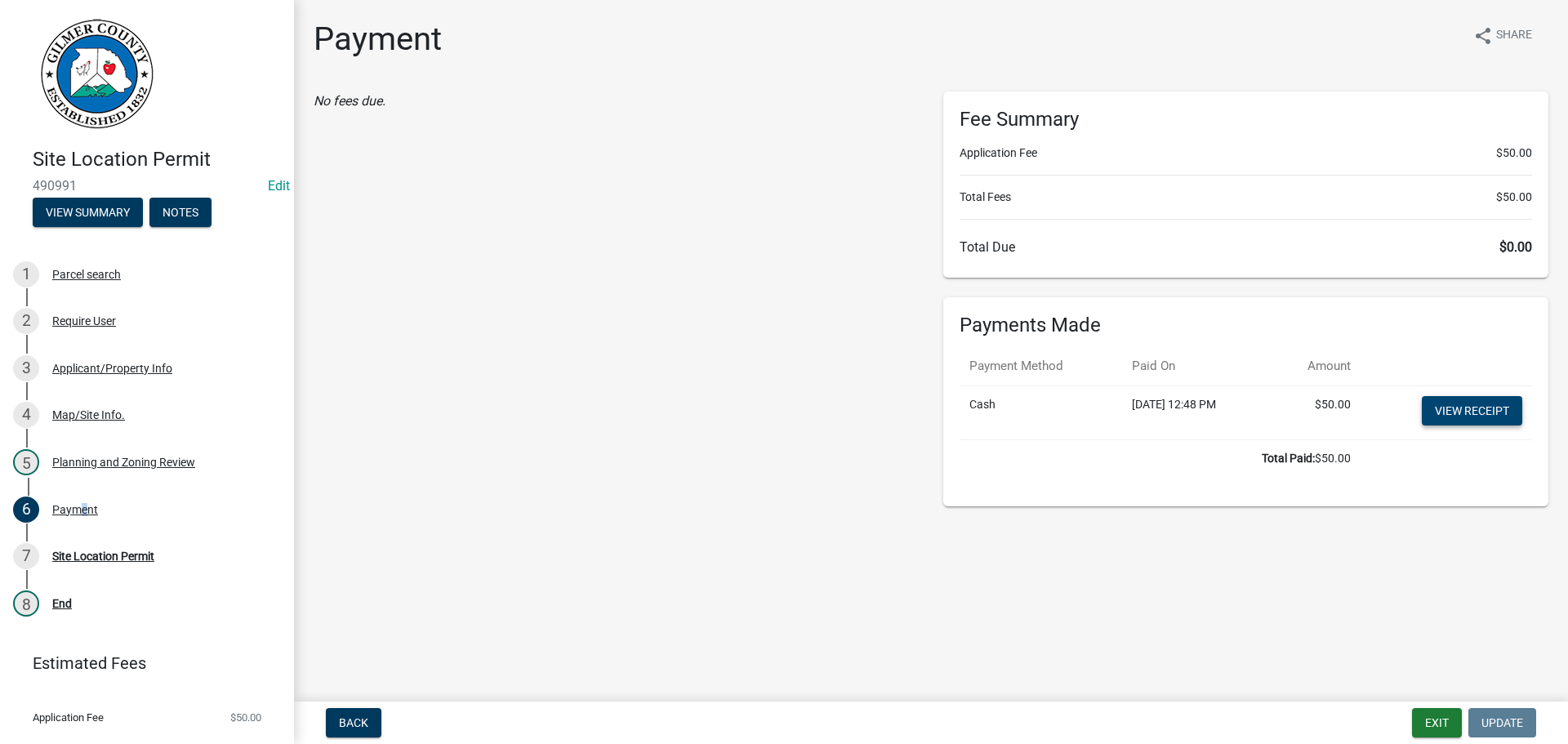
click at [1497, 397] on link "View receipt" at bounding box center [1471, 411] width 100 height 29
click at [61, 602] on div "End" at bounding box center [62, 604] width 20 height 12
click at [121, 558] on div "Site Location Permit" at bounding box center [103, 556] width 102 height 12
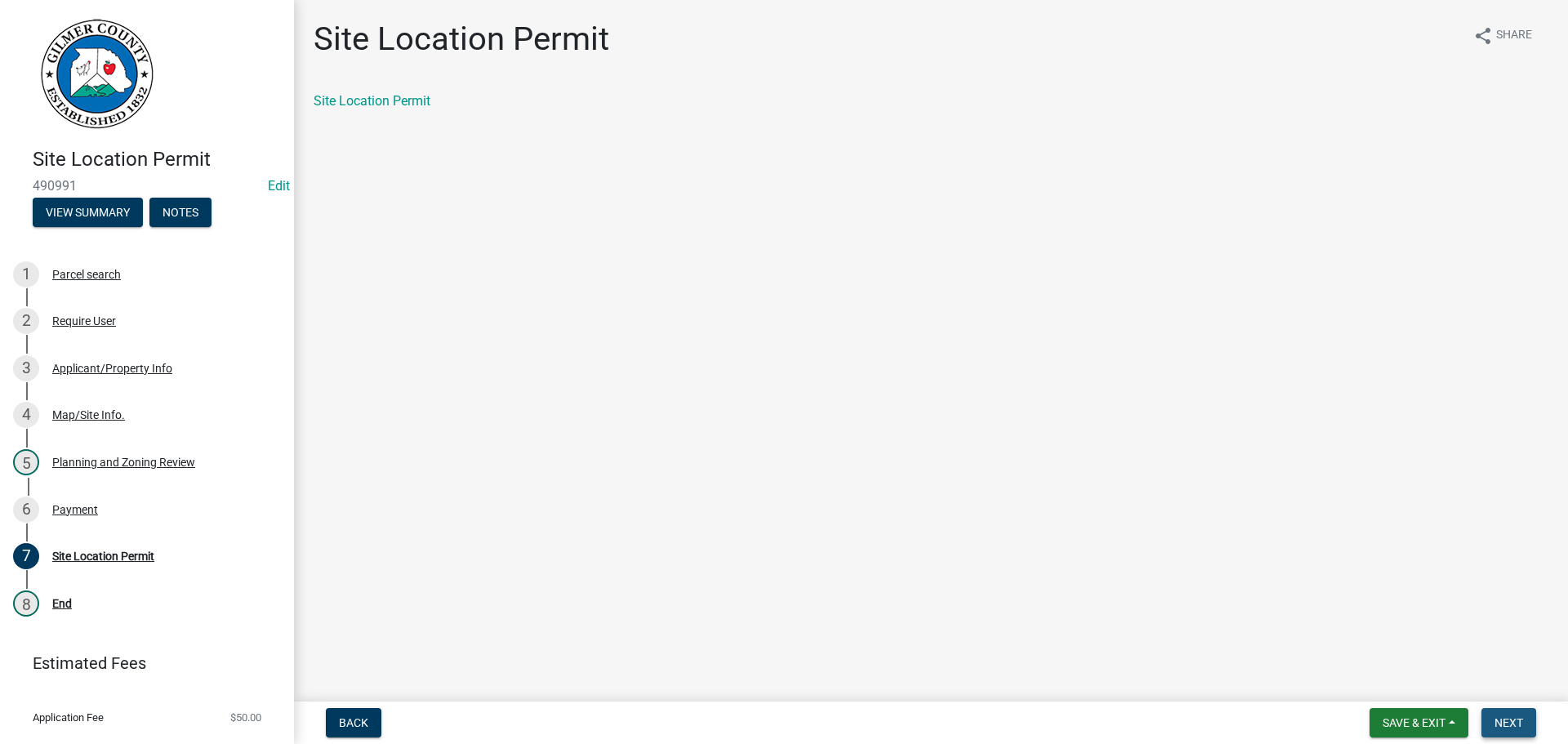
click at [1505, 715] on button "Next" at bounding box center [1508, 722] width 54 height 29
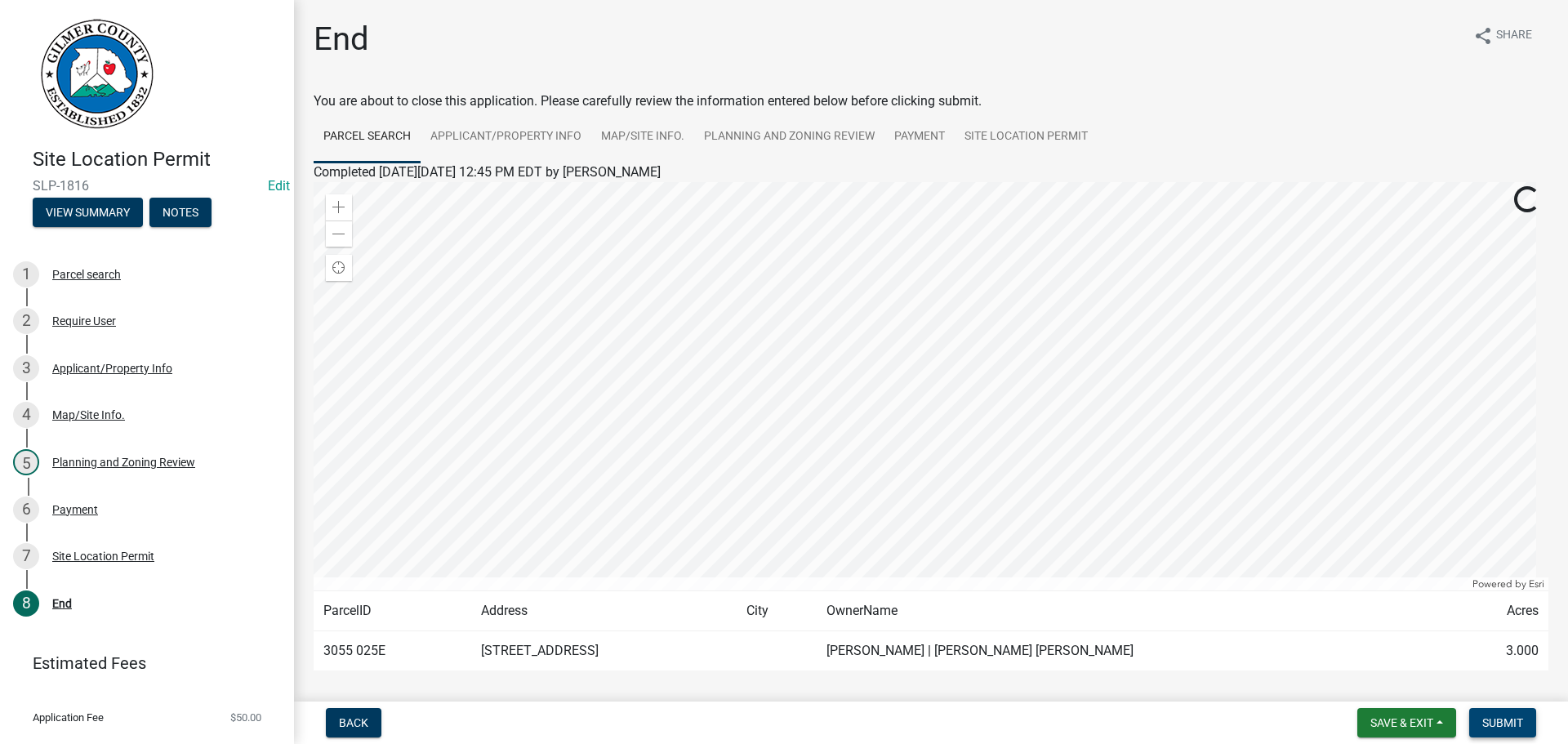
click at [1505, 715] on button "Submit" at bounding box center [1503, 722] width 67 height 29
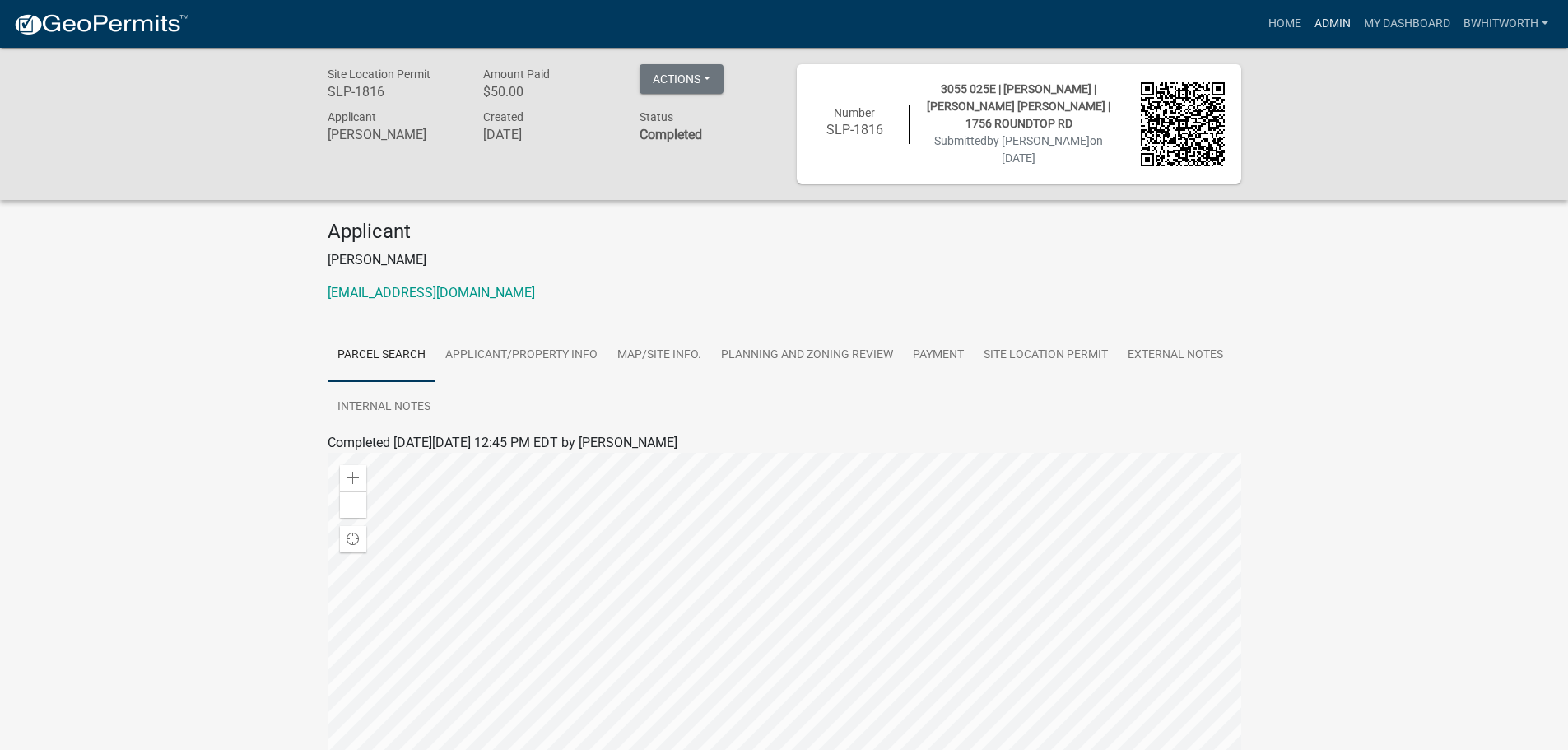
click at [1322, 21] on link "Admin" at bounding box center [1333, 24] width 49 height 31
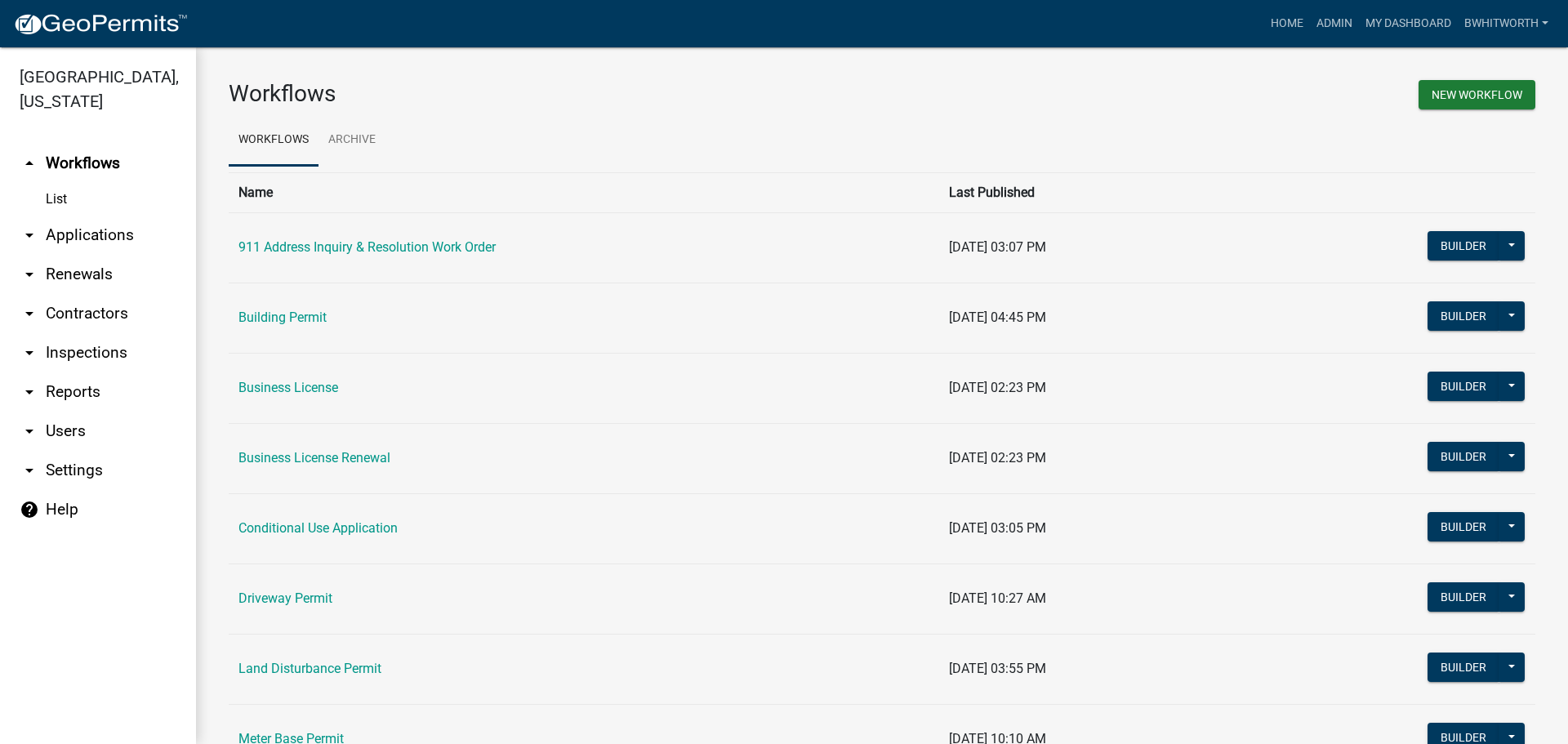
click at [80, 235] on link "arrow_drop_down Applications" at bounding box center [98, 234] width 196 height 39
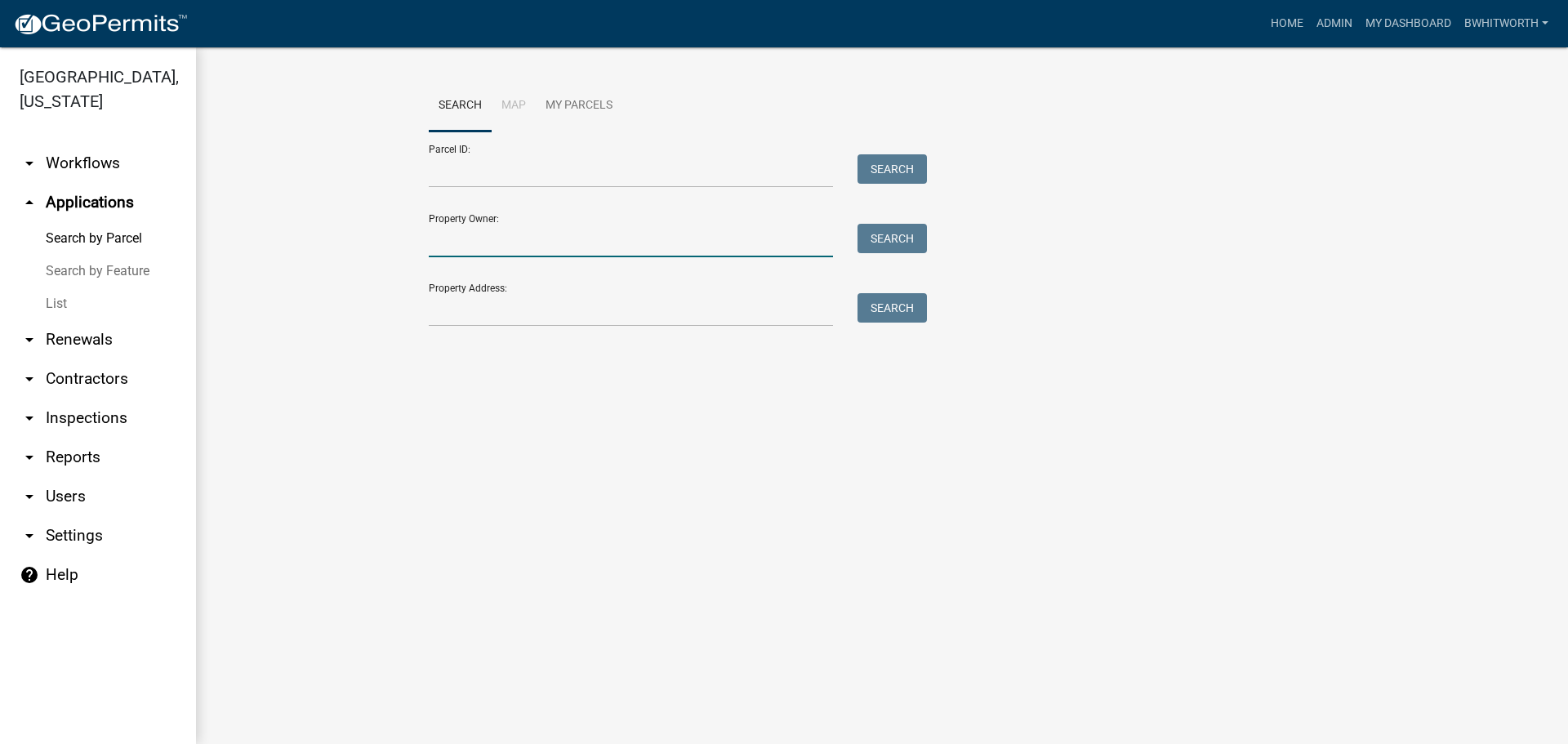
click at [470, 246] on input "Property Owner:" at bounding box center [631, 240] width 404 height 33
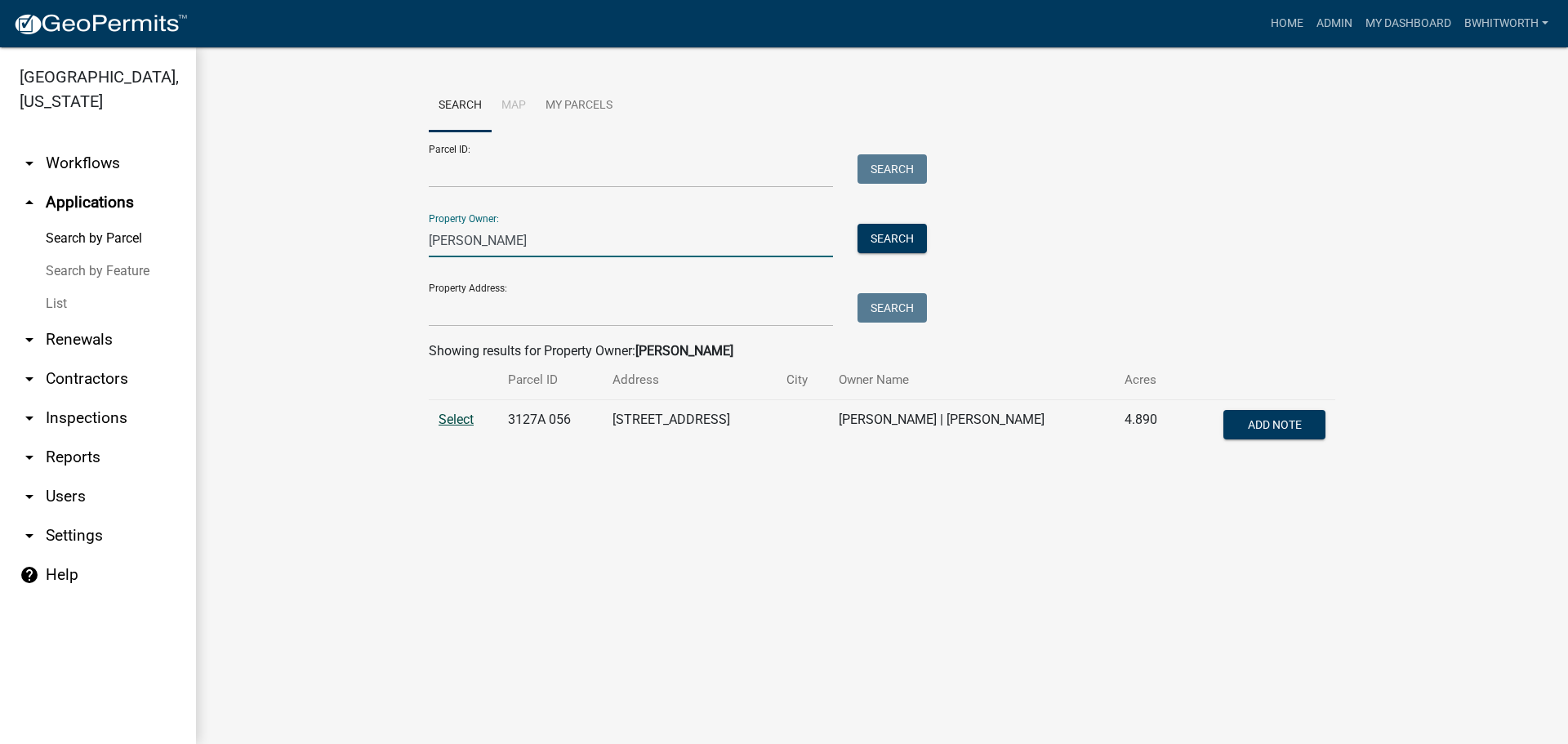
type input "[PERSON_NAME]"
click at [456, 419] on span "Select" at bounding box center [456, 419] width 35 height 15
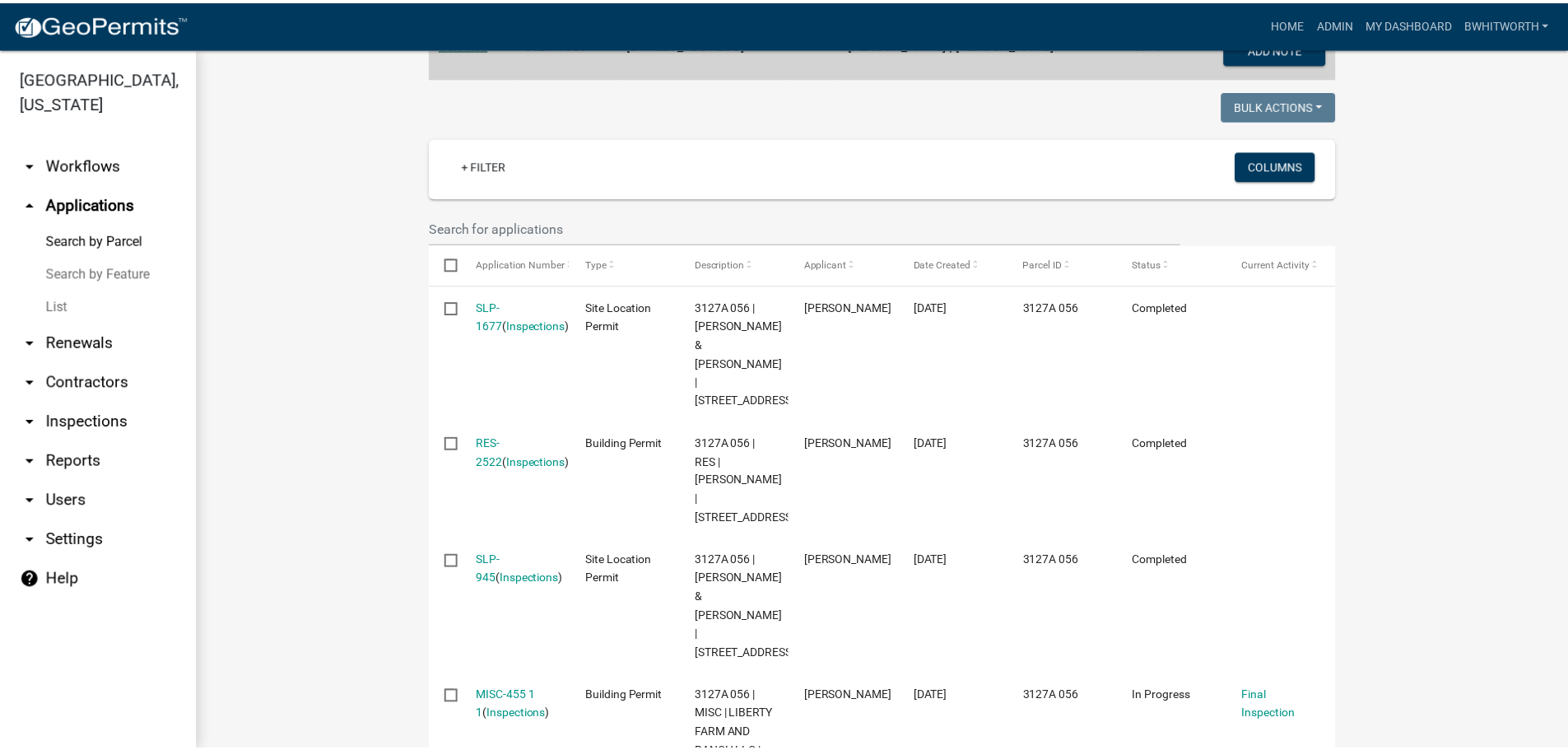
scroll to position [503, 0]
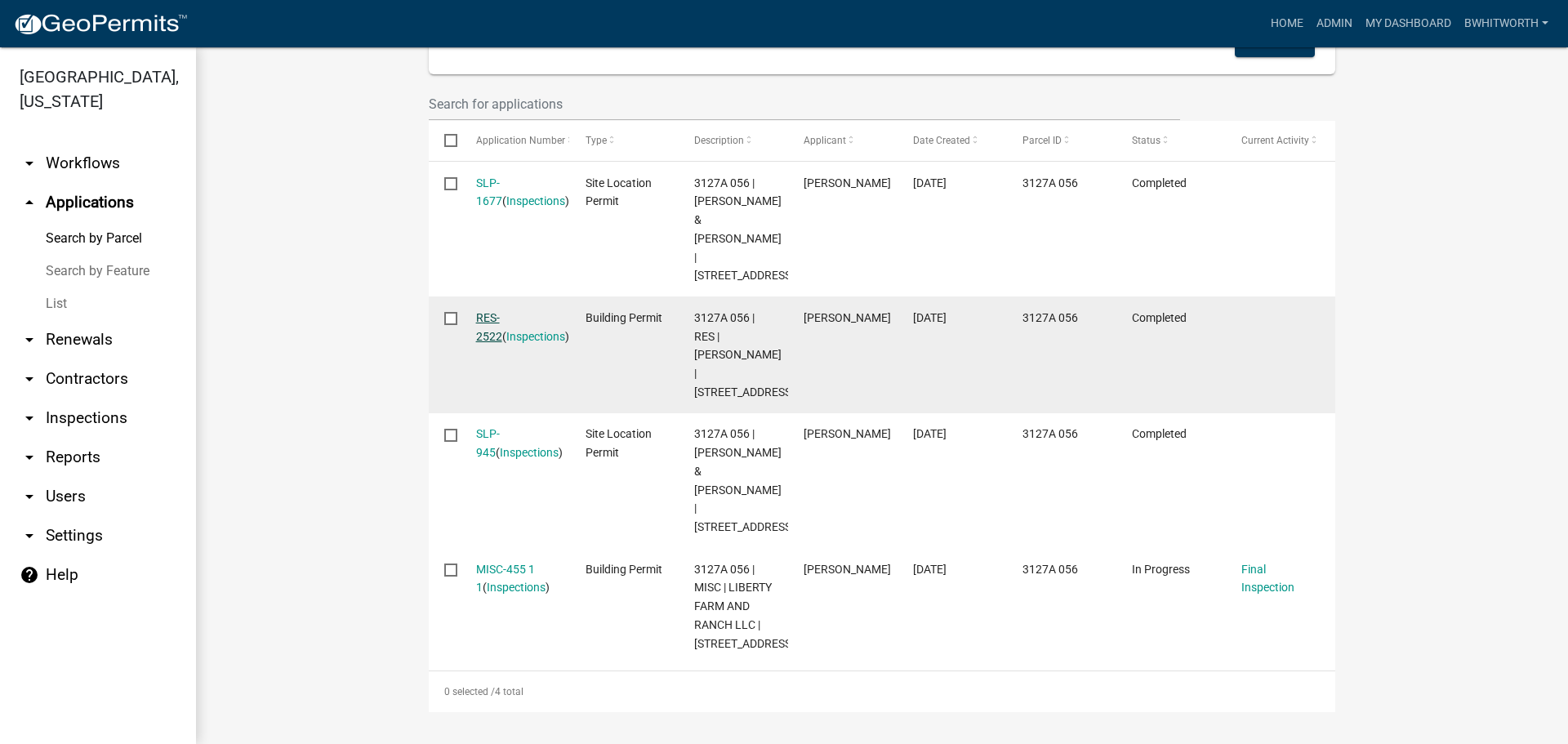
click at [499, 311] on link "RES-2522" at bounding box center [489, 327] width 26 height 32
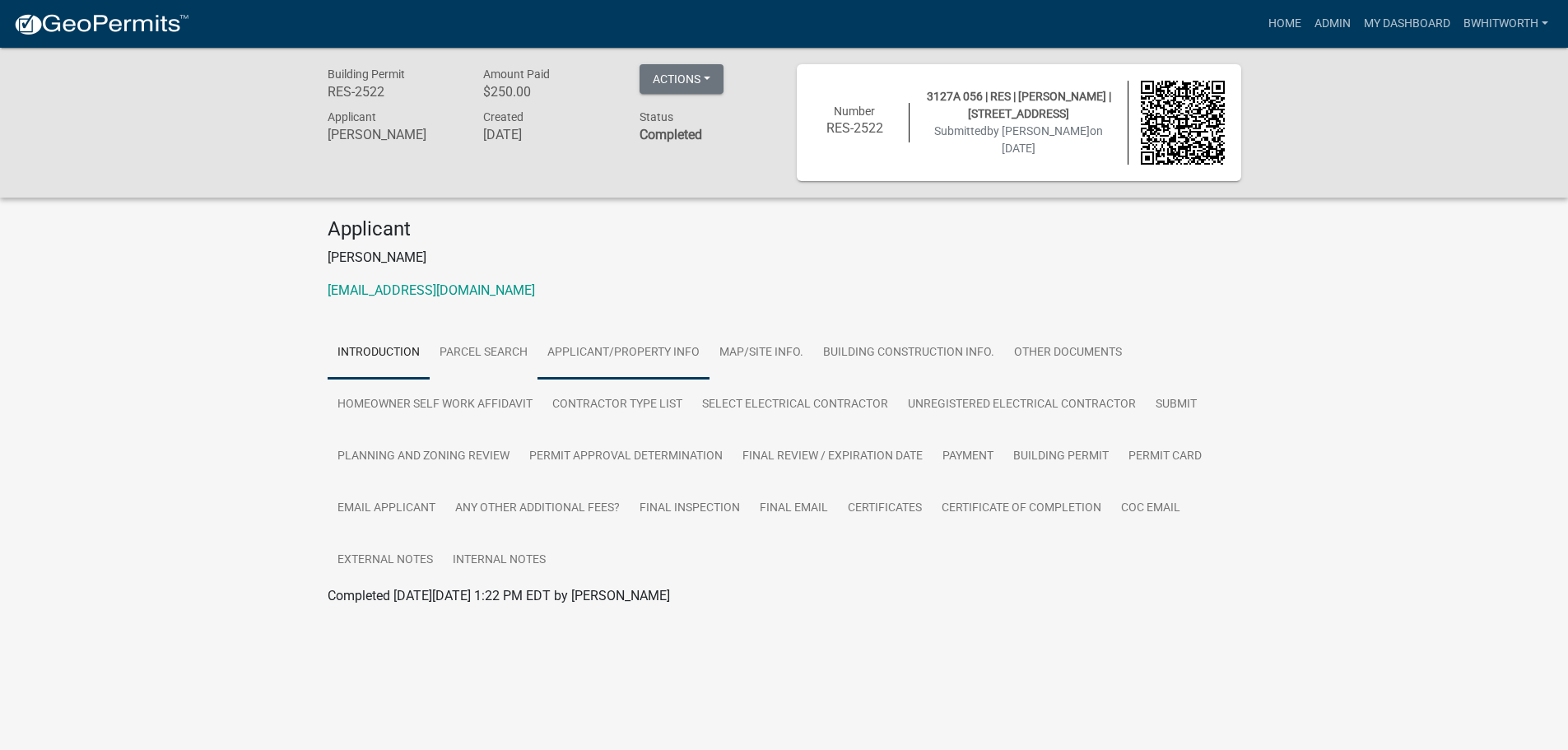
click at [595, 349] on link "Applicant/Property Info" at bounding box center [623, 353] width 172 height 53
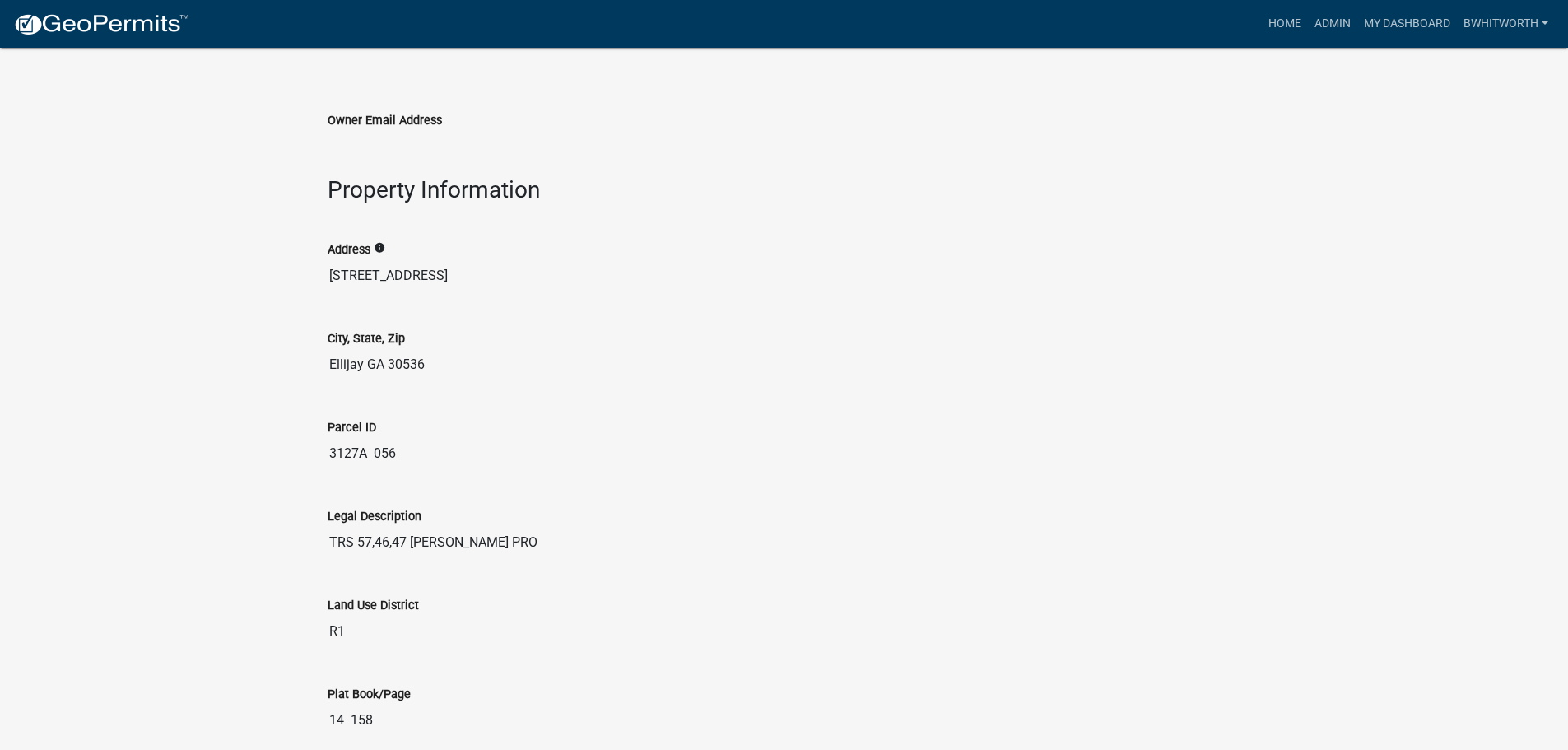
scroll to position [1482, 0]
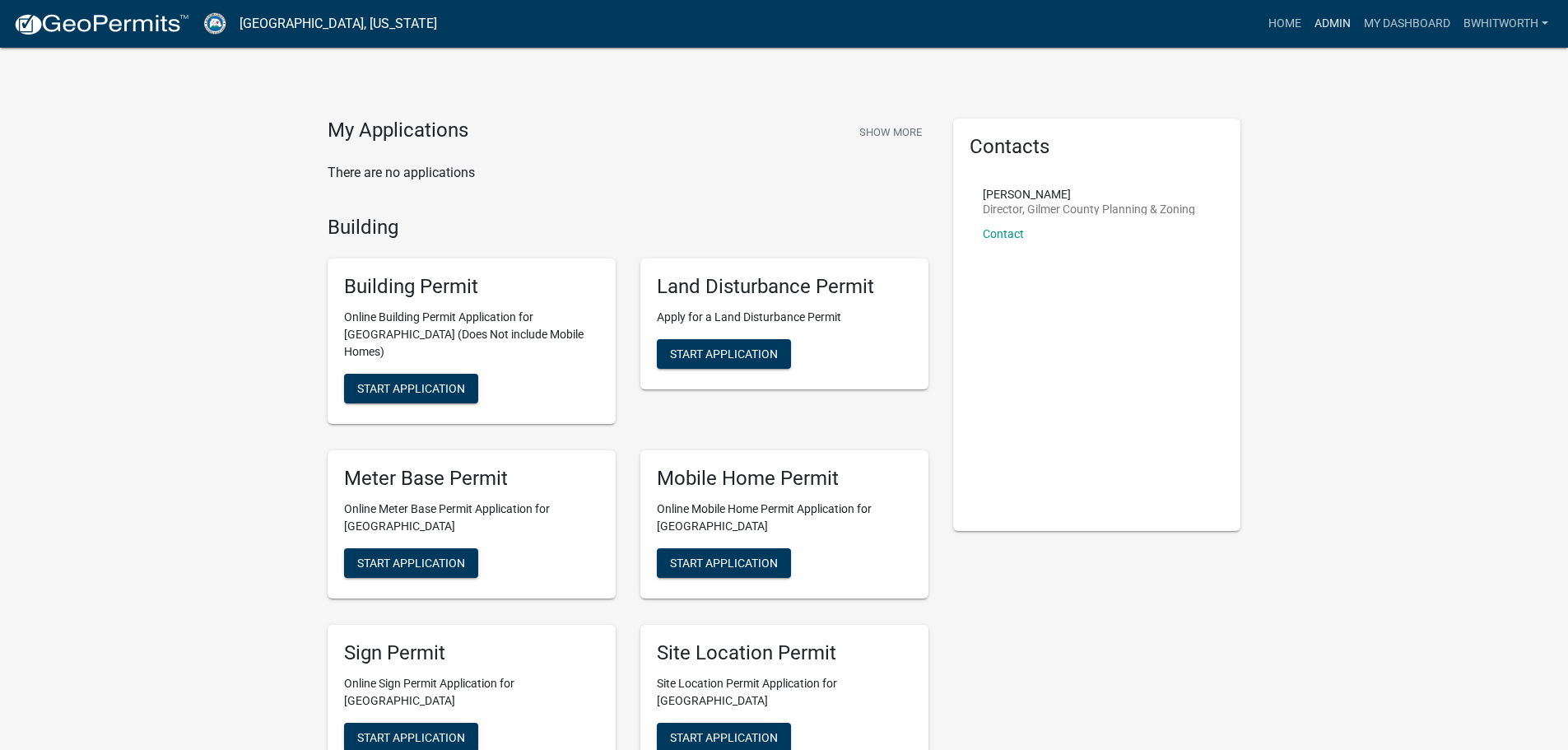
click at [1322, 21] on link "Admin" at bounding box center [1333, 24] width 49 height 31
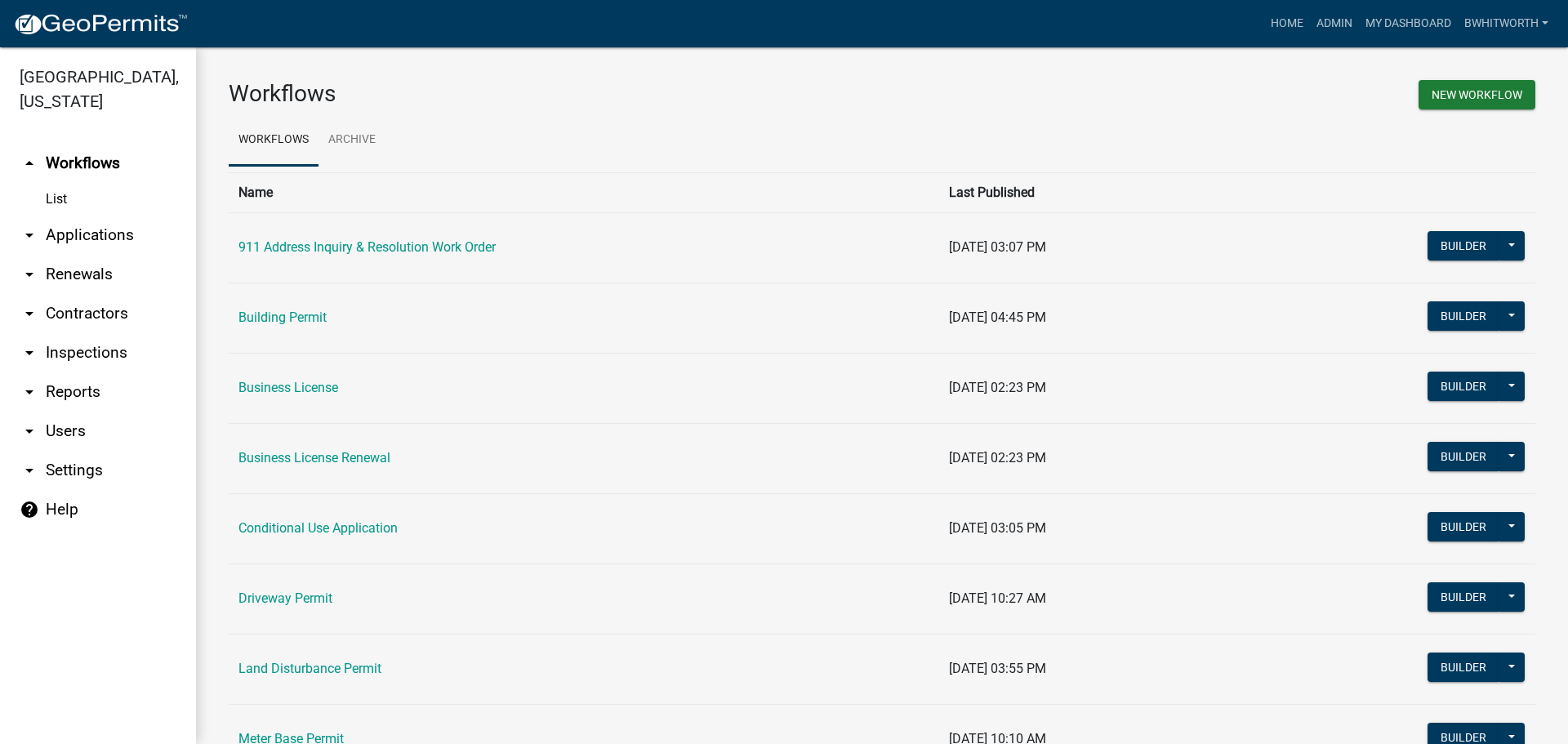
click at [86, 235] on link "arrow_drop_down Applications" at bounding box center [98, 234] width 196 height 39
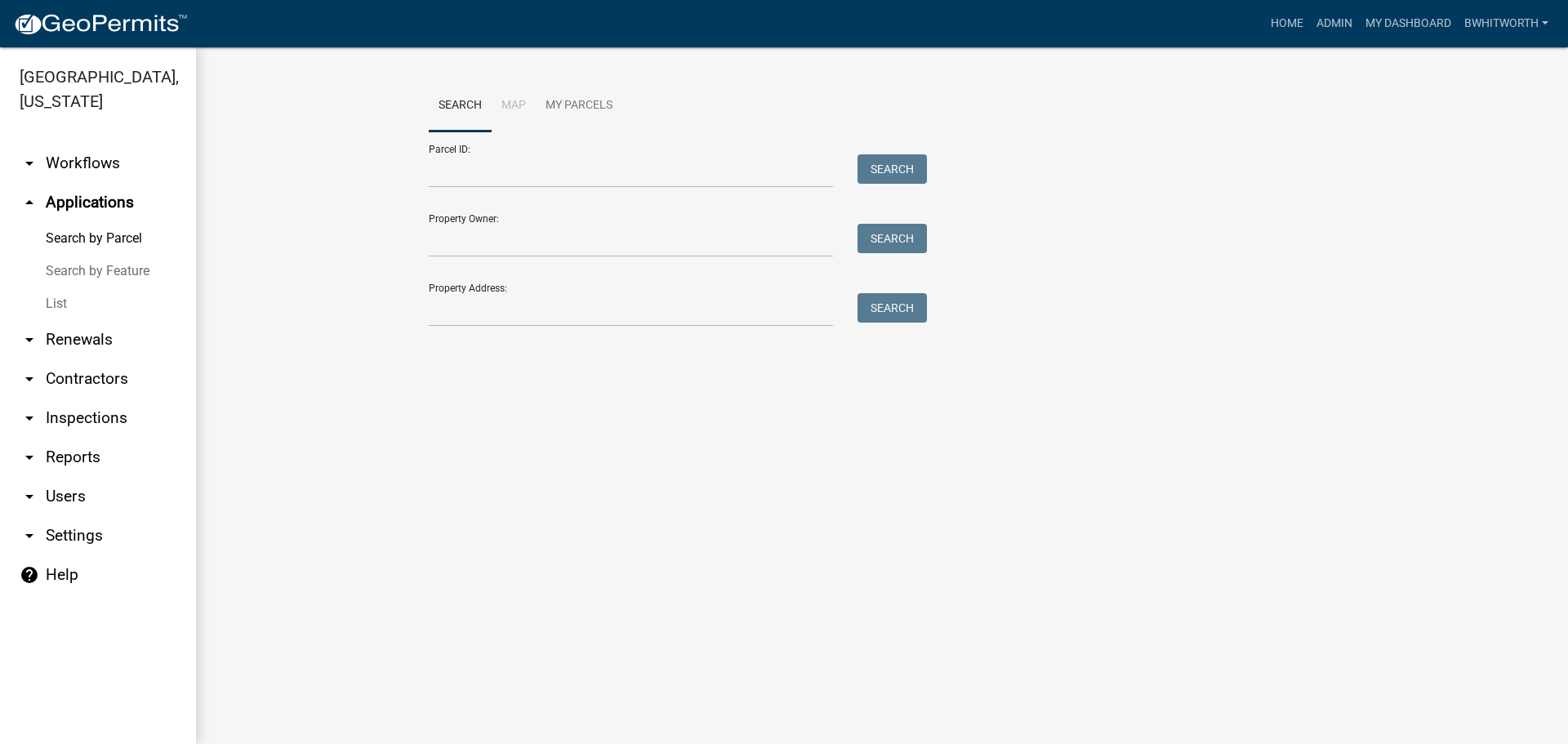
click at [58, 300] on link "List" at bounding box center [98, 304] width 196 height 33
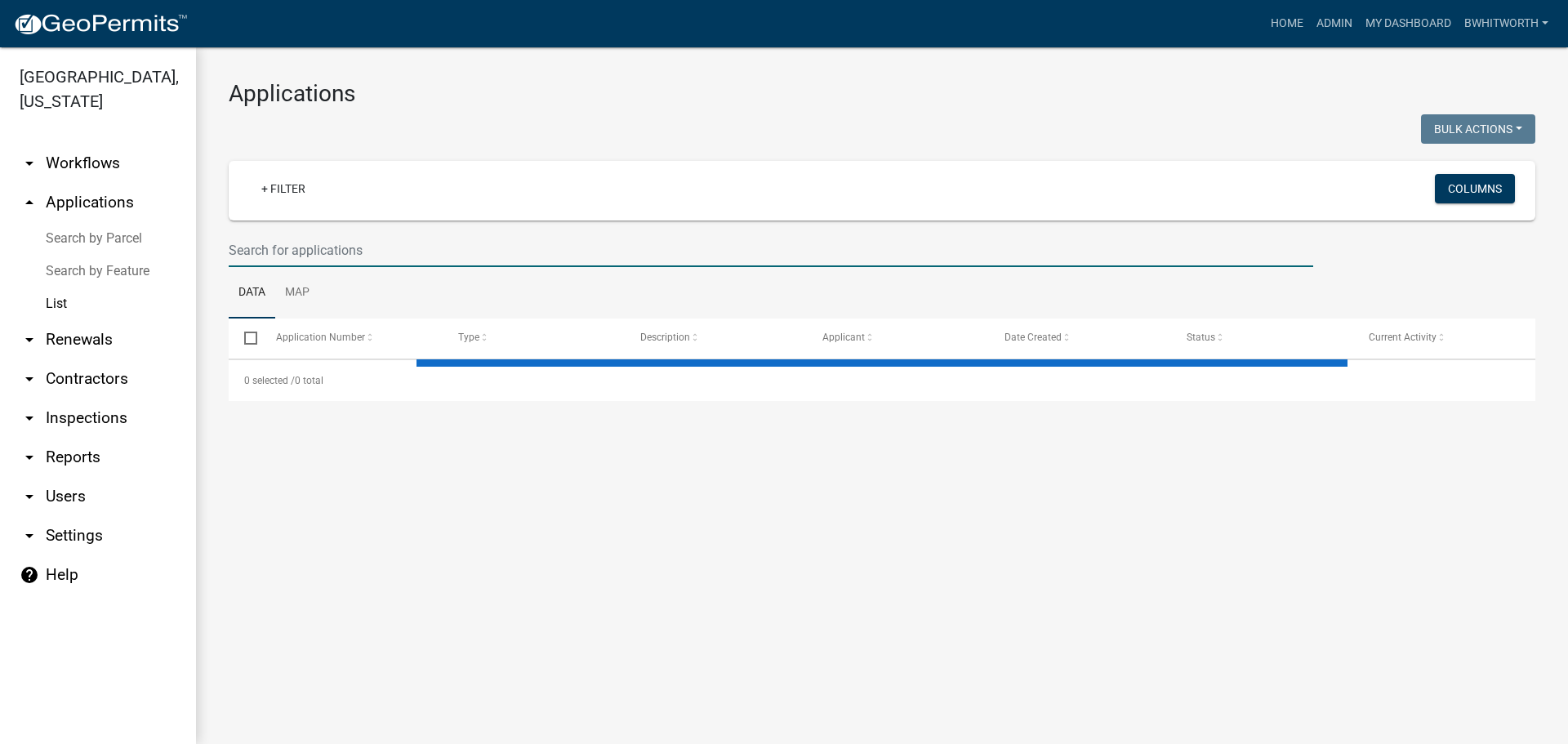
drag, startPoint x: 407, startPoint y: 246, endPoint x: 556, endPoint y: 304, distance: 159.9
click at [407, 246] on input "text" at bounding box center [771, 250] width 1084 height 33
select select "3: 100"
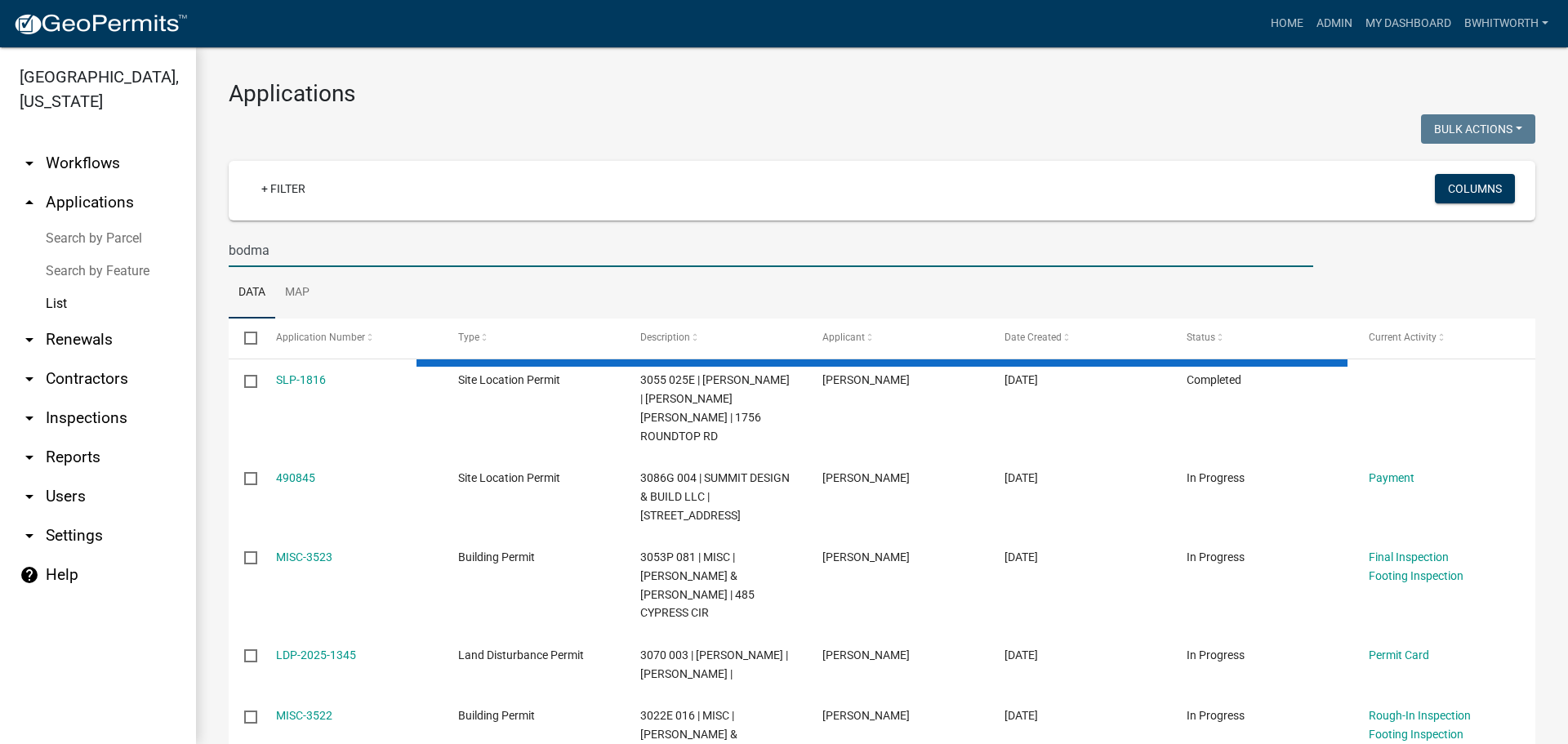
type input "bodman"
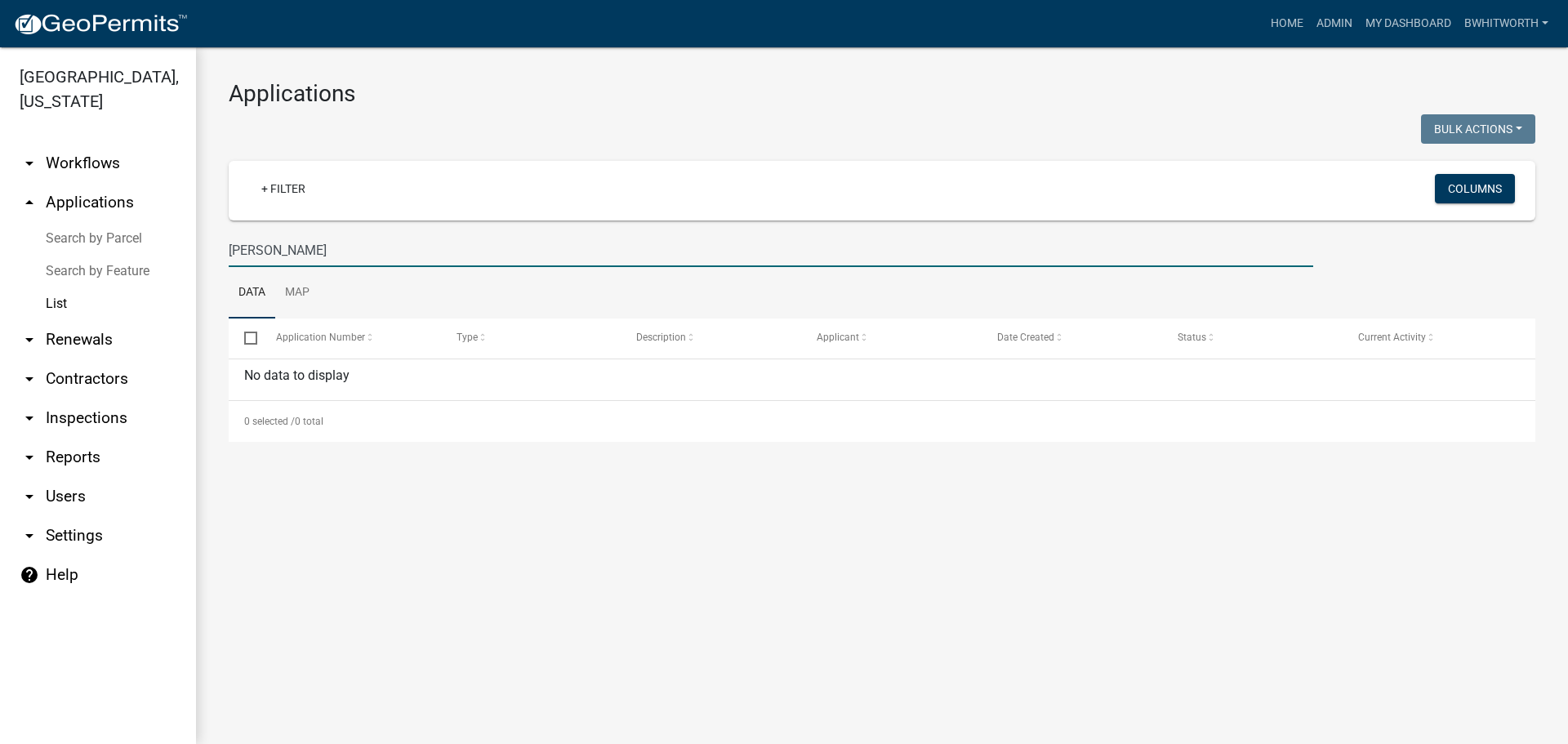
drag, startPoint x: 255, startPoint y: 255, endPoint x: 33, endPoint y: 222, distance: 224.4
click at [155, 254] on div "Gilmer County, Georgia arrow_drop_down Workflows List arrow_drop_up Application…" at bounding box center [784, 396] width 1568 height 697
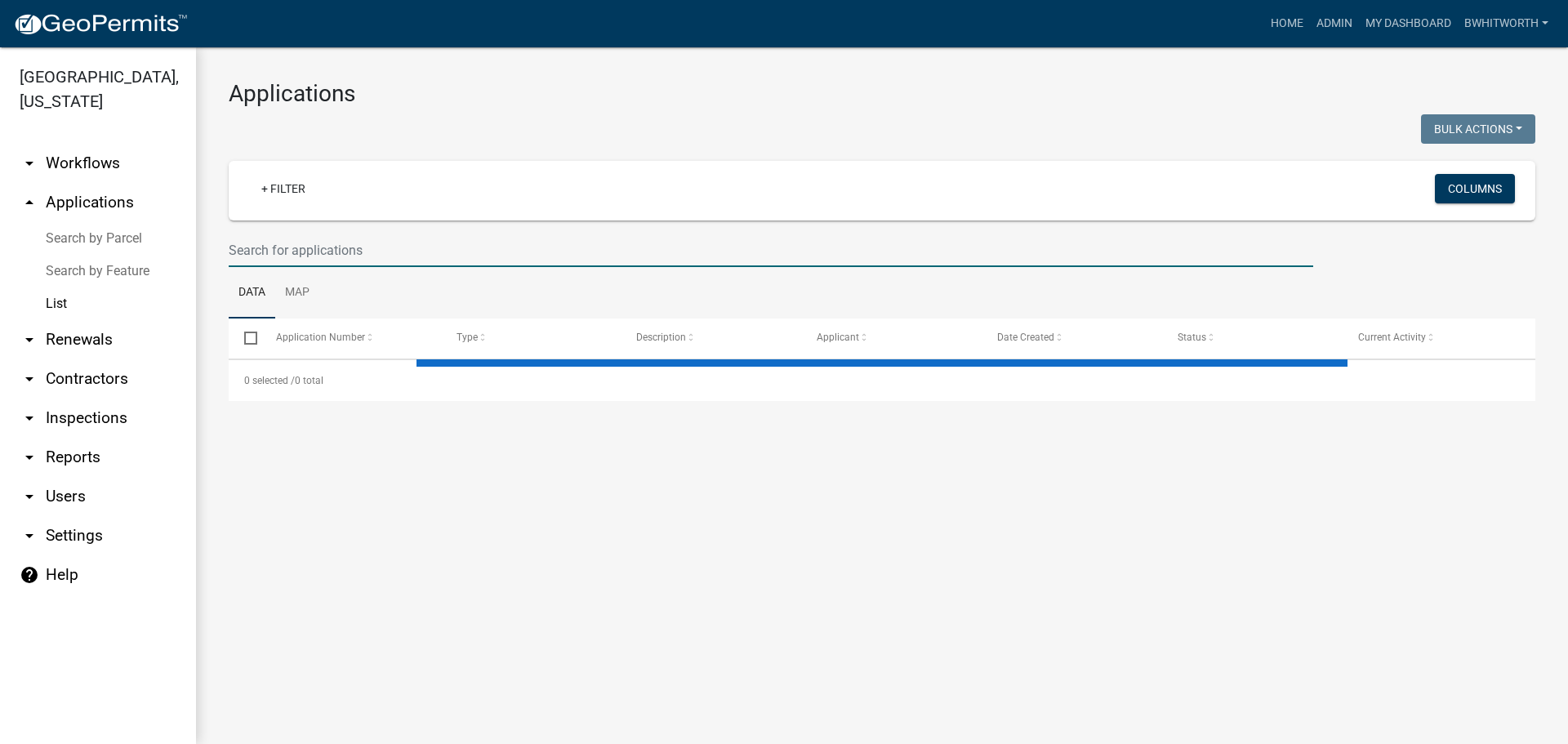
select select "3: 100"
type input "5"
select select "3: 100"
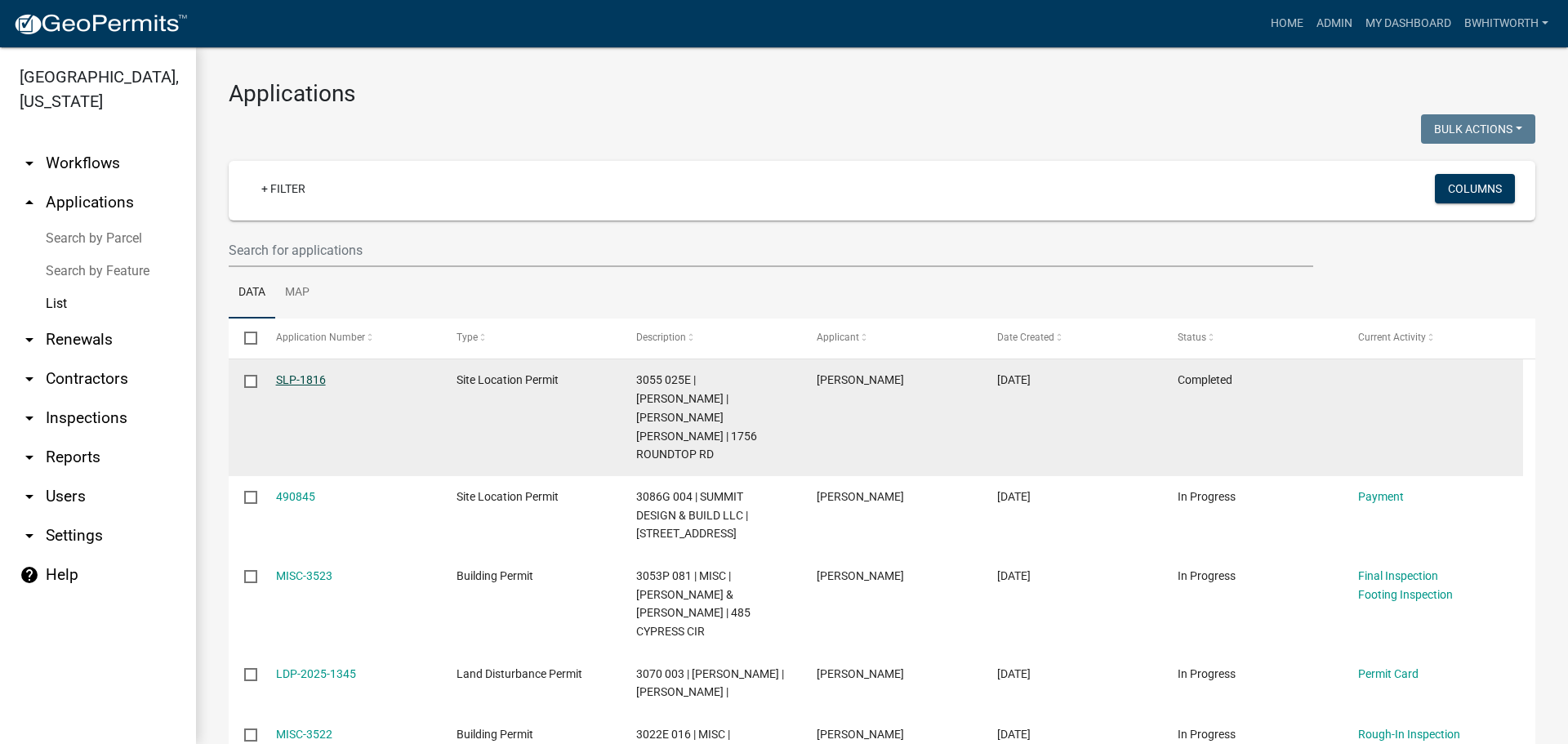
click at [317, 376] on link "SLP-1816" at bounding box center [300, 379] width 50 height 13
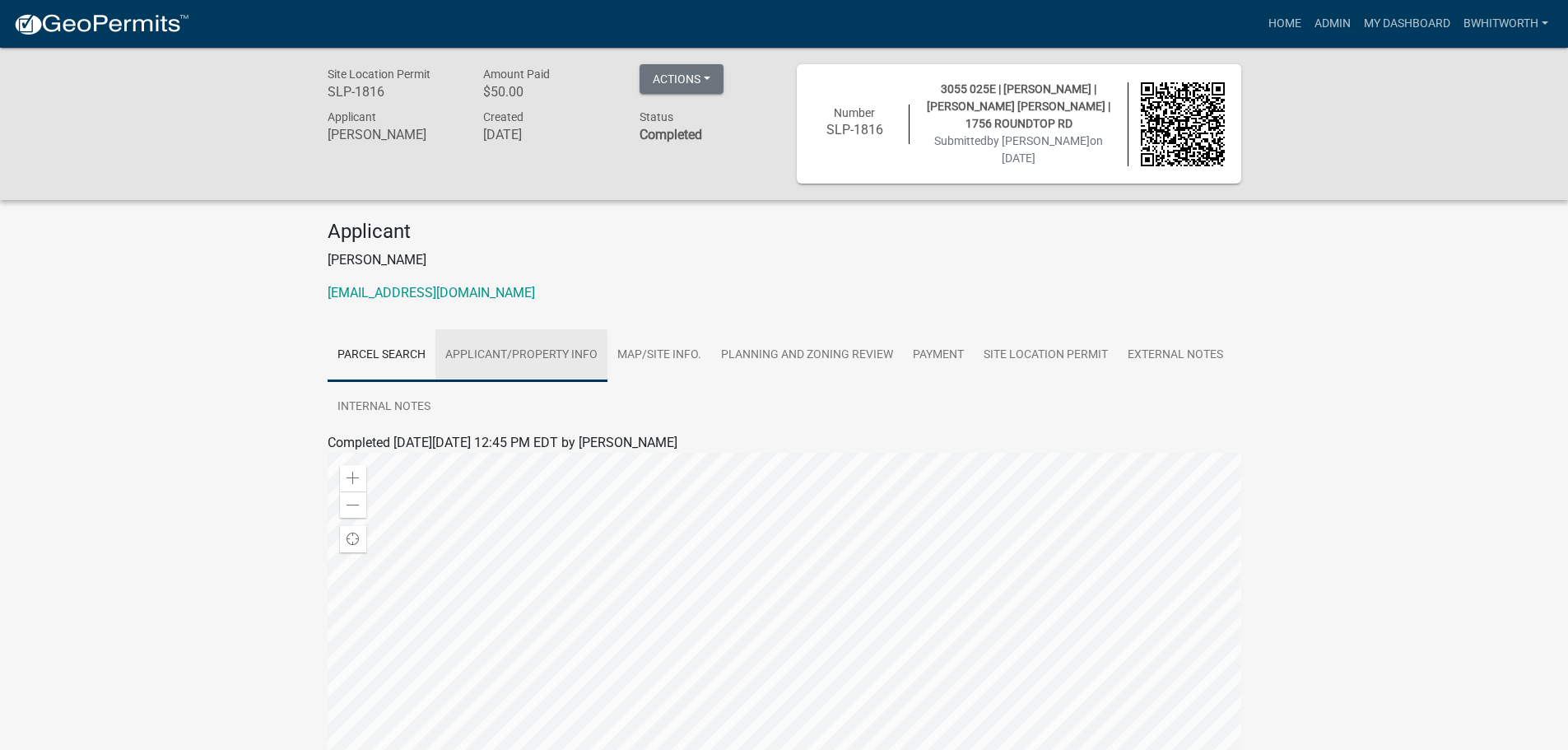
click at [503, 354] on link "Applicant/Property Info" at bounding box center [521, 356] width 172 height 53
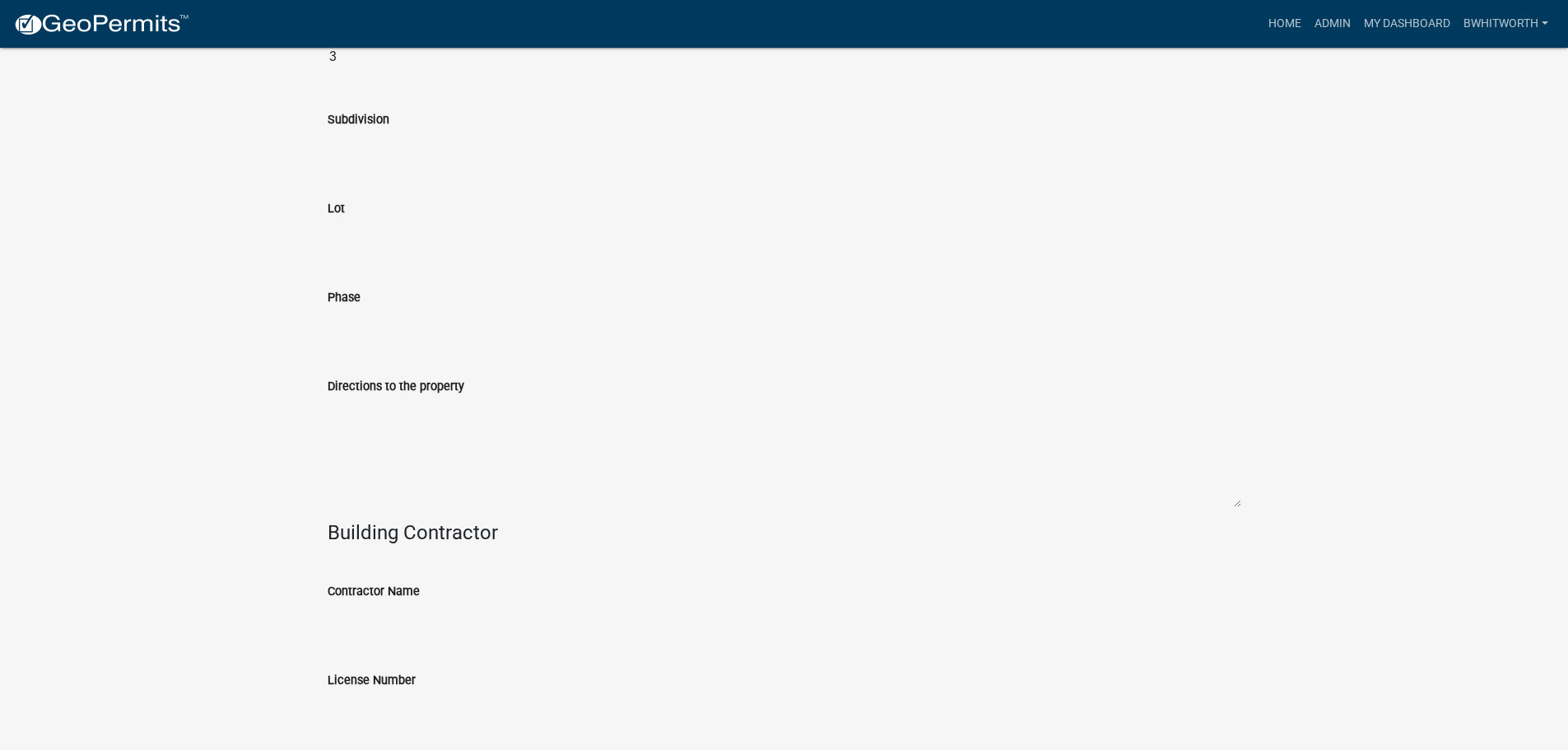
scroll to position [1621, 0]
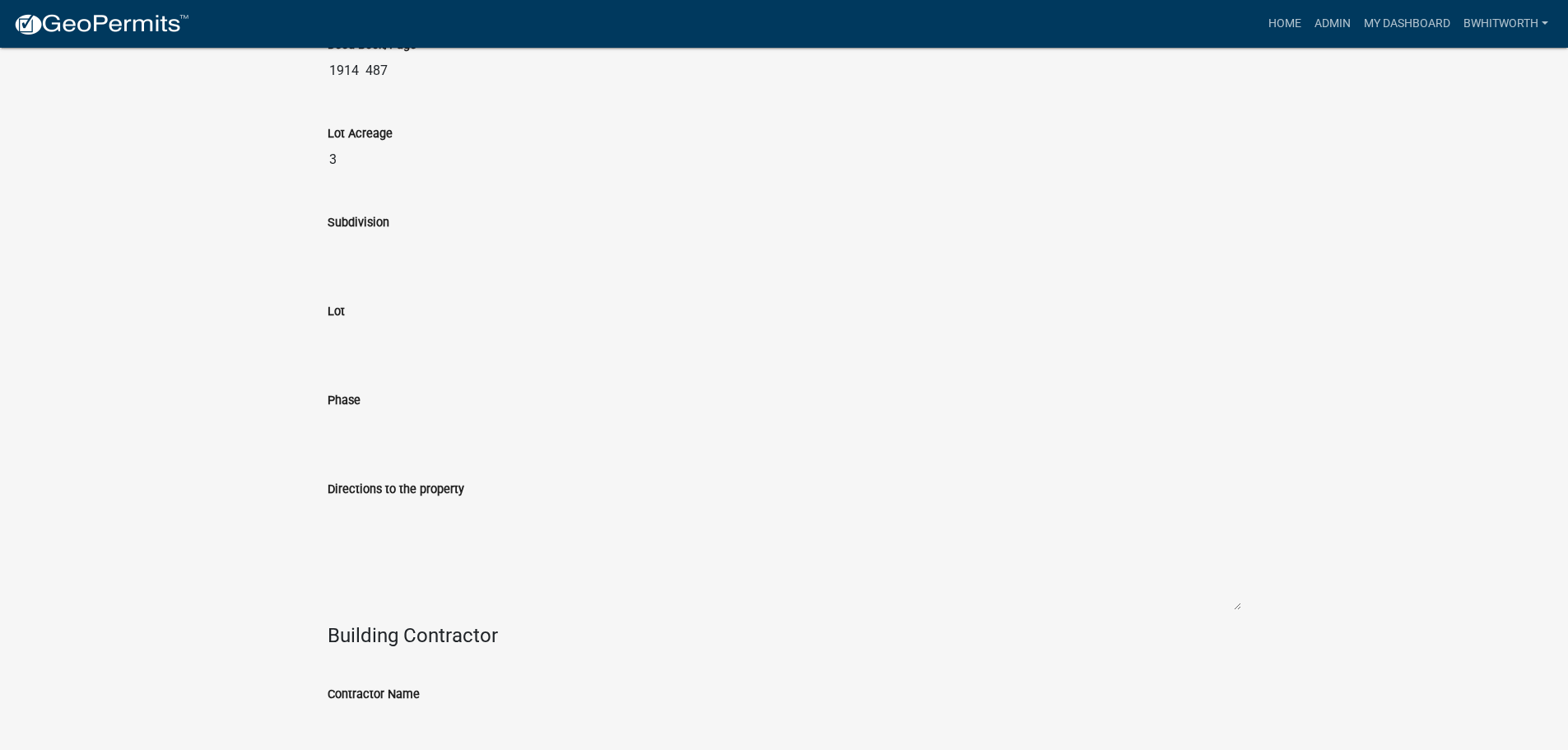
click at [436, 544] on textarea "Directions to the property" at bounding box center [784, 555] width 914 height 112
click at [409, 528] on textarea "Directions to the property" at bounding box center [784, 555] width 914 height 112
click at [409, 527] on textarea "Directions to the property" at bounding box center [784, 555] width 914 height 112
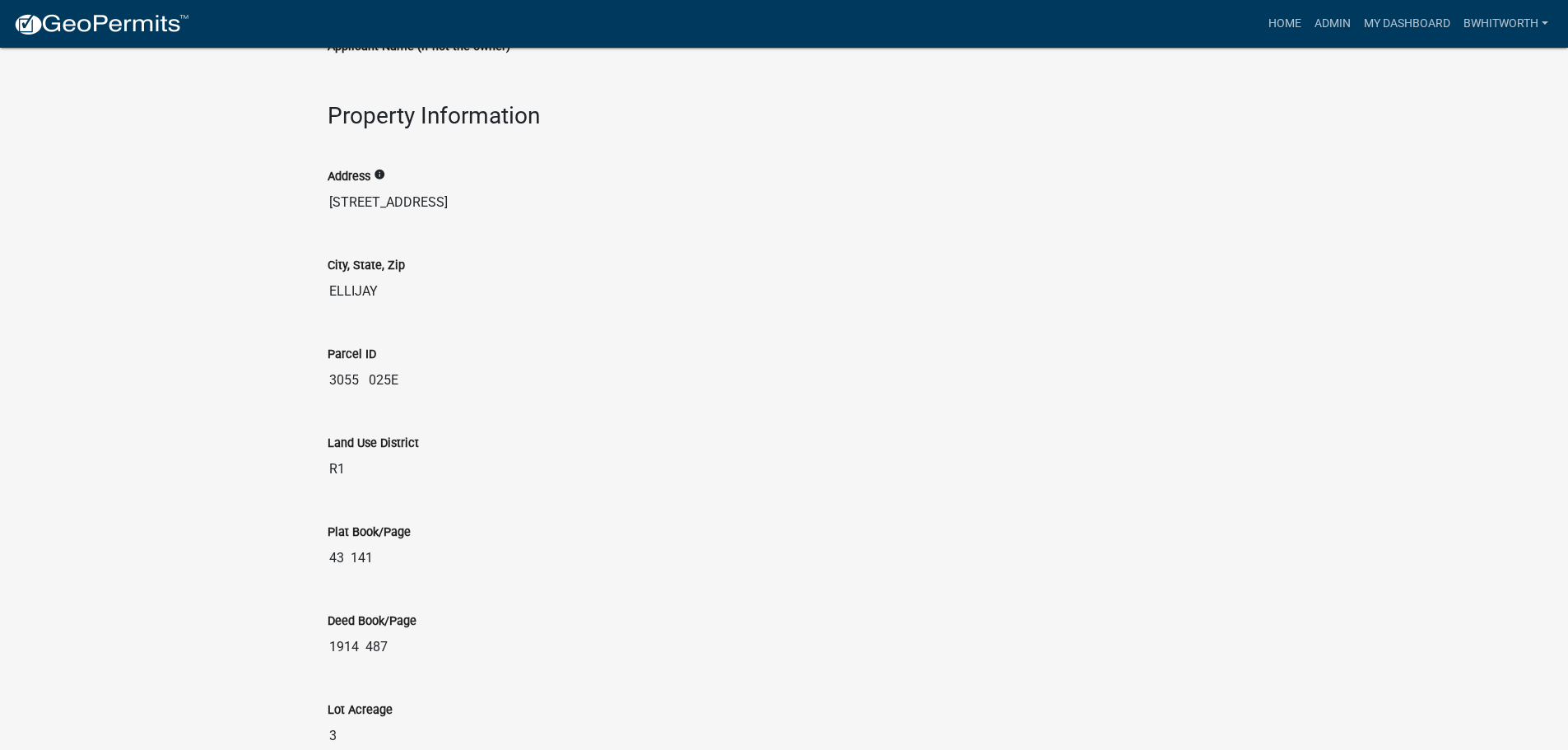
scroll to position [469, 0]
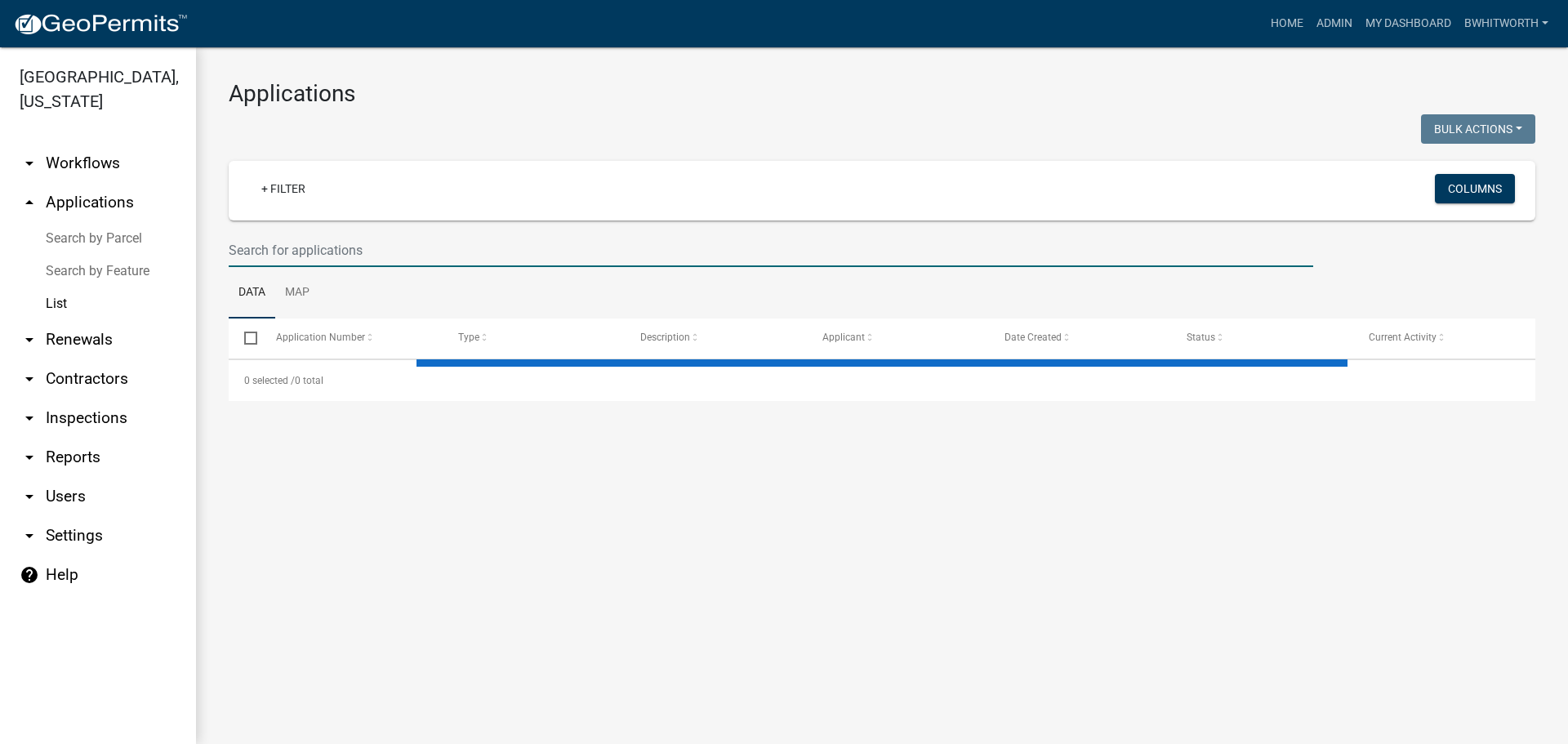
click at [297, 248] on input "text" at bounding box center [771, 250] width 1084 height 33
type input "1"
select select "3: 100"
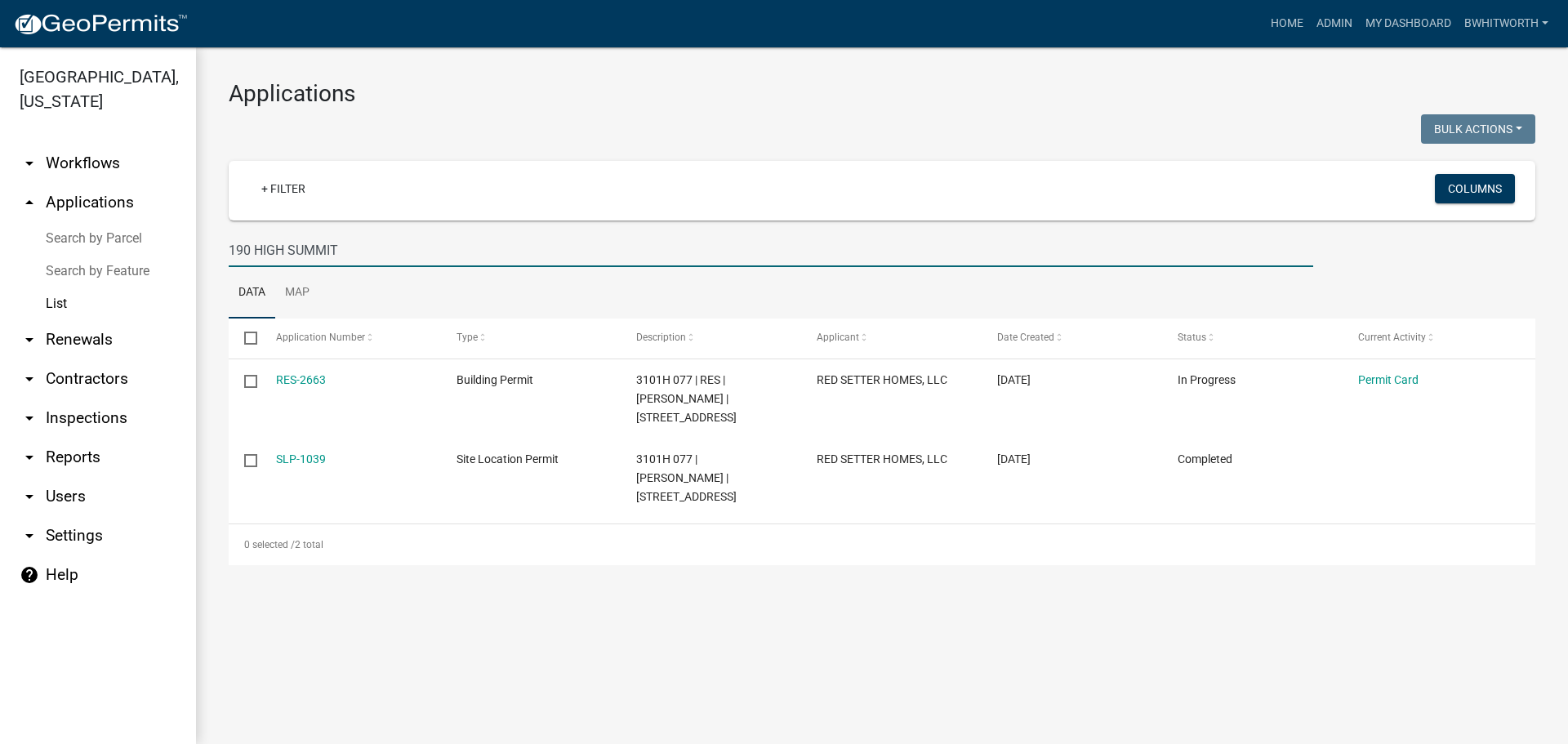
drag, startPoint x: 347, startPoint y: 253, endPoint x: -351, endPoint y: 244, distance: 698.1
click at [0, 244] on html "Internet Explorer does NOT work with GeoPermits. Get a new browser for more sec…" at bounding box center [784, 372] width 1568 height 744
type input "3207"
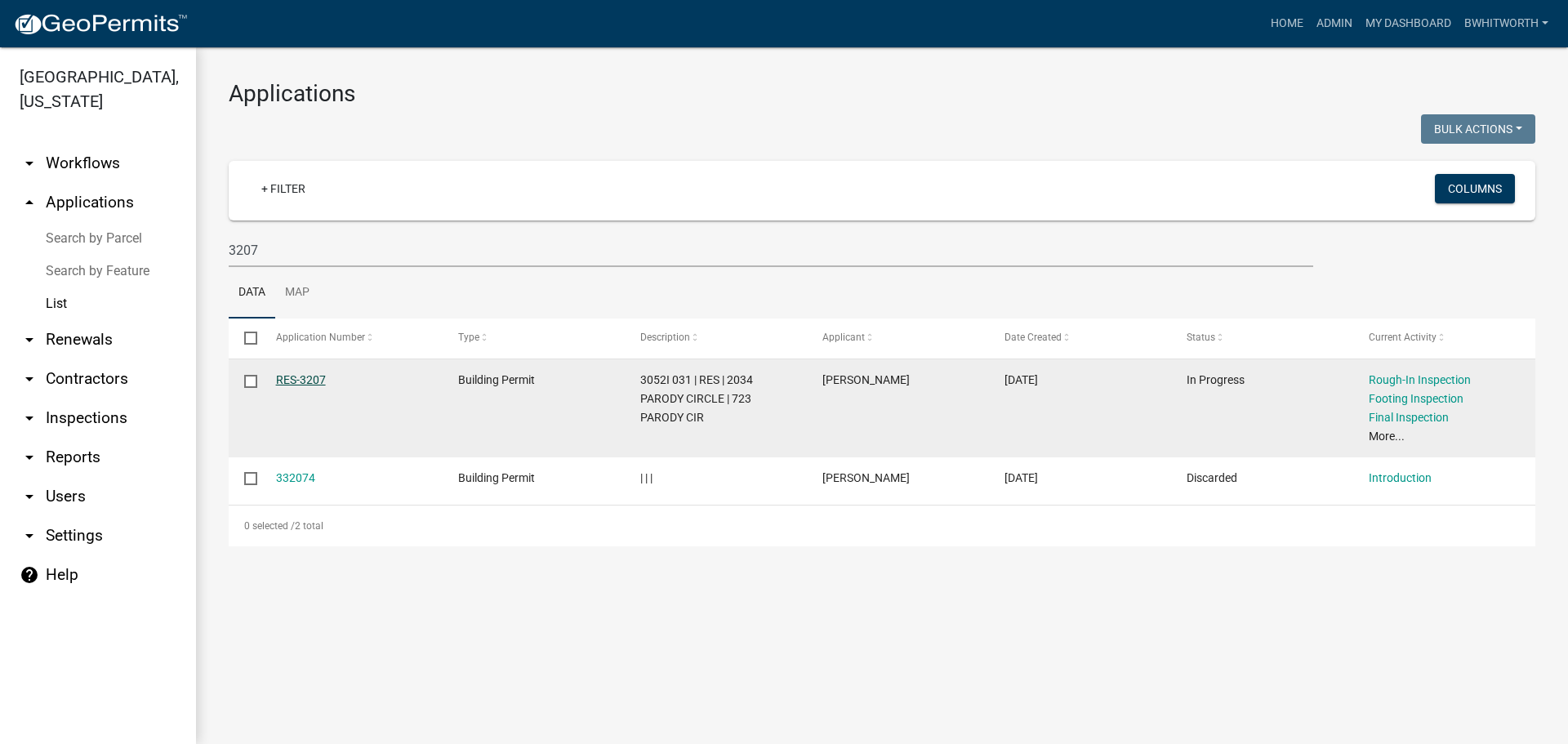
click at [306, 374] on link "RES-3207" at bounding box center [300, 379] width 50 height 13
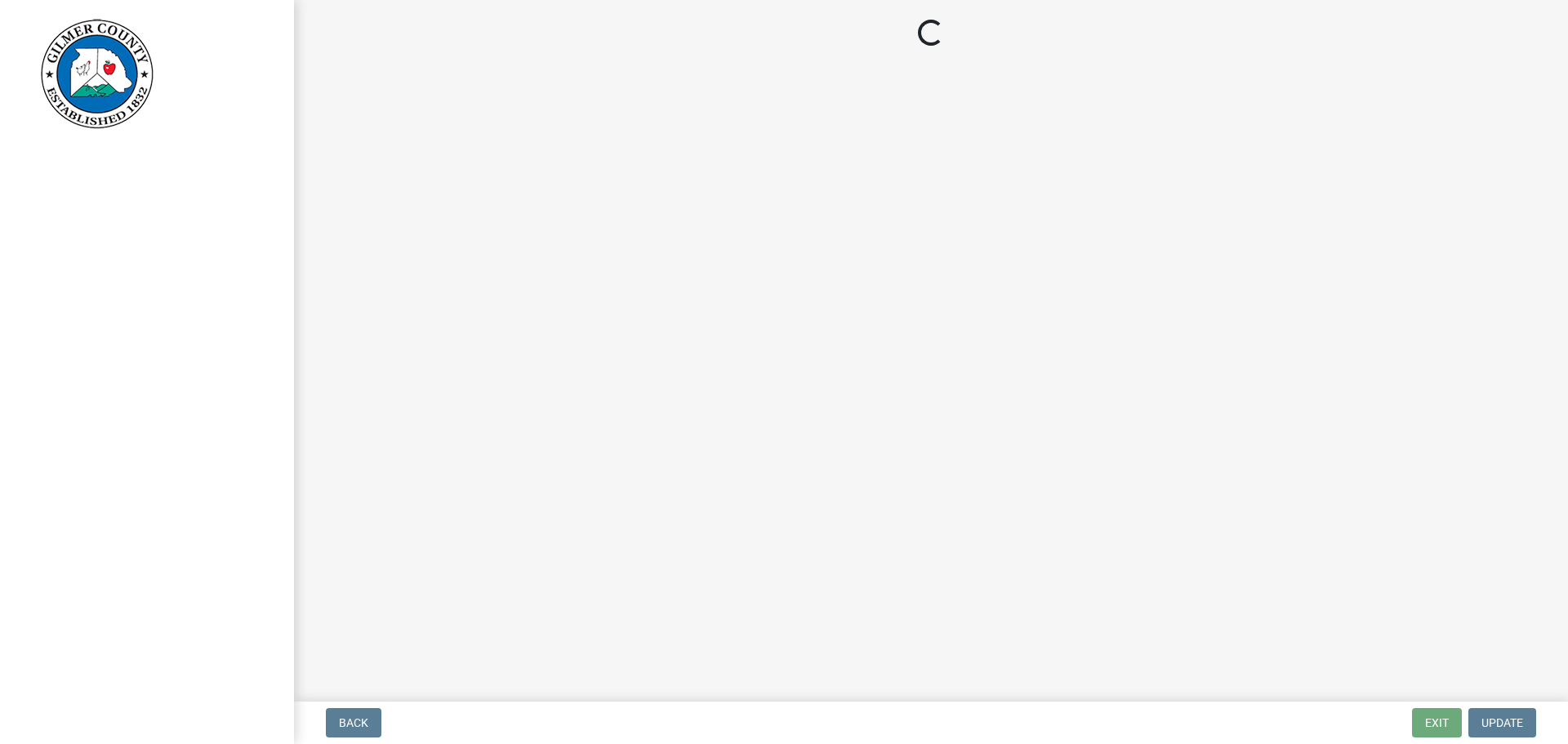
click at [306, 374] on main "Loading..." at bounding box center [931, 348] width 1274 height 695
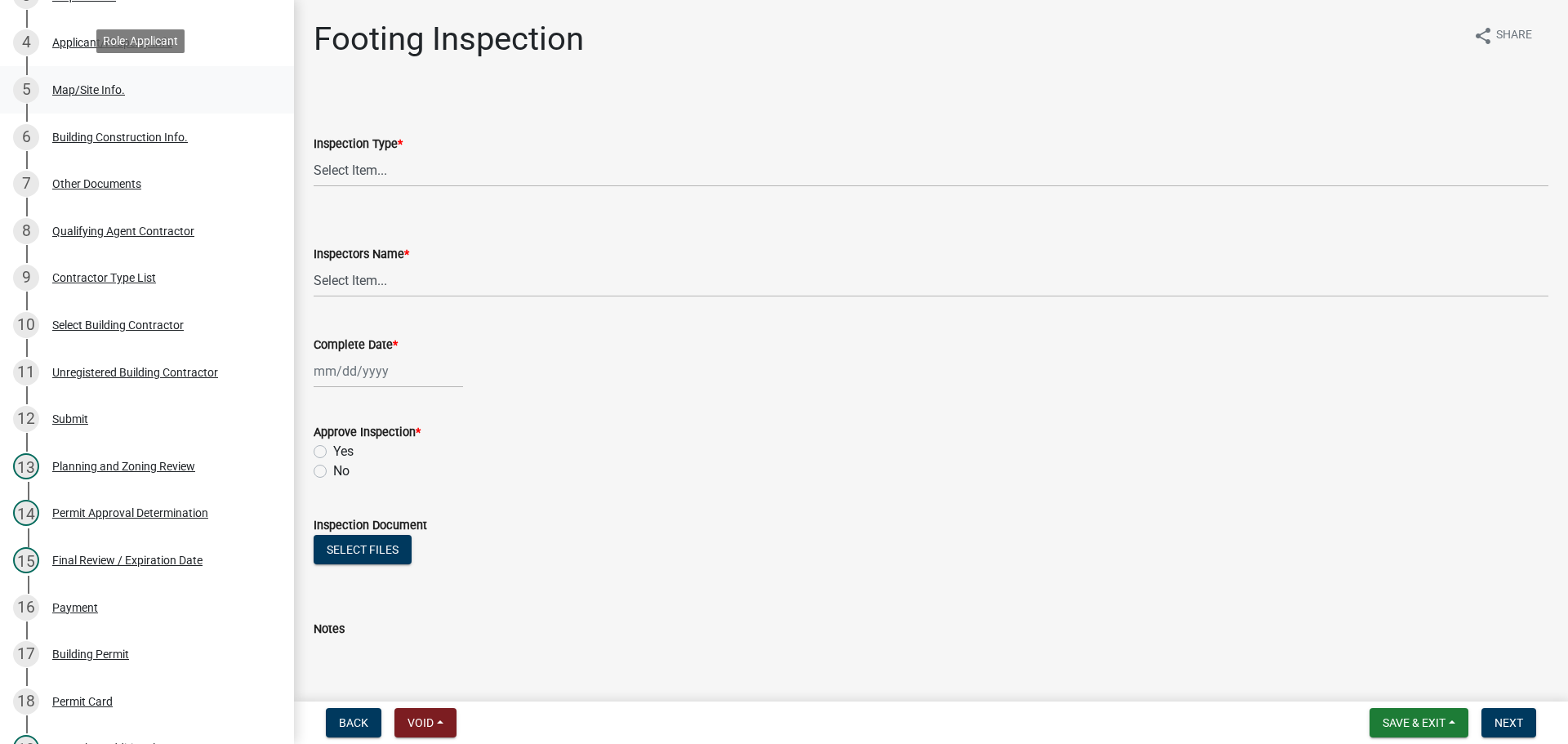
scroll to position [408, 0]
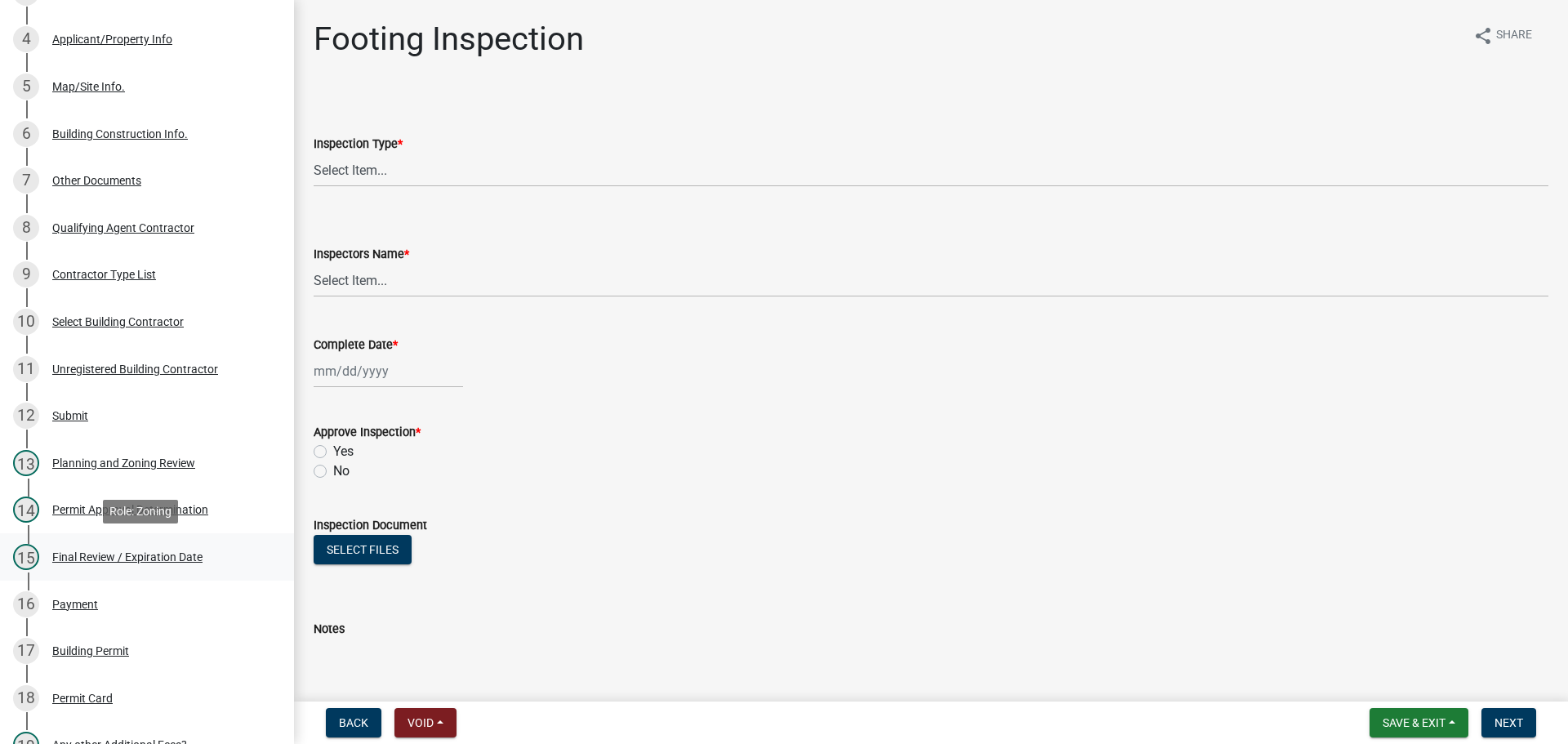
click at [104, 554] on div "Final Review / Expiration Date" at bounding box center [128, 557] width 150 height 12
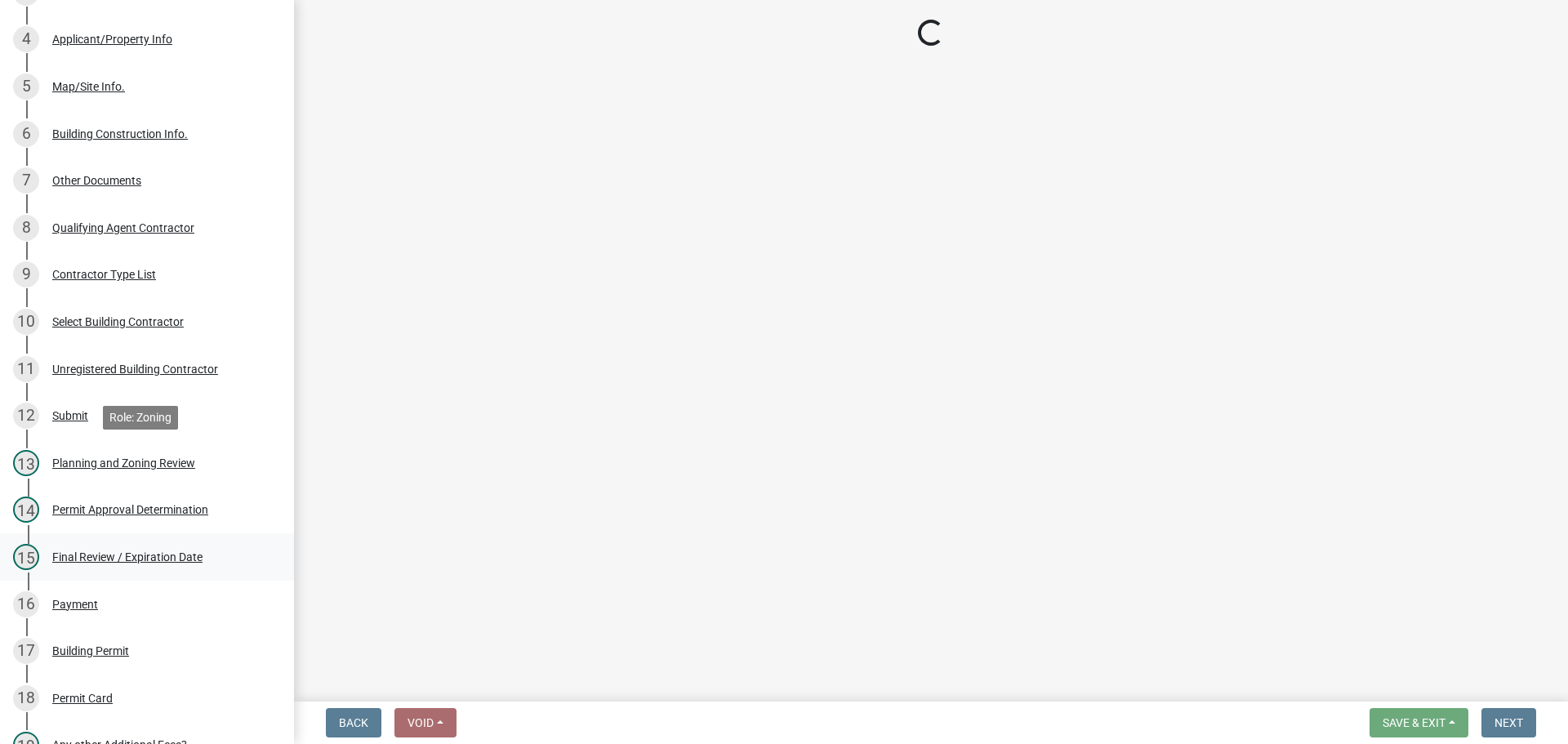
select select "b44f7338-8171-40f4-83dd-b8ba3065c966"
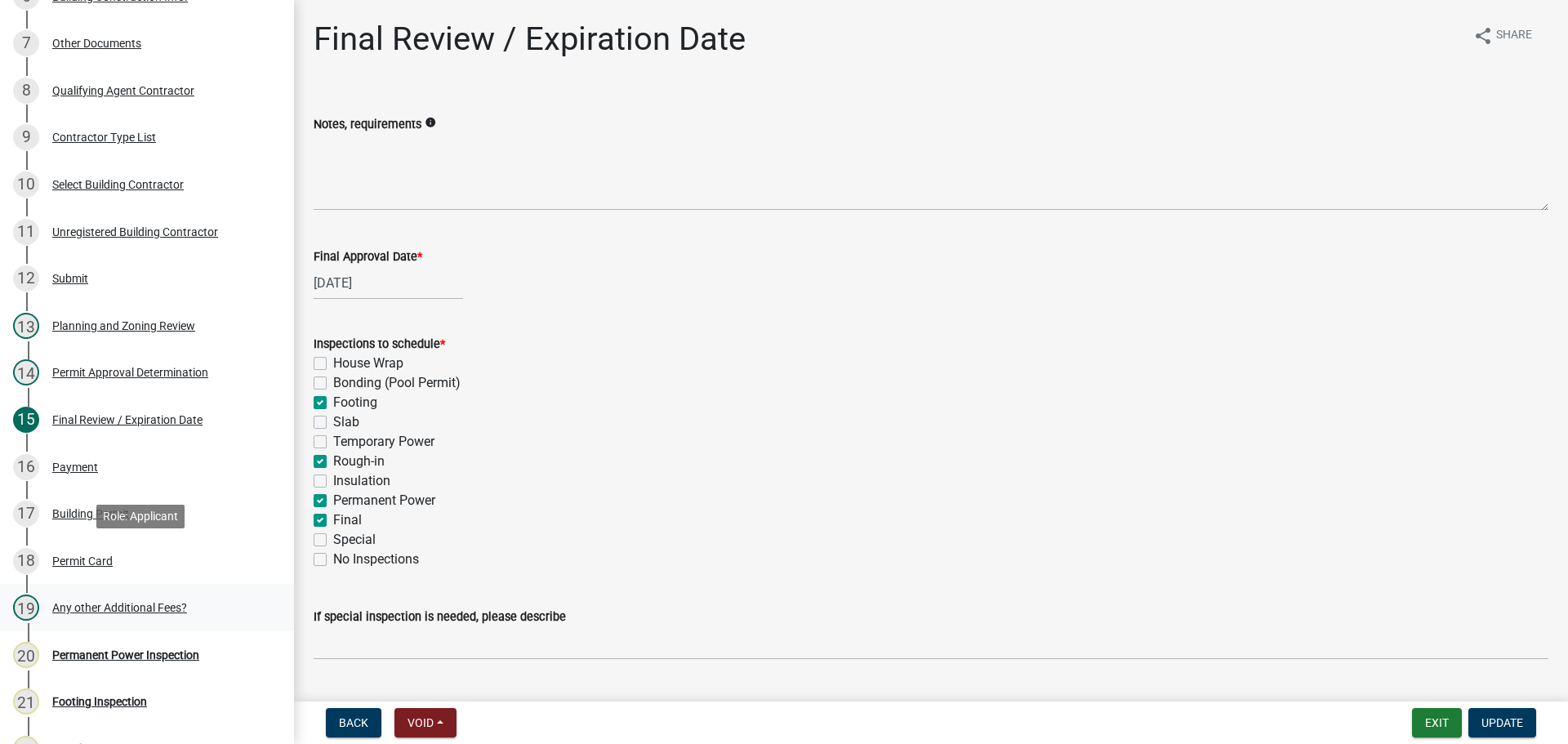
scroll to position [572, 0]
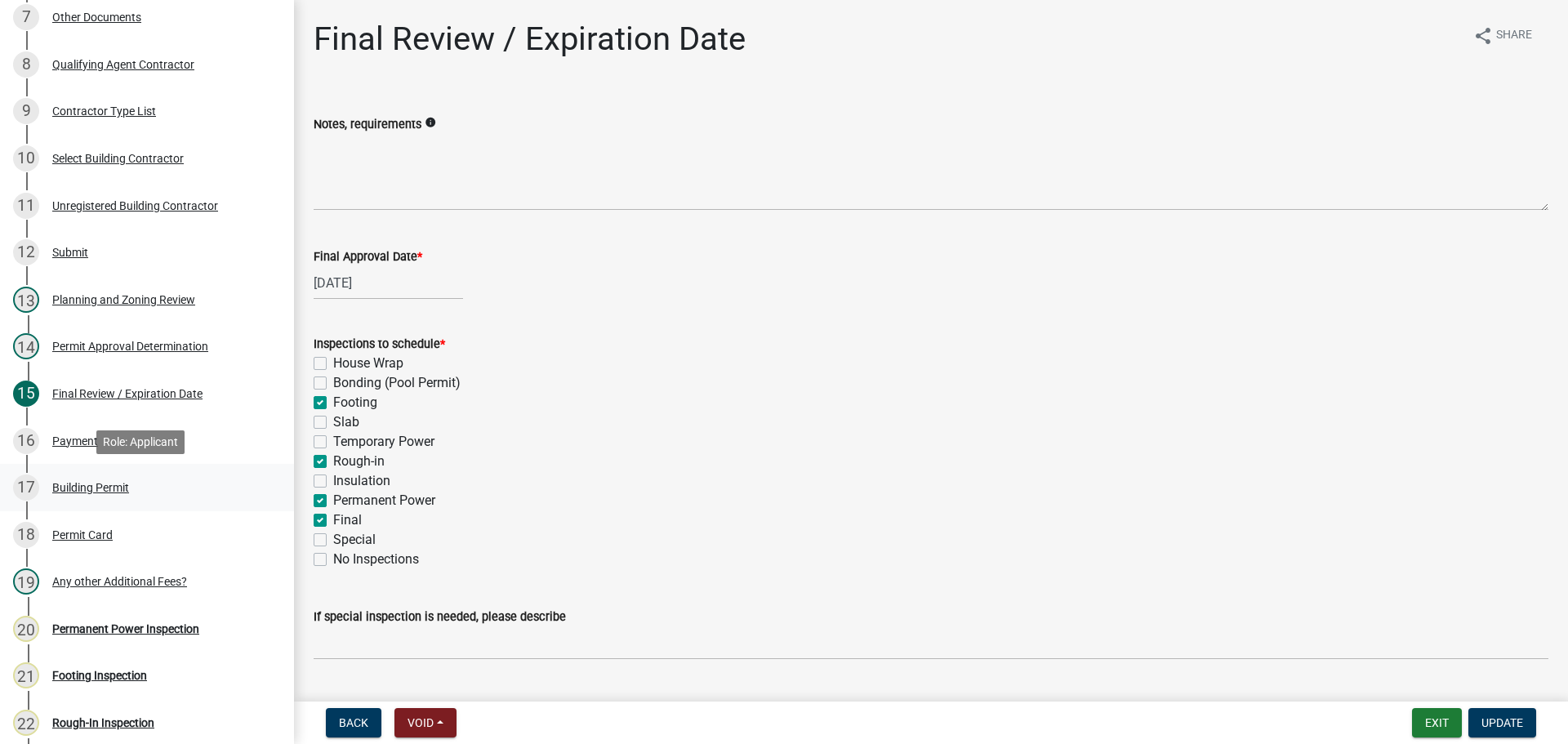
click at [86, 482] on div "Building Permit" at bounding box center [90, 487] width 77 height 12
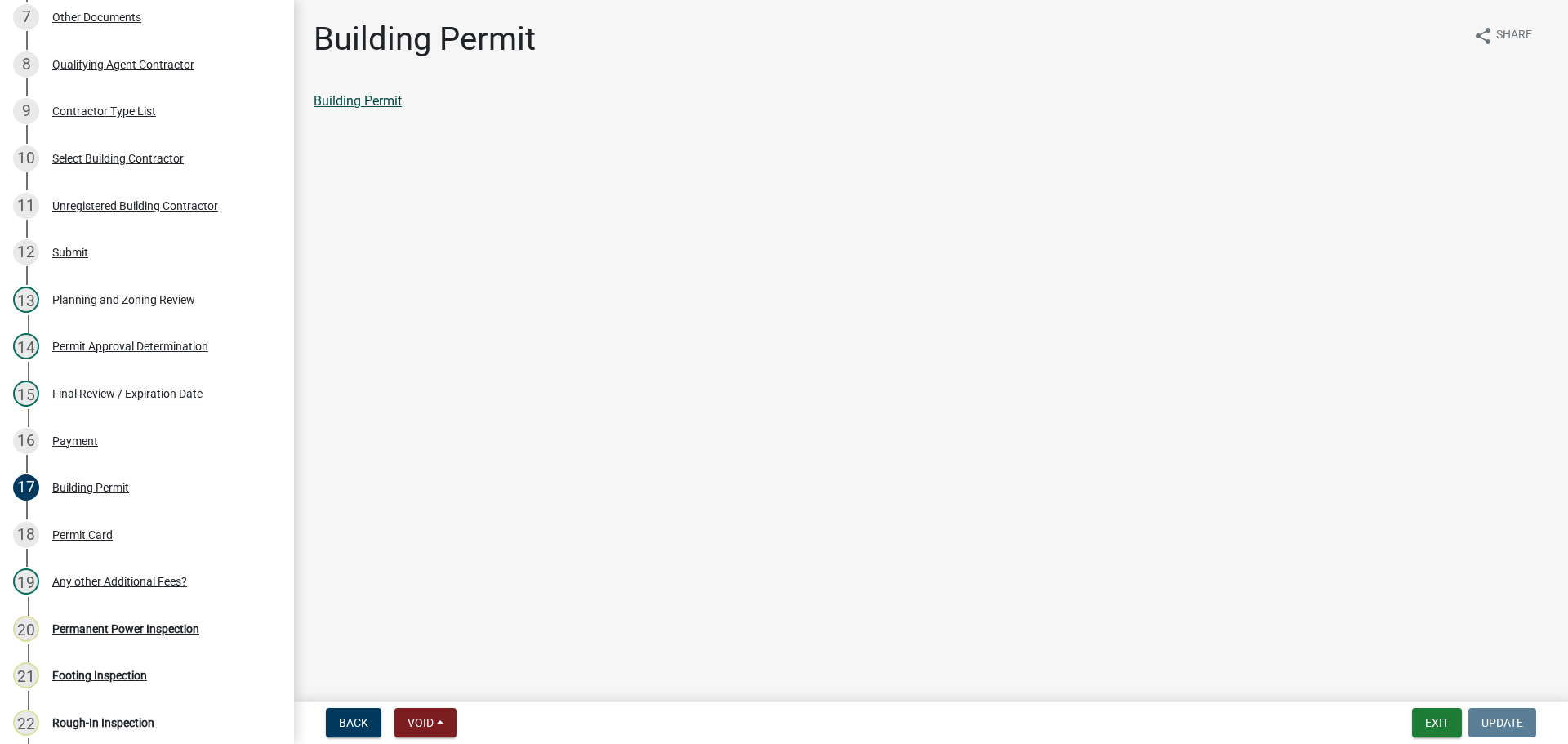
click at [376, 98] on link "Building Permit" at bounding box center [357, 100] width 88 height 15
click at [113, 391] on div "Final Review / Expiration Date" at bounding box center [128, 394] width 150 height 12
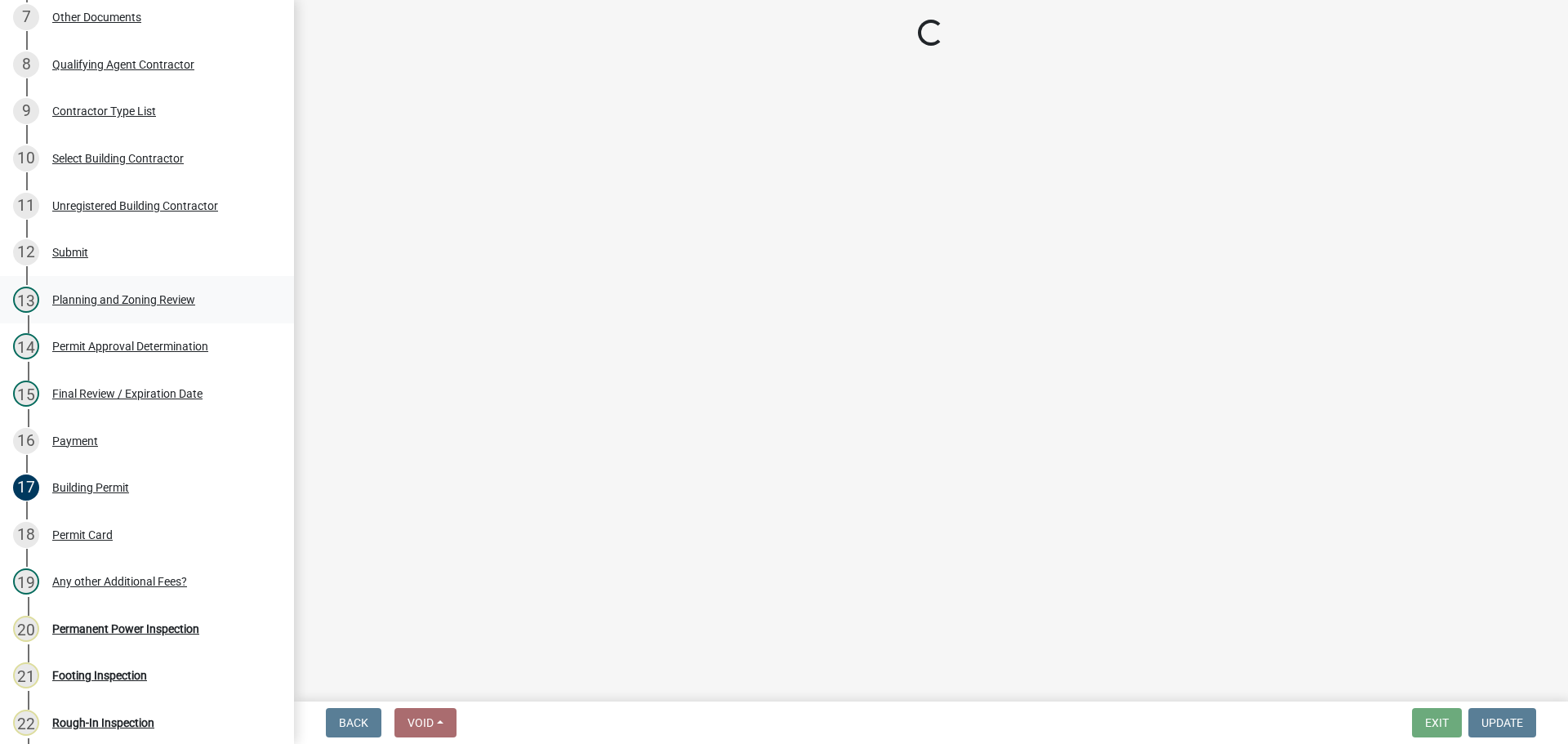
click at [125, 300] on div "Planning and Zoning Review" at bounding box center [124, 300] width 143 height 12
select select "b5c39336-92b9-49ce-a0a5-4e9e9babf743"
select select "b44f7338-8171-40f4-83dd-b8ba3065c966"
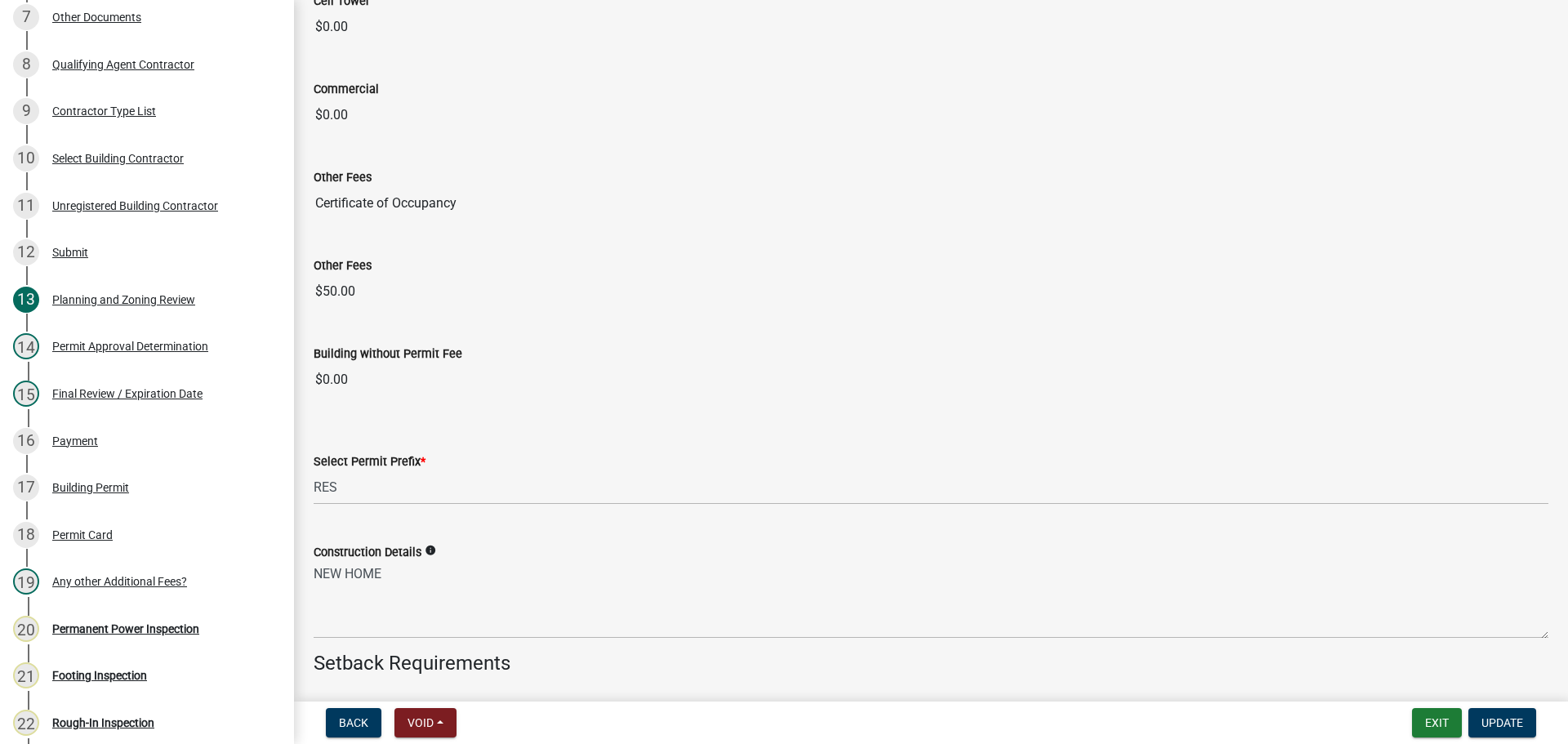
select select "b5c39336-92b9-49ce-a0a5-4e9e9babf743"
select select "b44f7338-8171-40f4-83dd-b8ba3065c966"
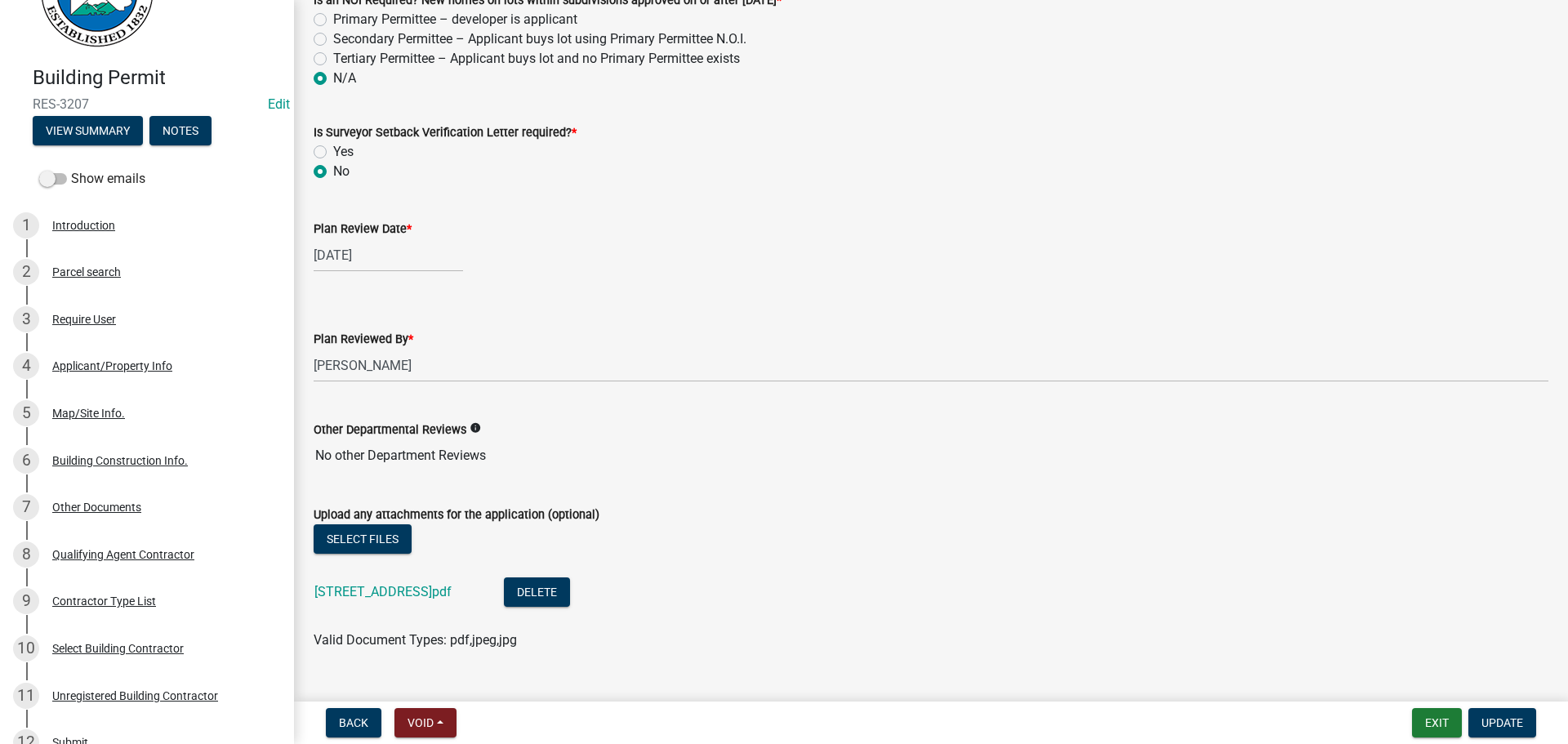
scroll to position [3522, 0]
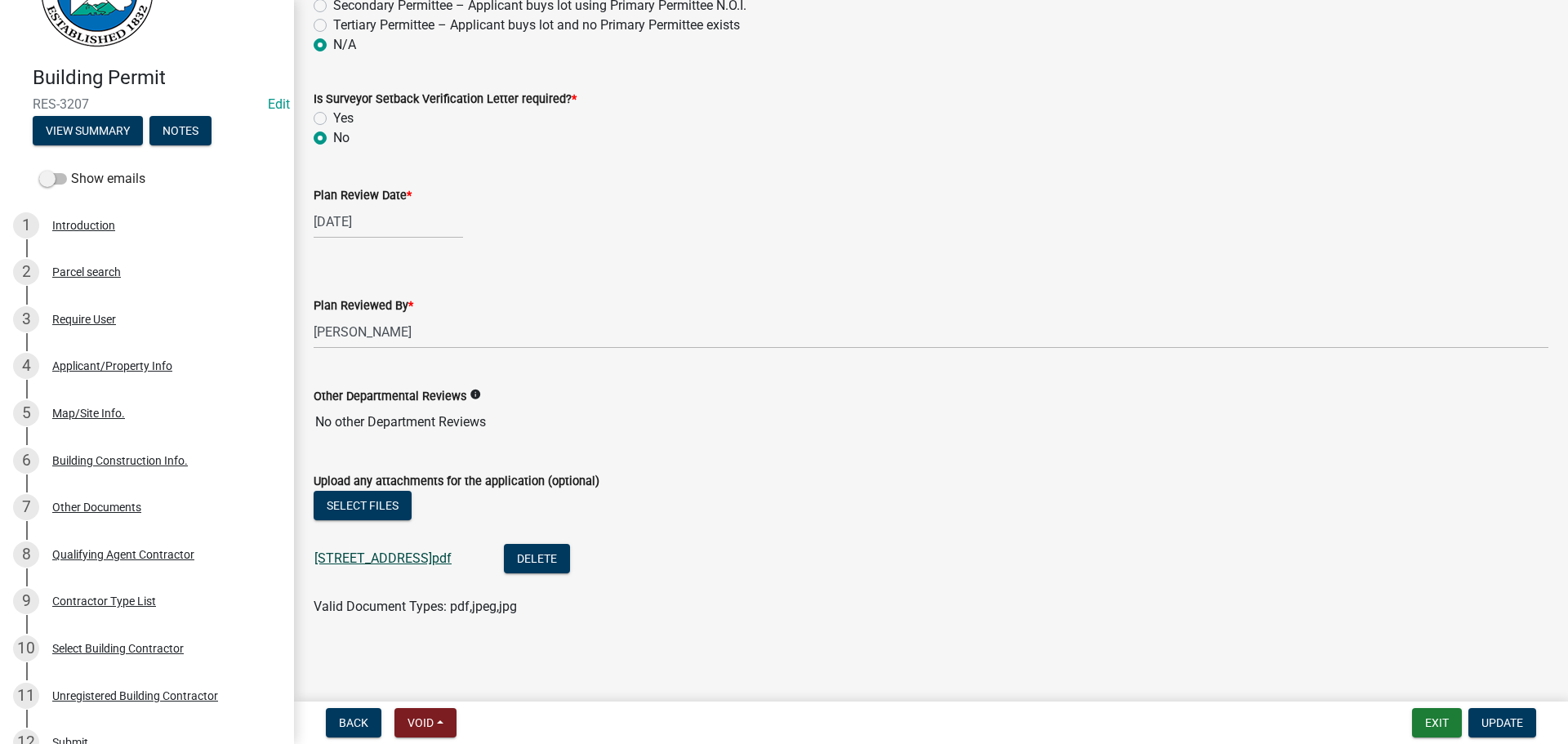
click at [375, 558] on link "105 2ND STREET.pdf" at bounding box center [383, 558] width 138 height 15
click at [527, 560] on button "Delete" at bounding box center [537, 558] width 66 height 29
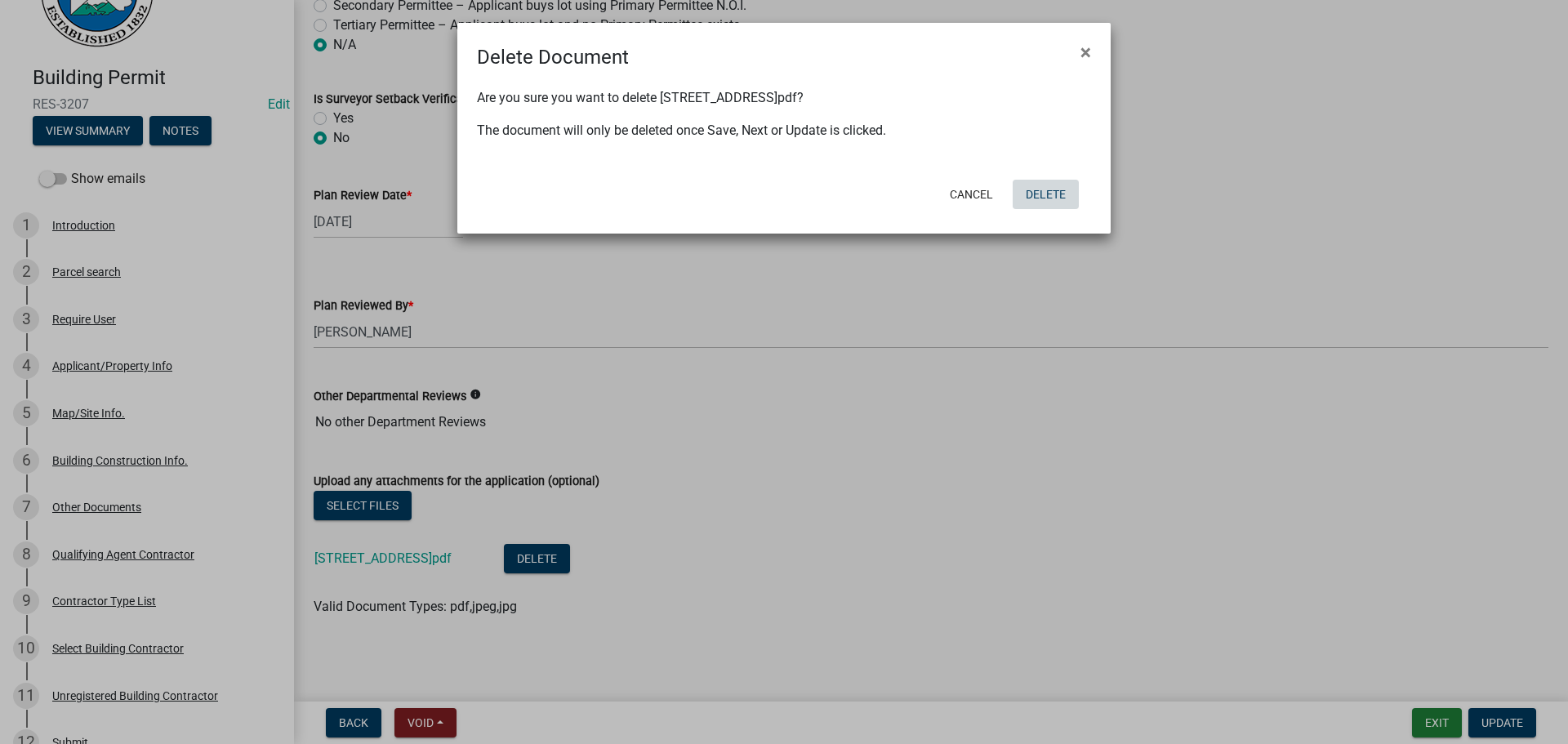
click at [1044, 199] on button "Delete" at bounding box center [1045, 195] width 66 height 29
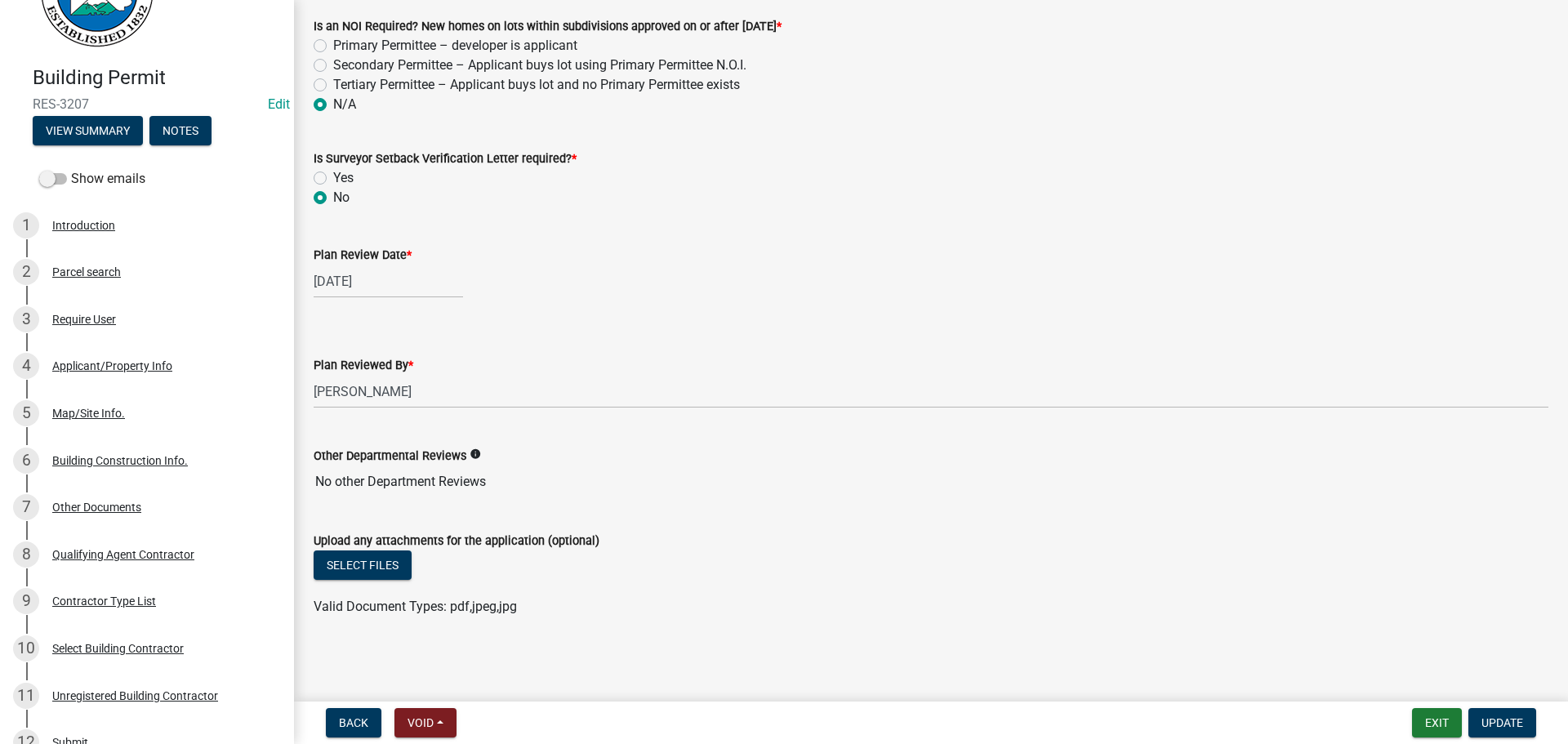
click at [916, 476] on input "No other Department Reviews" at bounding box center [931, 482] width 1235 height 33
click at [1477, 725] on button "Update" at bounding box center [1502, 722] width 68 height 29
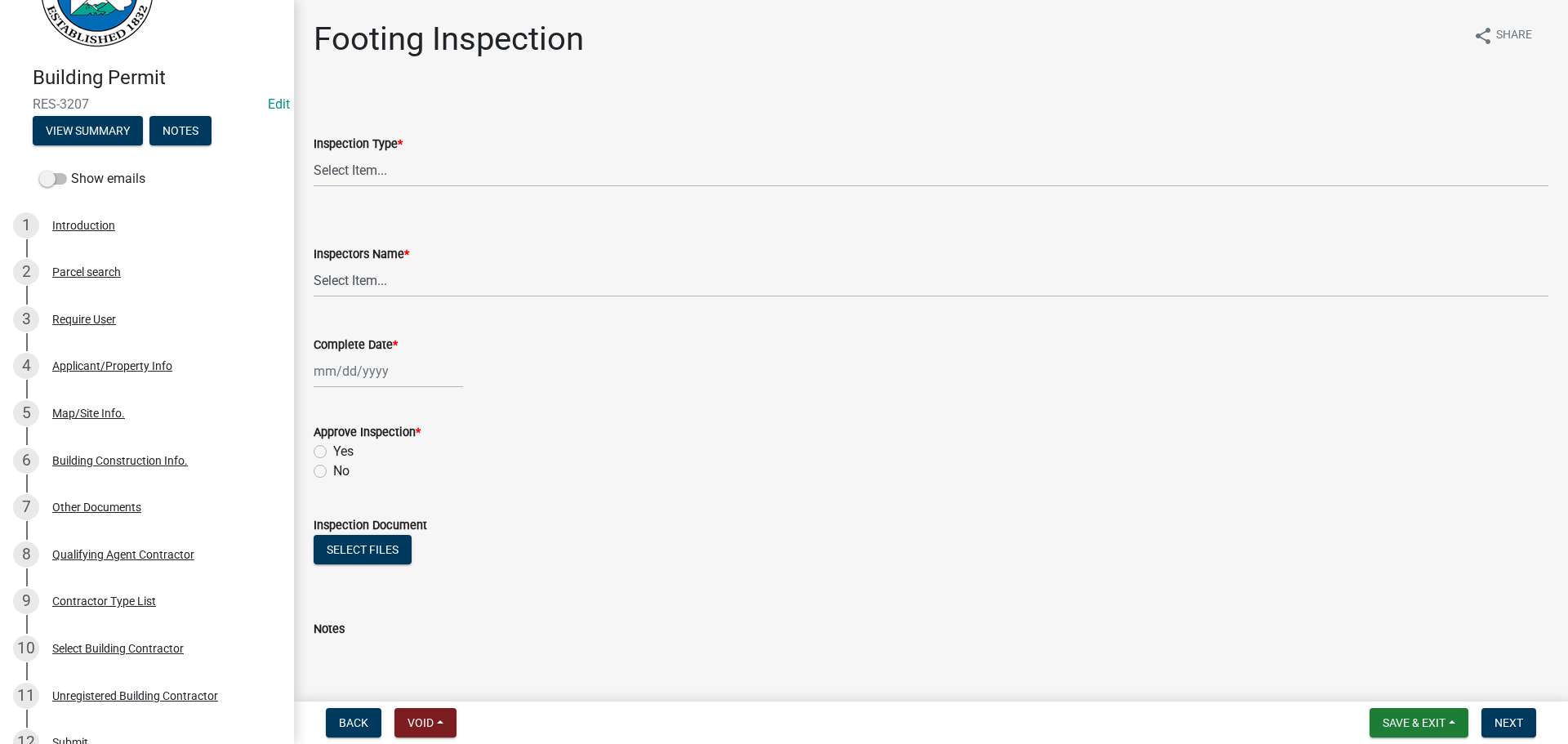
click at [975, 540] on div "Select files" at bounding box center [931, 551] width 1235 height 33
click at [1396, 719] on span "Save & Exit" at bounding box center [1413, 722] width 62 height 13
click at [1411, 692] on button "Save & Exit" at bounding box center [1402, 680] width 130 height 39
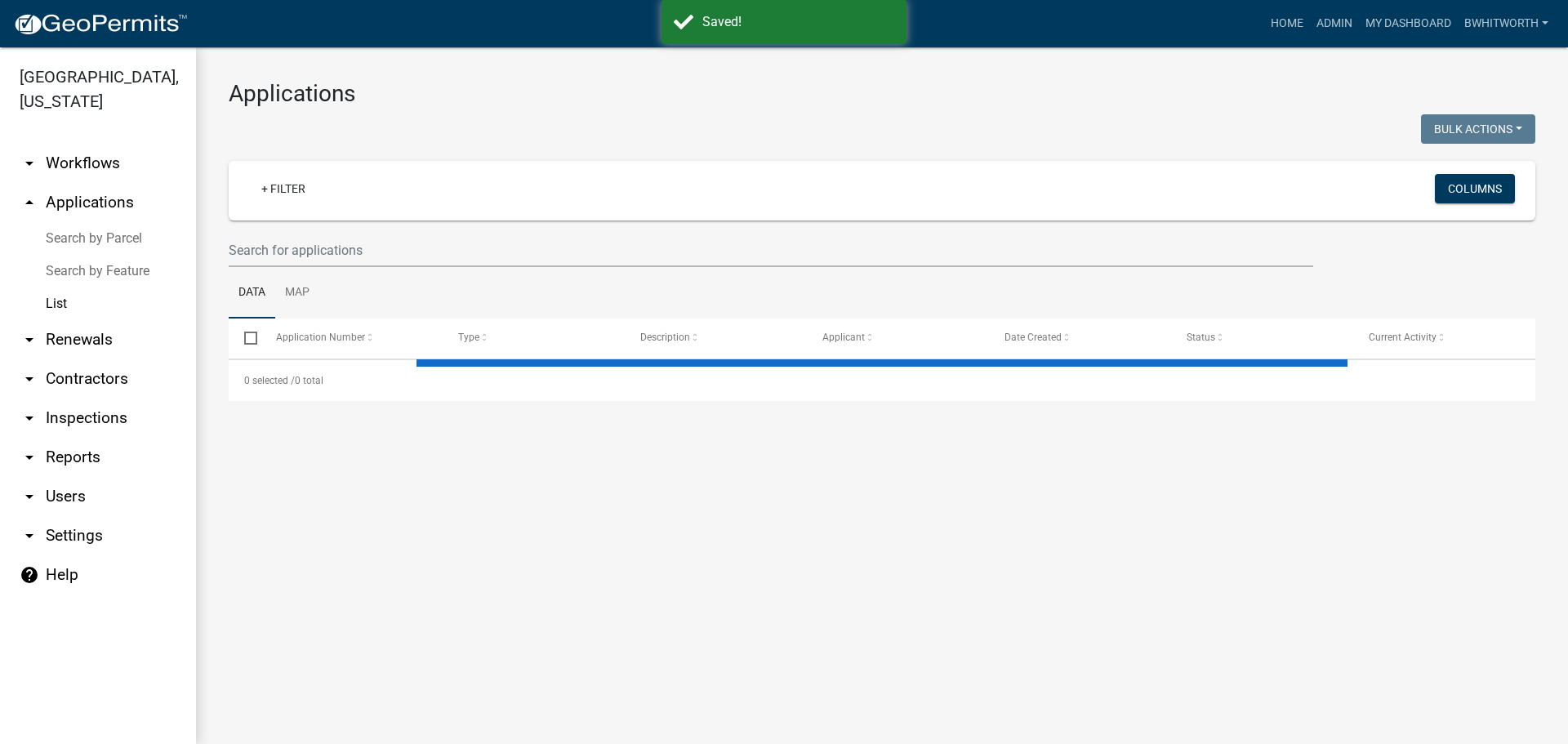
select select "3: 100"
